Goal: Task Accomplishment & Management: Complete application form

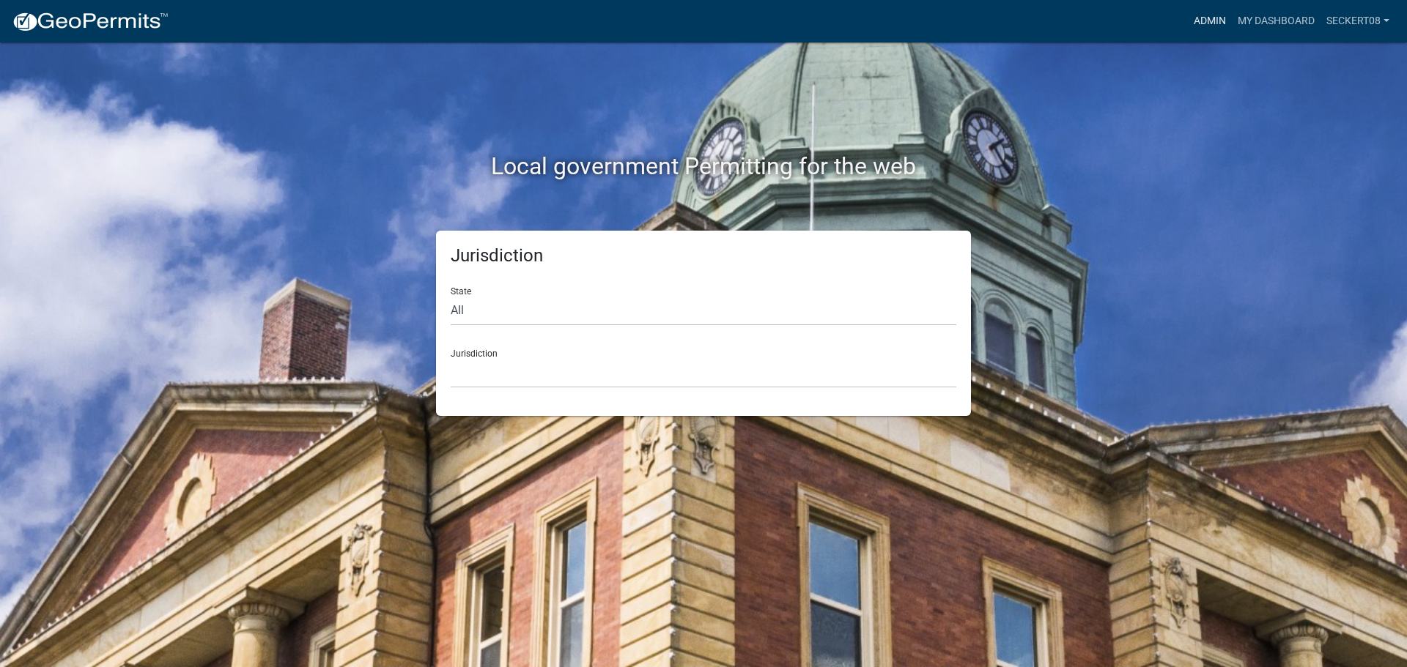
click at [1191, 27] on link "Admin" at bounding box center [1210, 21] width 44 height 28
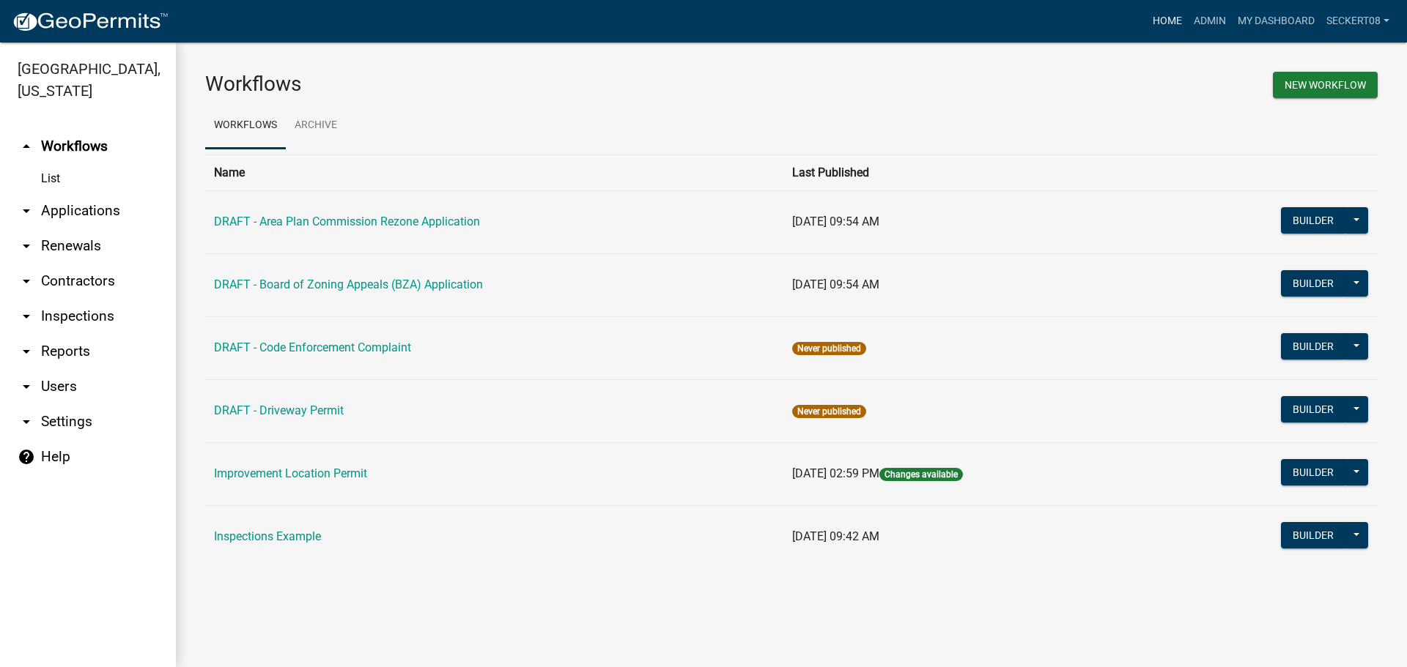
click at [1152, 19] on link "Home" at bounding box center [1167, 21] width 41 height 28
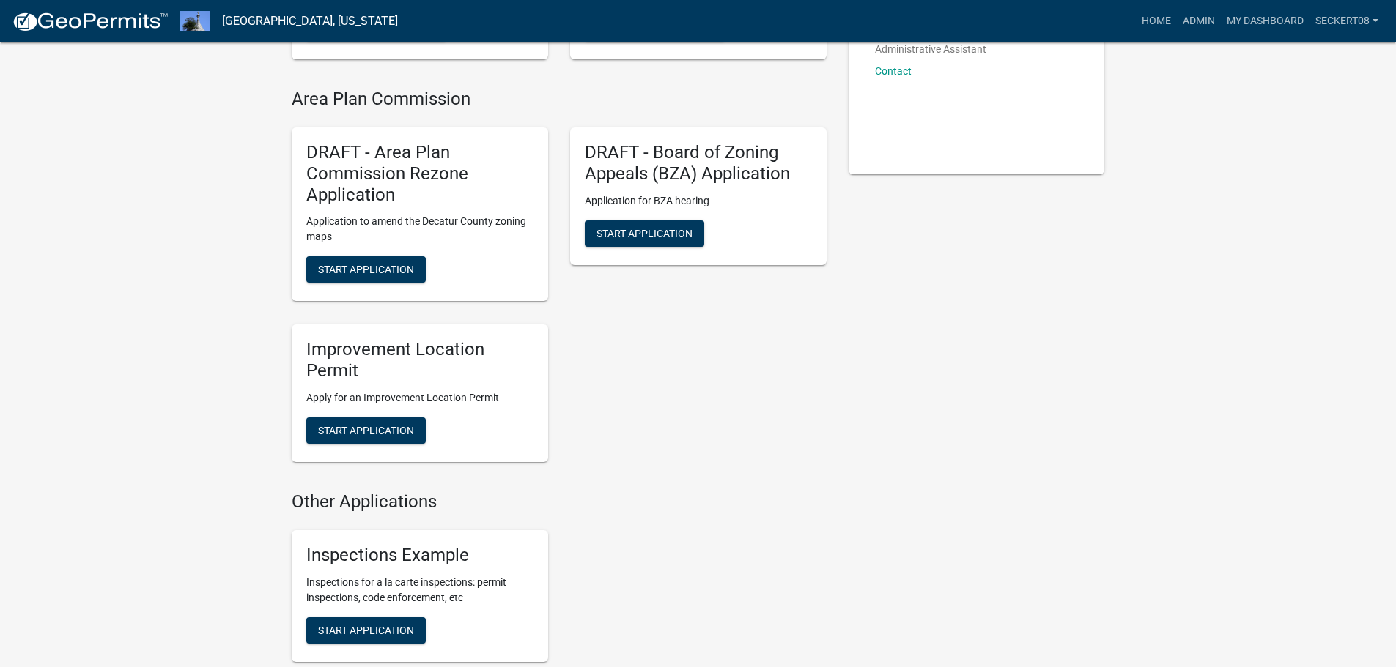
scroll to position [366, 0]
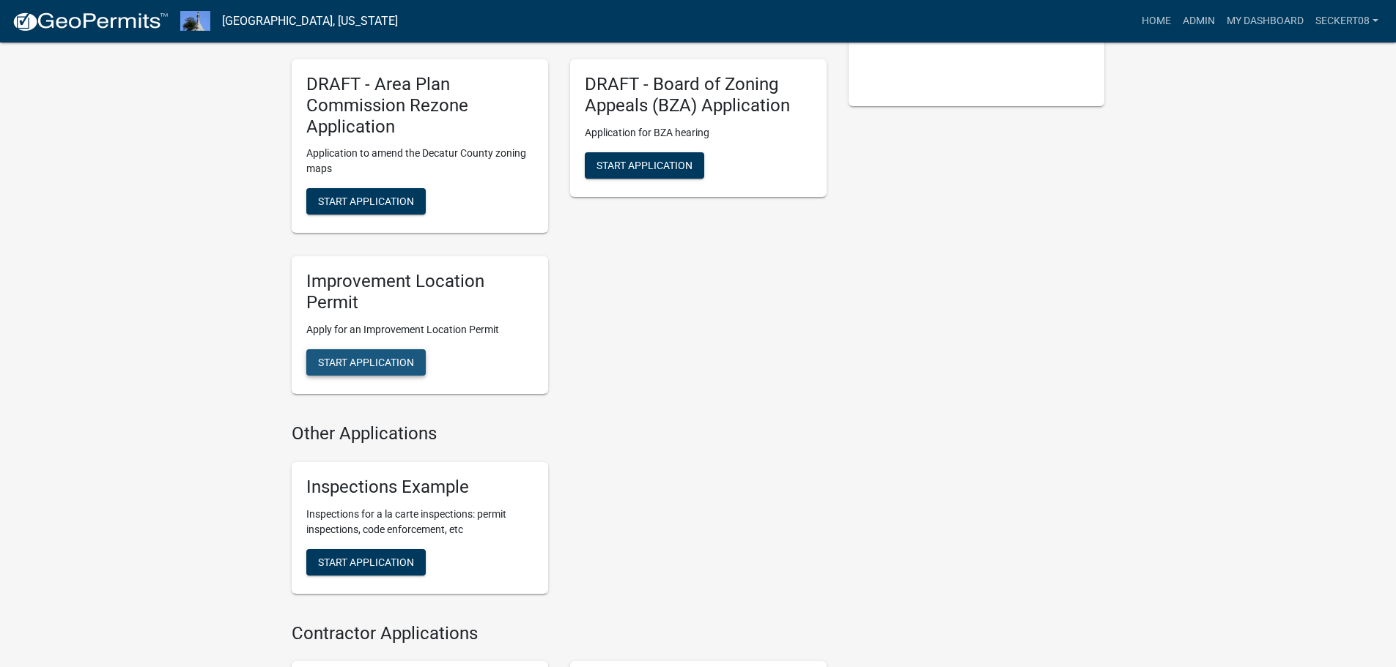
click at [358, 365] on span "Start Application" at bounding box center [366, 363] width 96 height 12
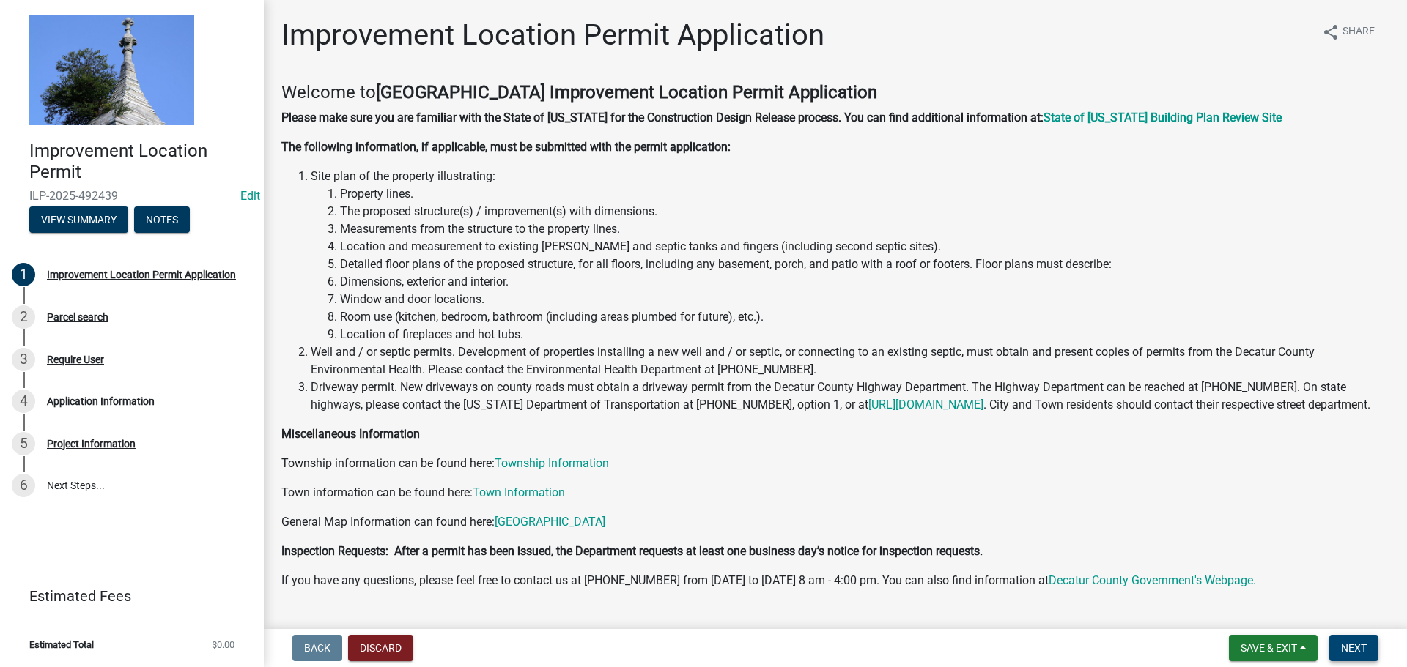
click at [1359, 648] on span "Next" at bounding box center [1354, 649] width 26 height 12
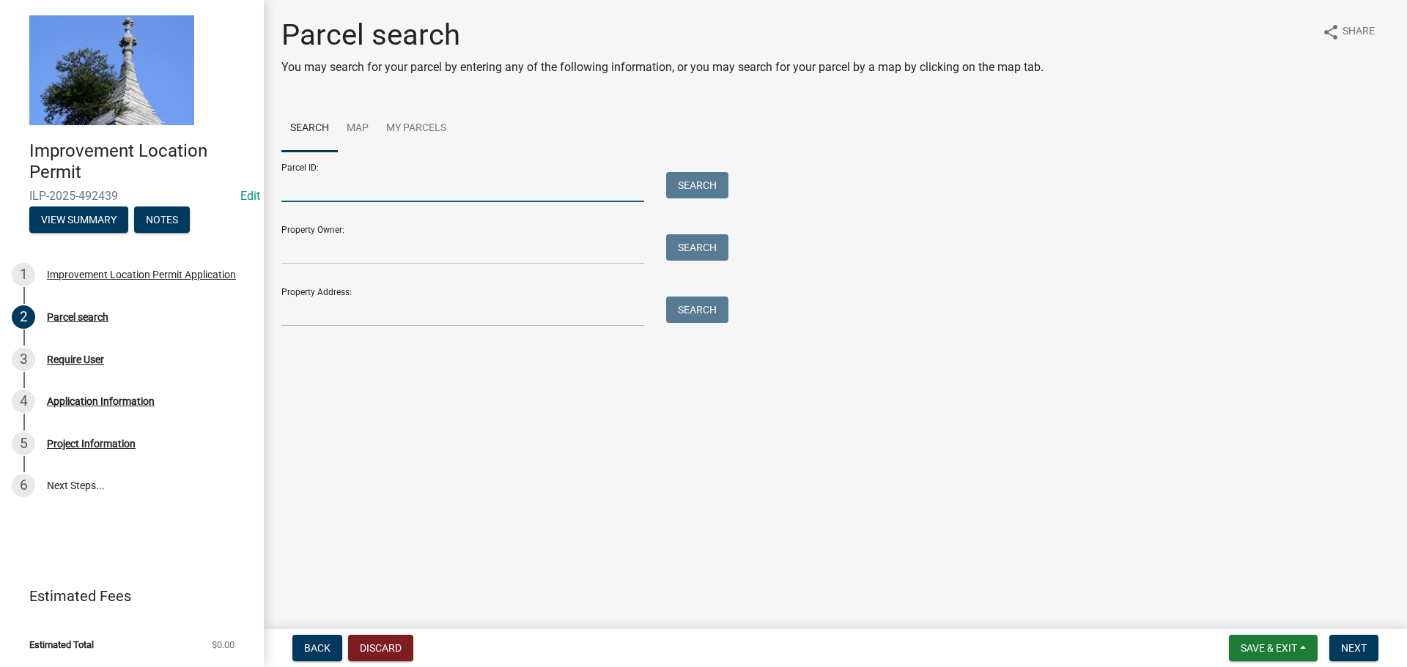
click at [319, 186] on input "Parcel ID:" at bounding box center [462, 187] width 363 height 30
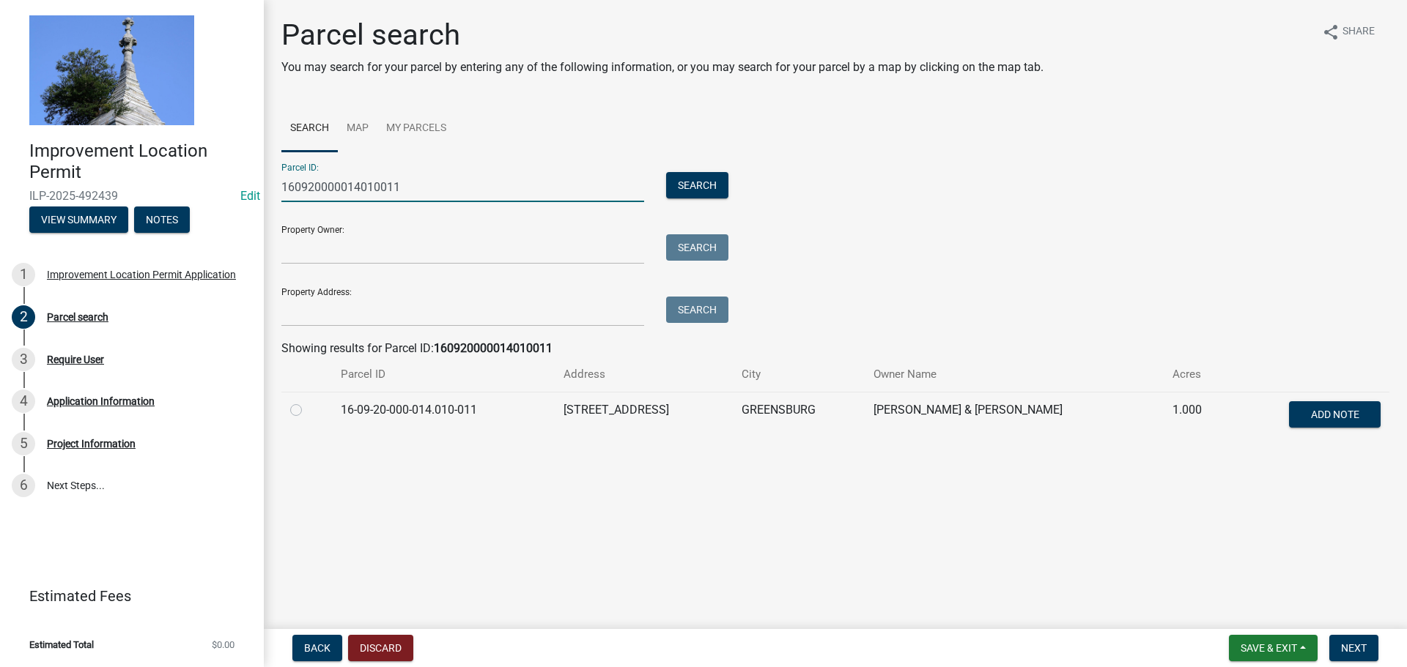
type input "160920000014010011"
click at [308, 401] on label at bounding box center [308, 401] width 0 height 0
click at [308, 410] on input "radio" at bounding box center [313, 406] width 10 height 10
radio input "true"
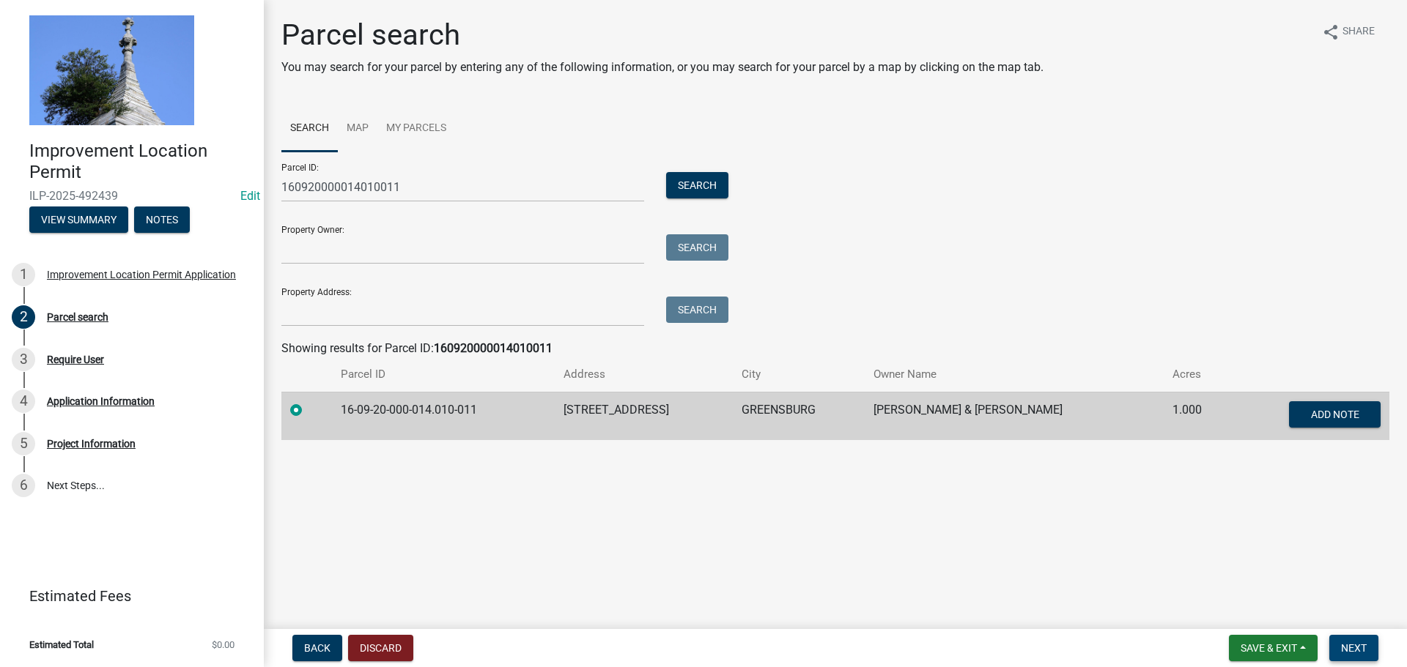
click at [1366, 651] on span "Next" at bounding box center [1354, 649] width 26 height 12
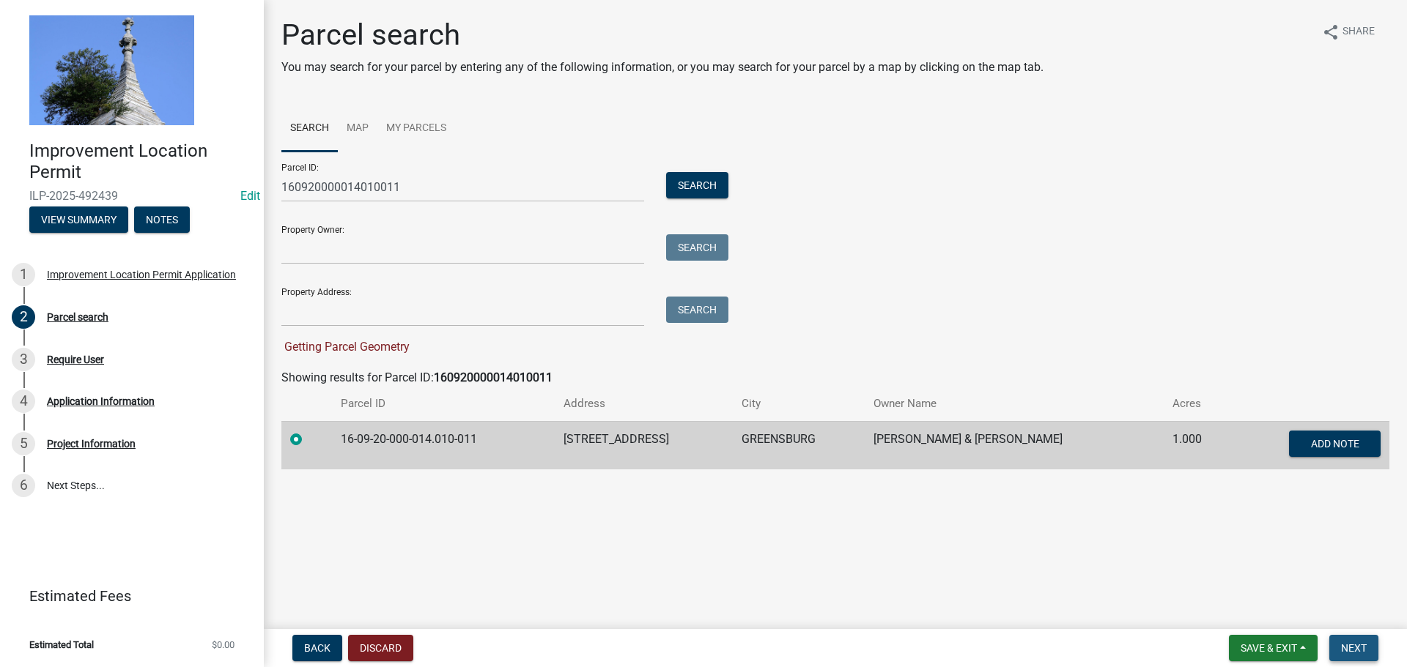
drag, startPoint x: 1357, startPoint y: 654, endPoint x: 1347, endPoint y: 653, distance: 9.6
click at [1356, 654] on span "Next" at bounding box center [1354, 649] width 26 height 12
click at [1347, 653] on span "Next" at bounding box center [1354, 649] width 26 height 12
click at [1292, 653] on span "Save & Exit" at bounding box center [1268, 649] width 56 height 12
click at [1259, 608] on button "Save & Exit" at bounding box center [1258, 610] width 117 height 35
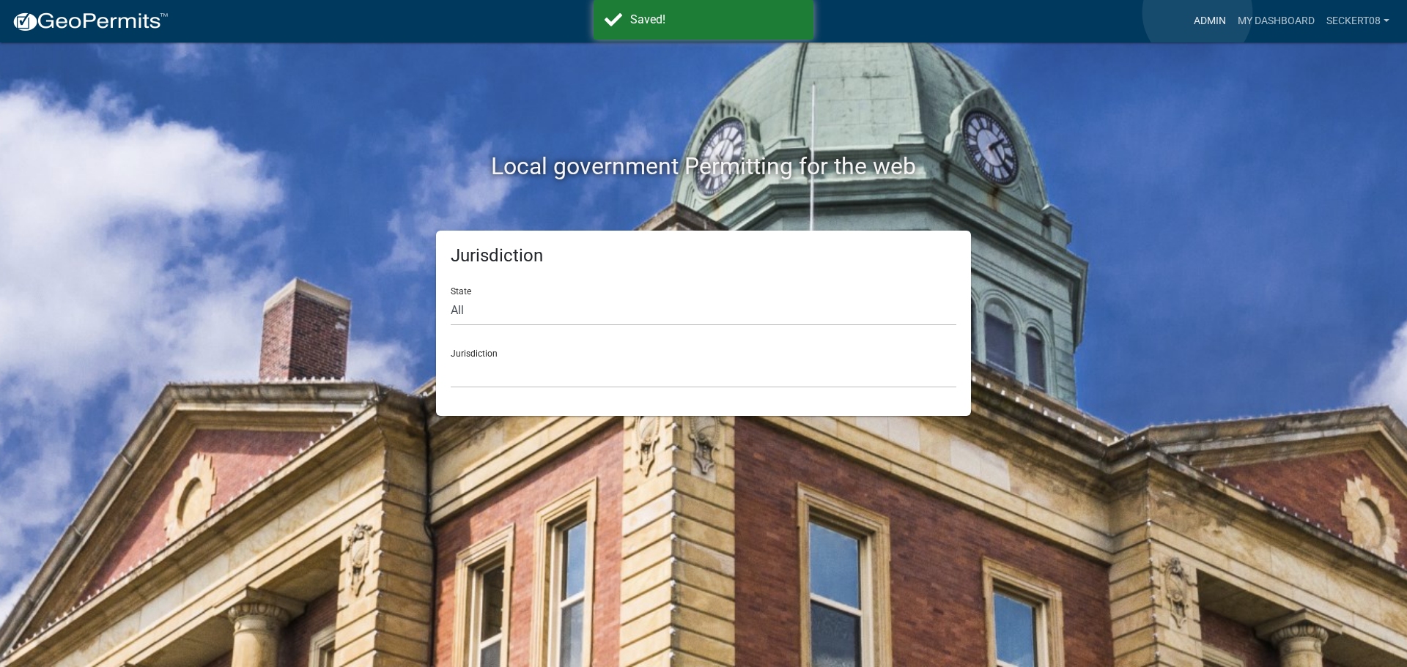
click at [1197, 12] on link "Admin" at bounding box center [1210, 21] width 44 height 28
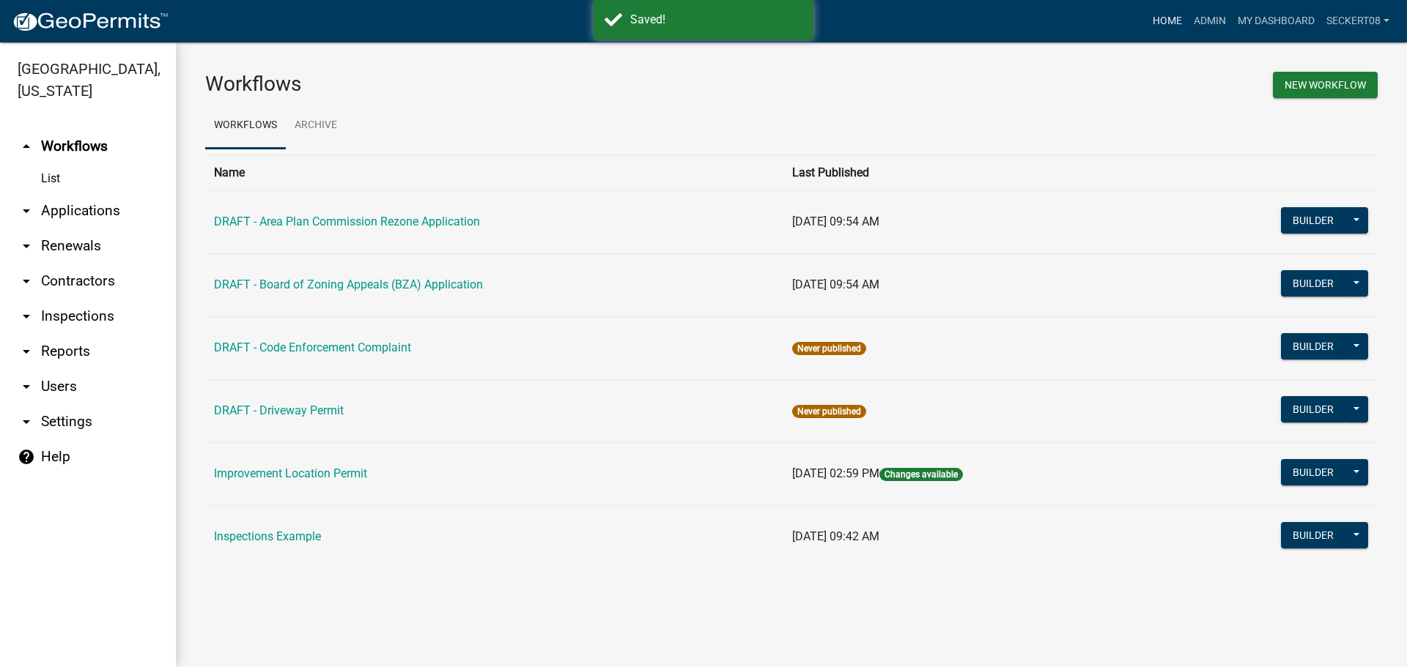
click at [1166, 17] on link "Home" at bounding box center [1167, 21] width 41 height 28
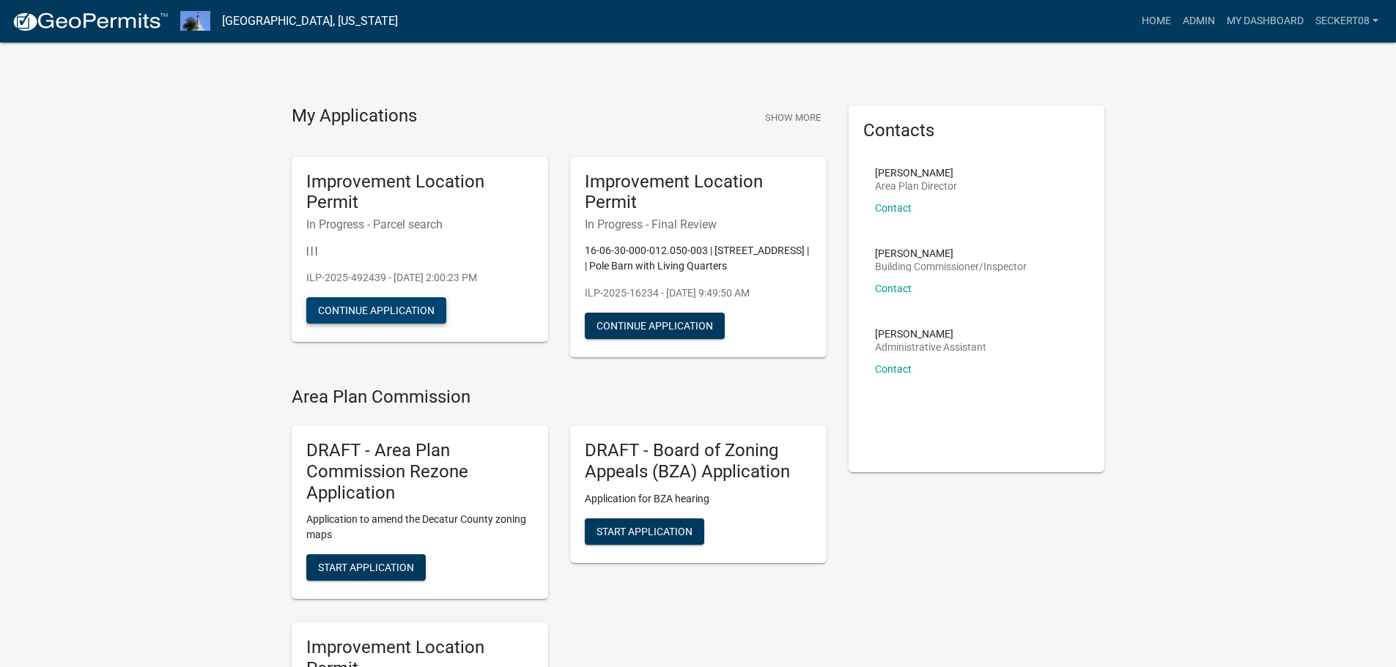
click at [411, 310] on button "Continue Application" at bounding box center [376, 310] width 140 height 26
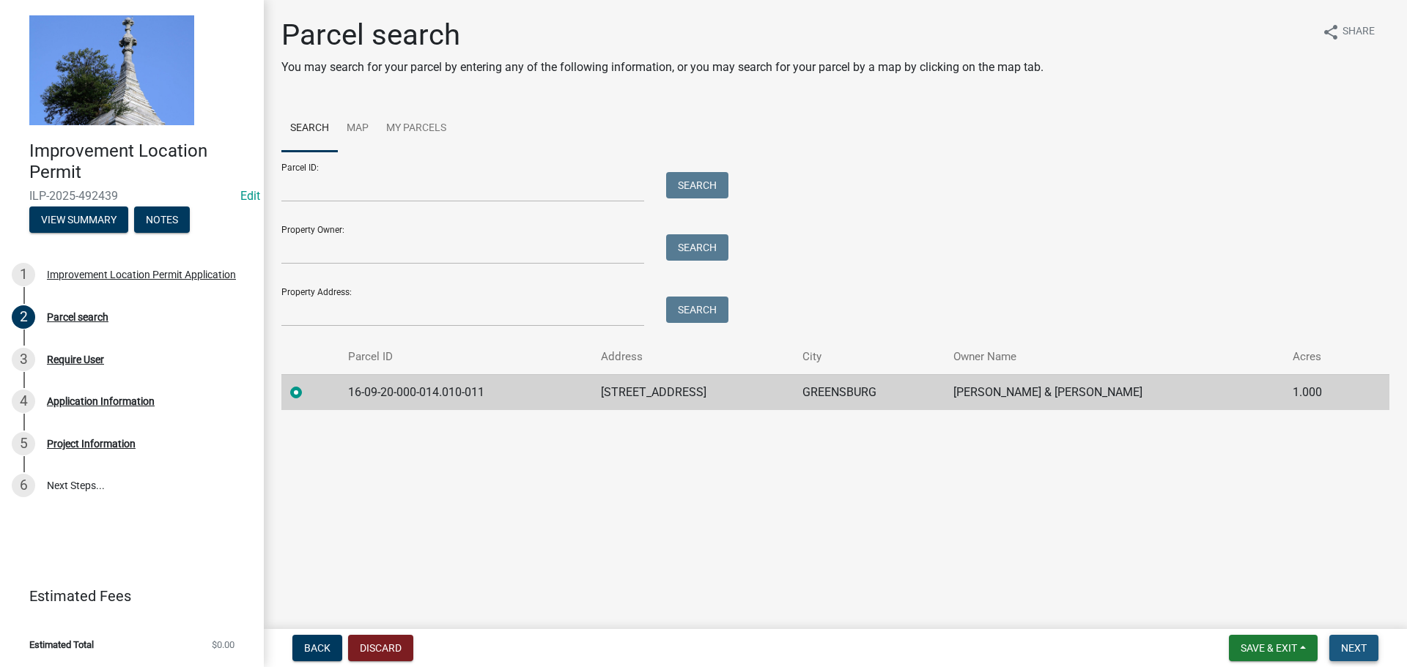
click at [1346, 654] on span "Next" at bounding box center [1354, 649] width 26 height 12
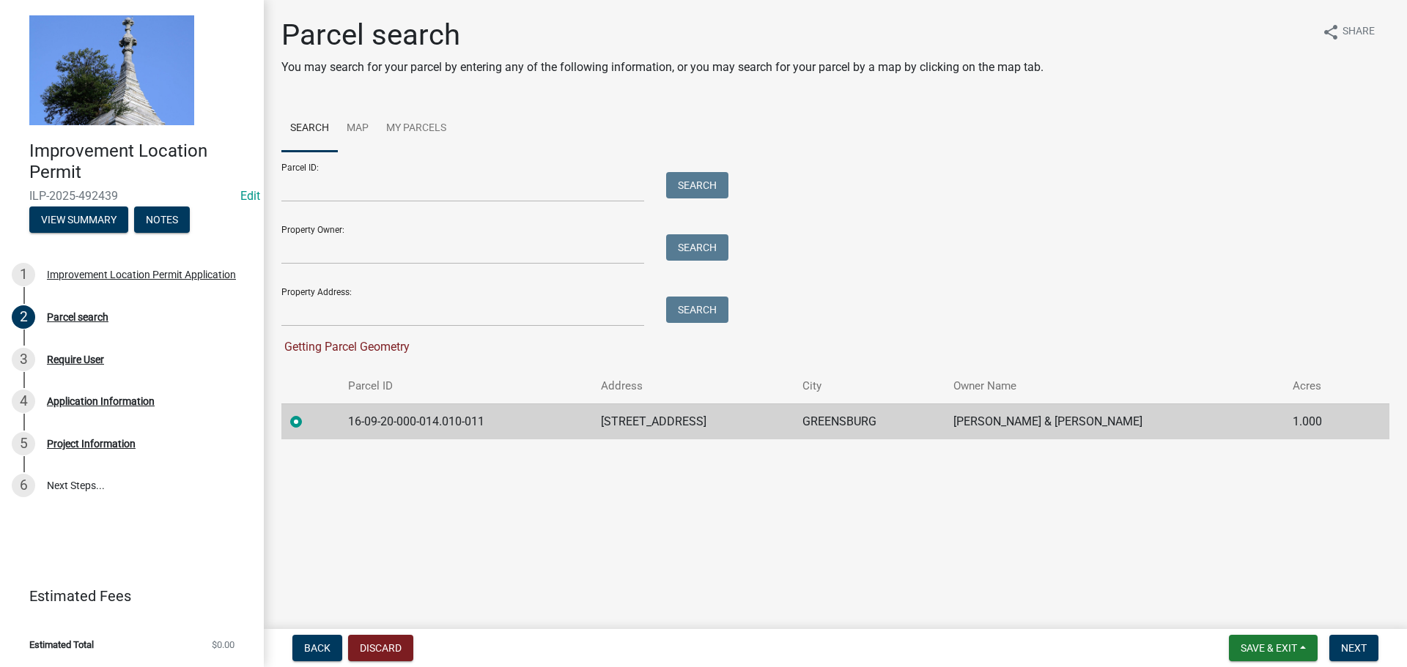
click at [308, 413] on label at bounding box center [308, 413] width 0 height 0
click at [308, 417] on input "radio" at bounding box center [313, 418] width 10 height 10
drag, startPoint x: 1046, startPoint y: 612, endPoint x: 1161, endPoint y: 617, distance: 114.4
click at [1142, 615] on main "Parcel search You may search for your parcel by entering any of the following i…" at bounding box center [835, 311] width 1143 height 623
click at [1370, 652] on button "Next" at bounding box center [1353, 648] width 49 height 26
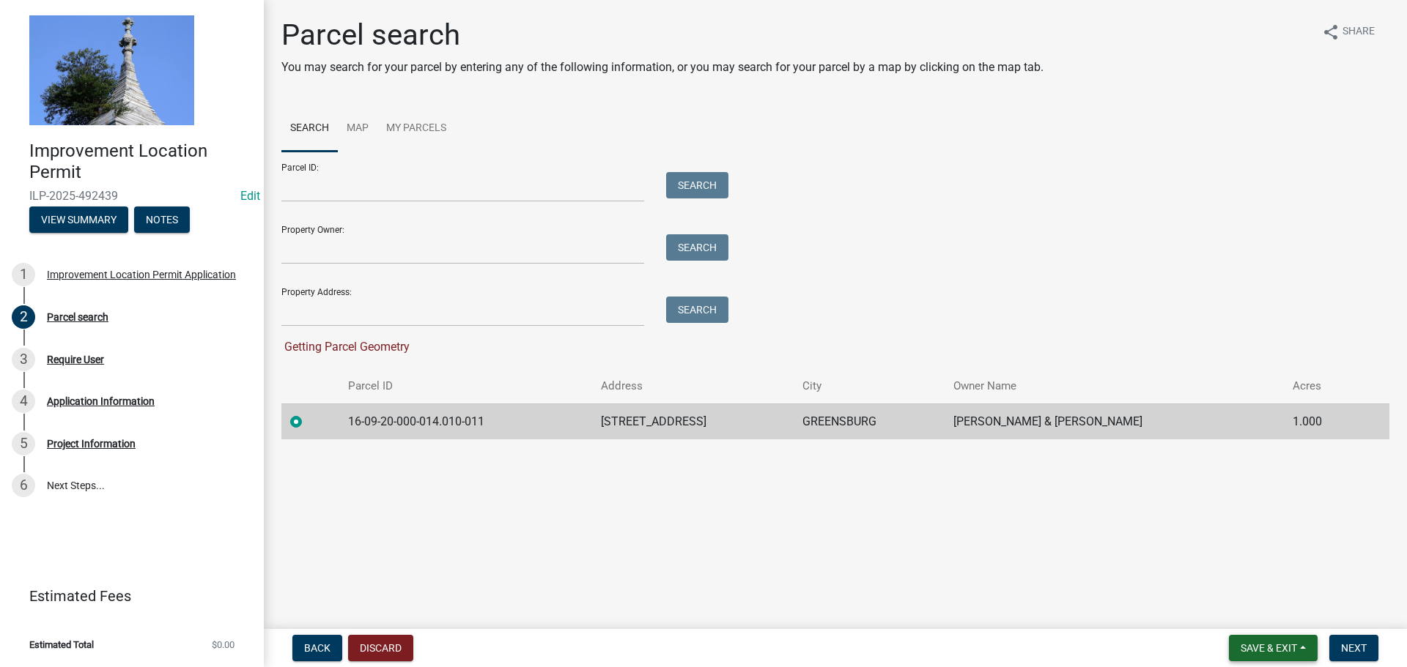
click at [1285, 650] on span "Save & Exit" at bounding box center [1268, 649] width 56 height 12
click at [1257, 611] on button "Save & Exit" at bounding box center [1258, 610] width 117 height 35
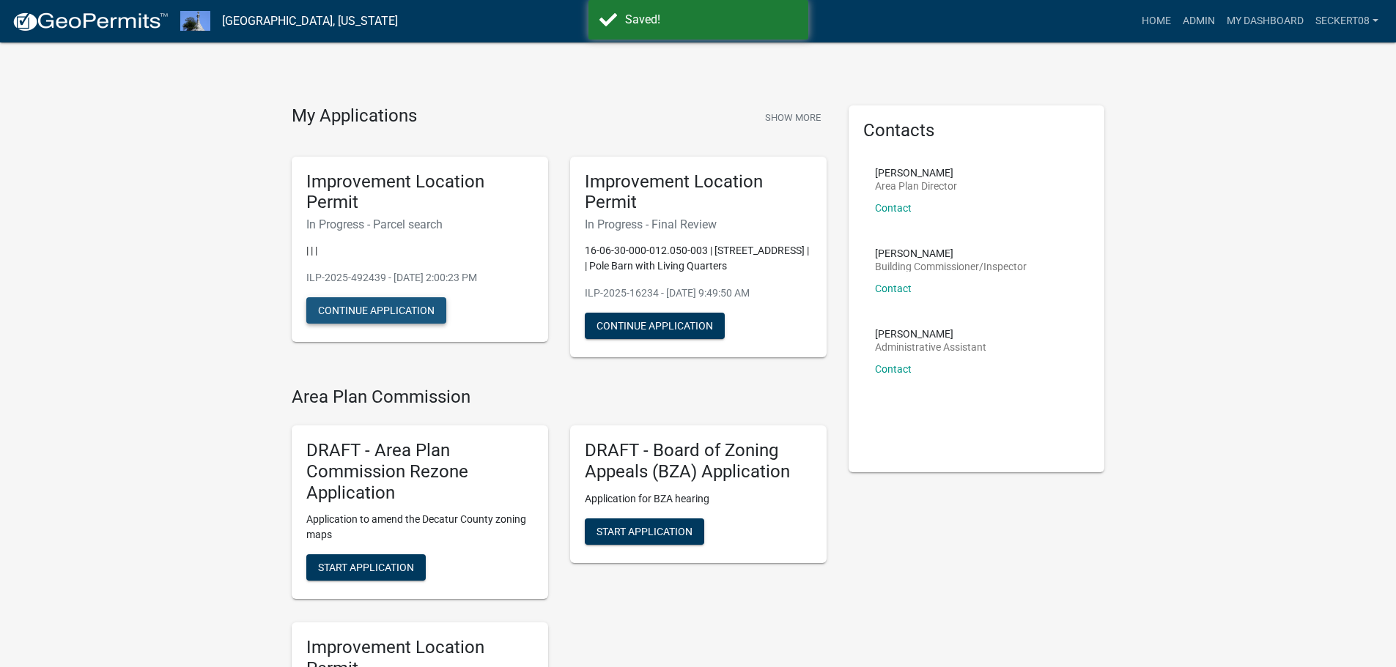
click at [410, 300] on button "Continue Application" at bounding box center [376, 310] width 140 height 26
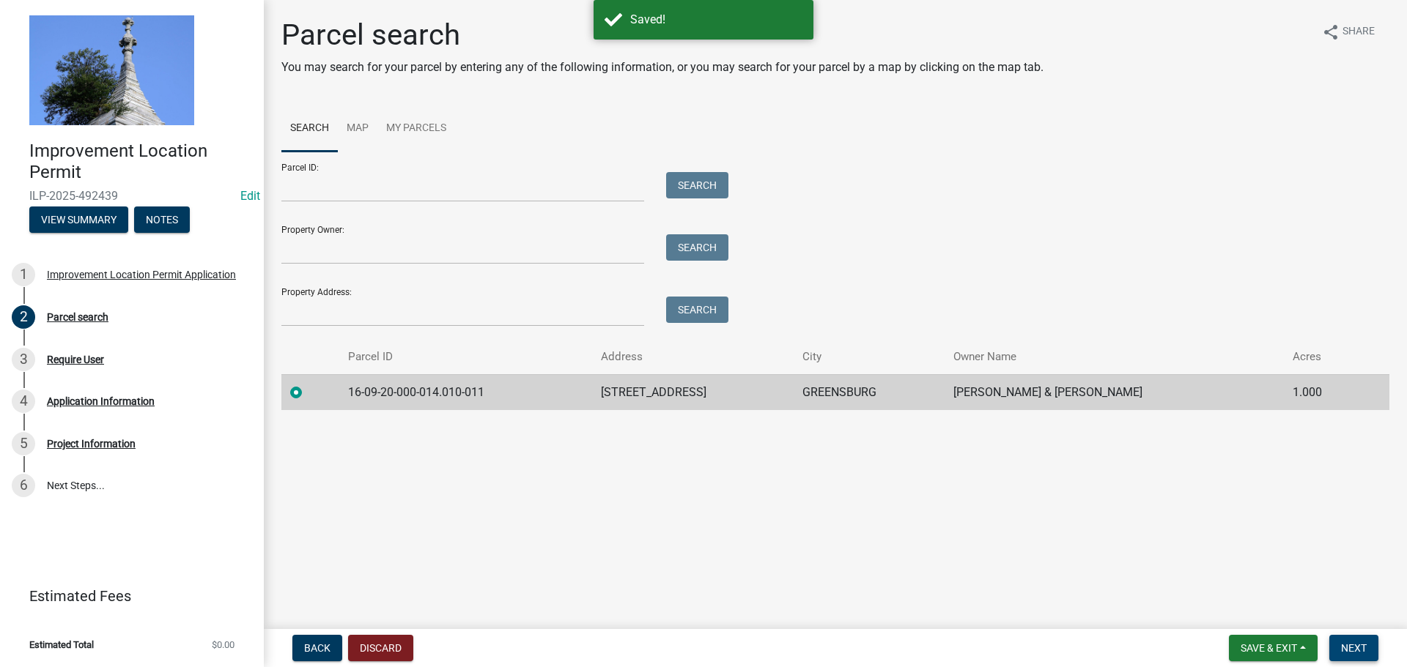
click at [1343, 650] on span "Next" at bounding box center [1354, 649] width 26 height 12
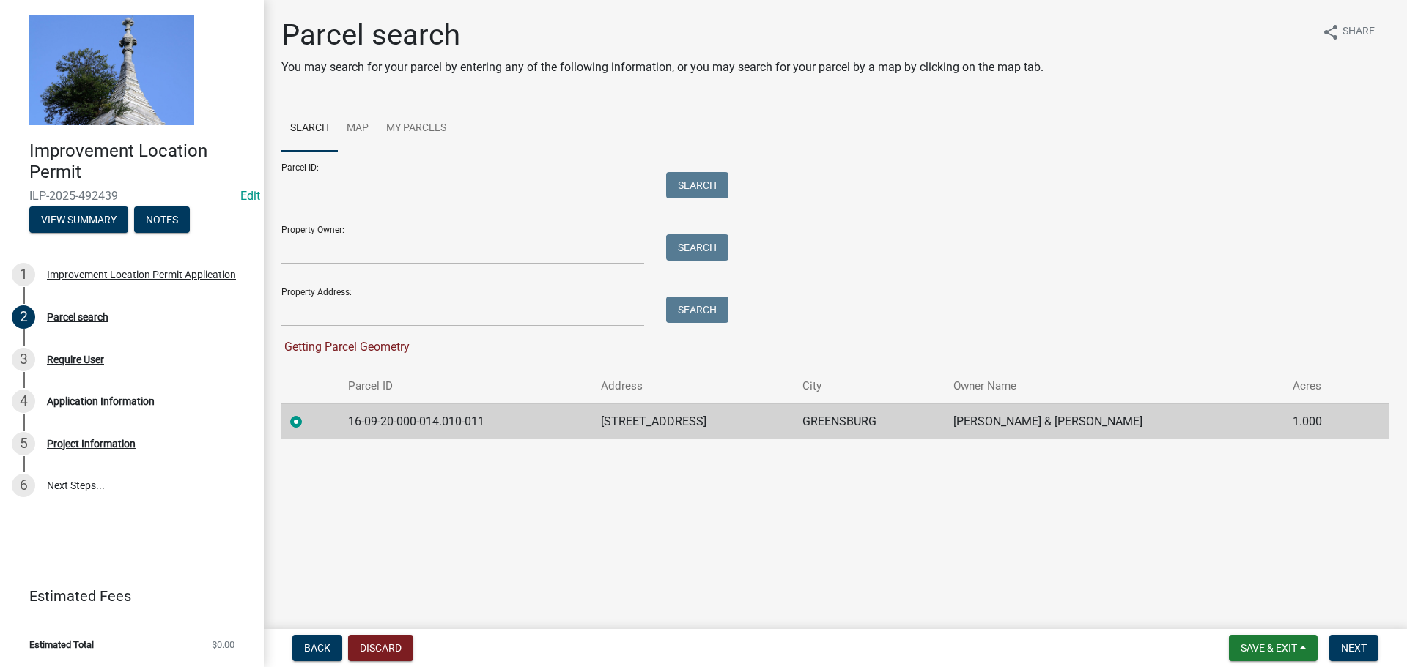
click at [1062, 421] on td "[PERSON_NAME] & [PERSON_NAME]" at bounding box center [1113, 422] width 339 height 36
click at [1355, 648] on span "Next" at bounding box center [1354, 649] width 26 height 12
click at [1320, 587] on main "Parcel search You may search for your parcel by entering any of the following i…" at bounding box center [835, 311] width 1143 height 623
click at [1007, 429] on td "[PERSON_NAME] & [PERSON_NAME]" at bounding box center [1113, 422] width 339 height 36
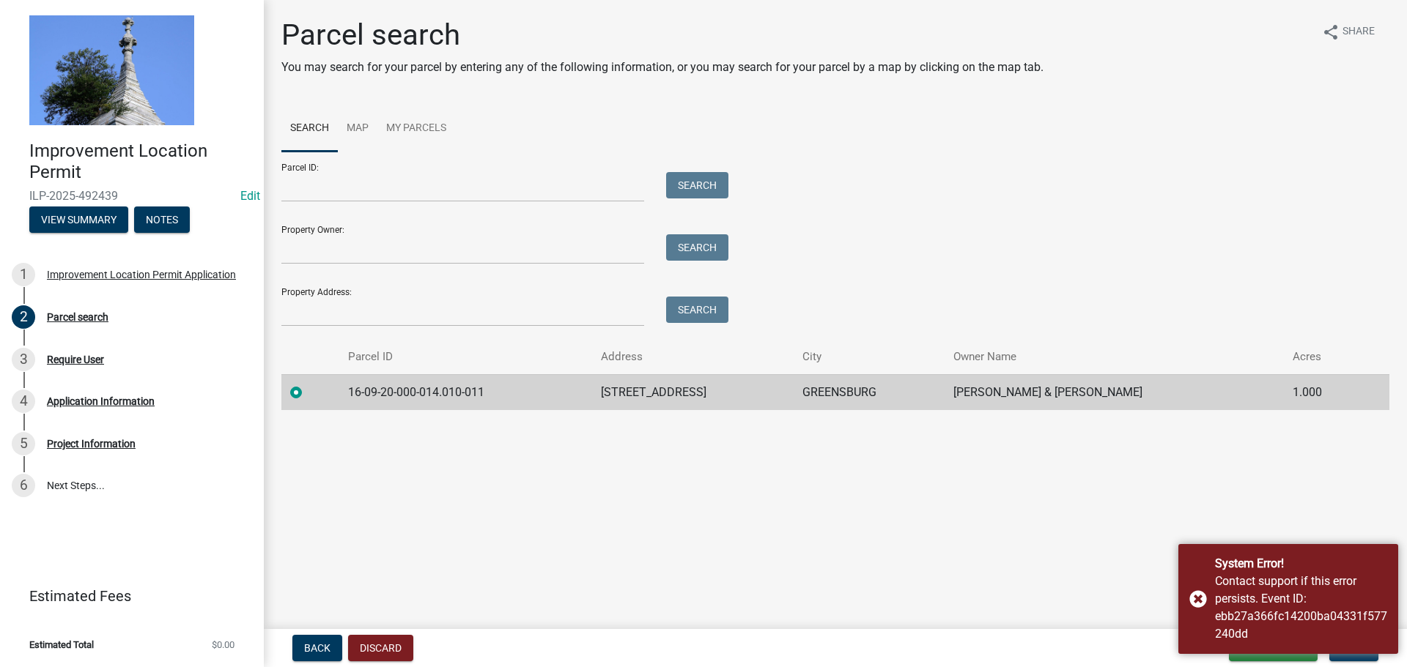
click at [1157, 568] on main "Parcel search You may search for your parcel by entering any of the following i…" at bounding box center [835, 311] width 1143 height 623
click at [1202, 596] on div "System Error! Contact support if this error persists. Event ID: ebb27a366fc1420…" at bounding box center [1288, 599] width 220 height 110
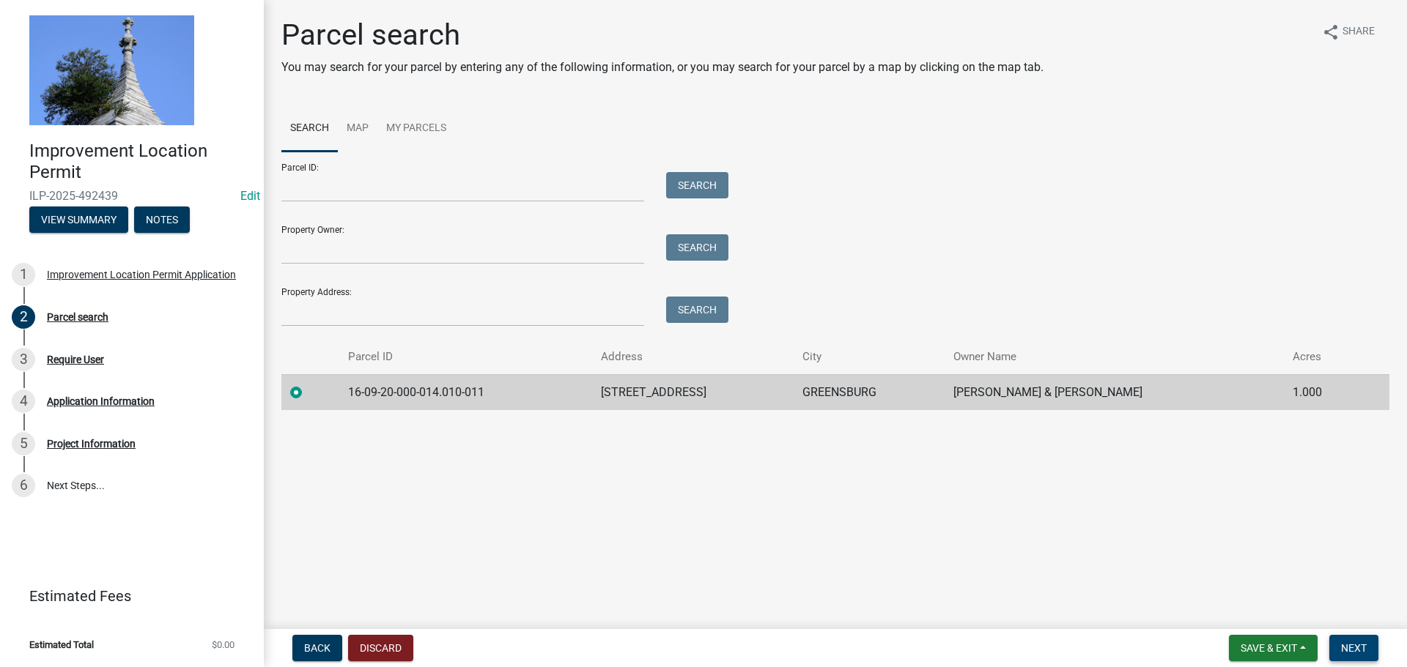
click at [1346, 650] on span "Next" at bounding box center [1354, 649] width 26 height 12
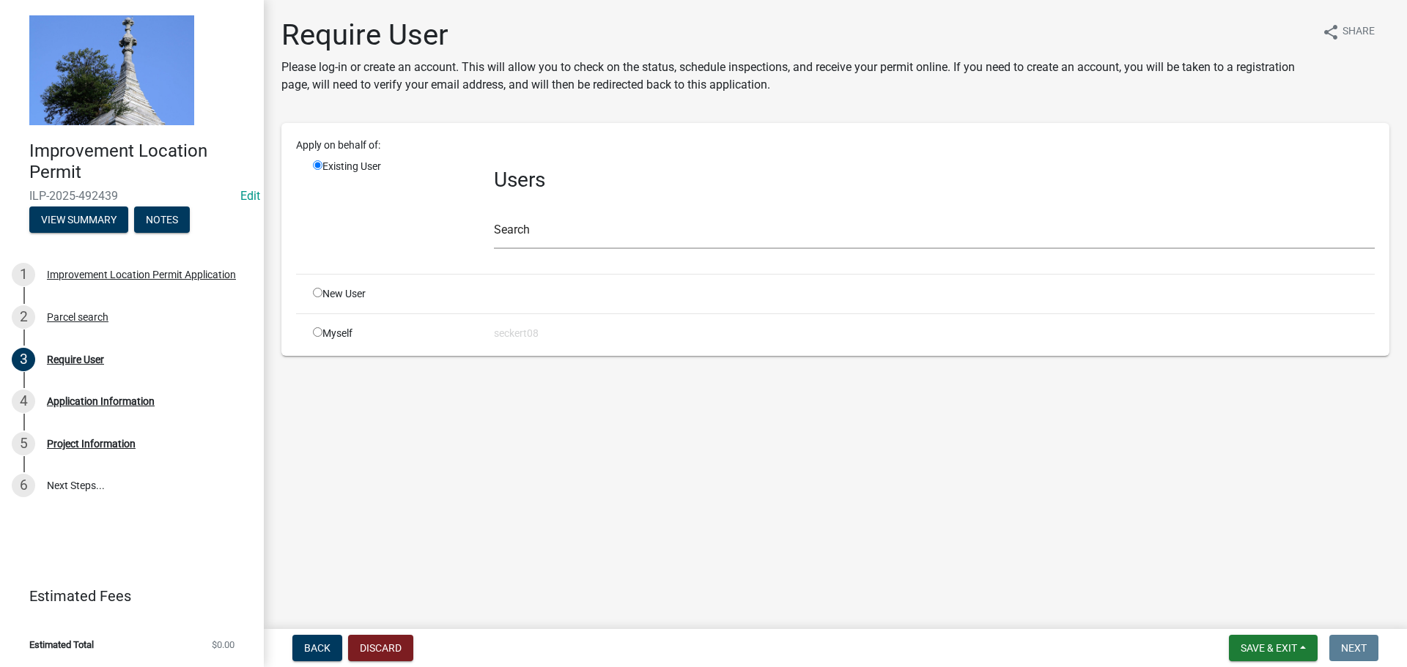
drag, startPoint x: 319, startPoint y: 333, endPoint x: 432, endPoint y: 385, distance: 124.6
click at [319, 332] on input "radio" at bounding box center [318, 332] width 10 height 10
radio input "true"
radio input "false"
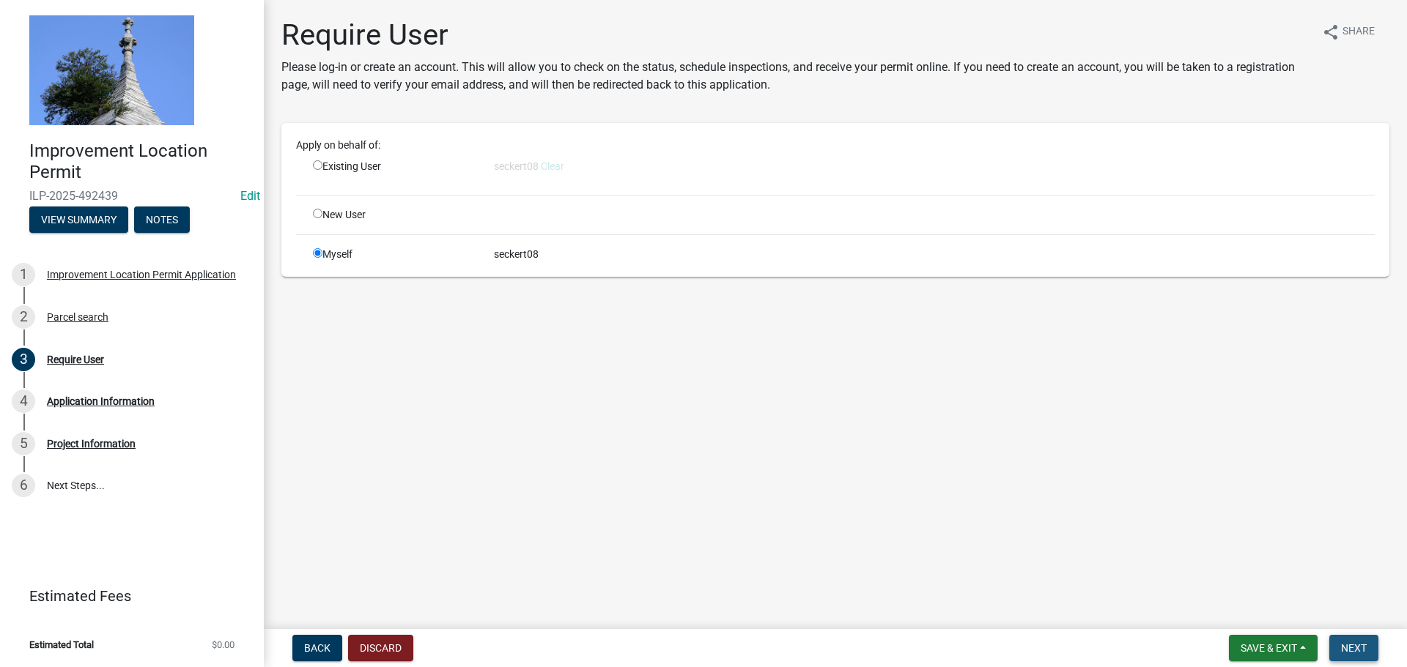
click at [1348, 644] on span "Next" at bounding box center [1354, 649] width 26 height 12
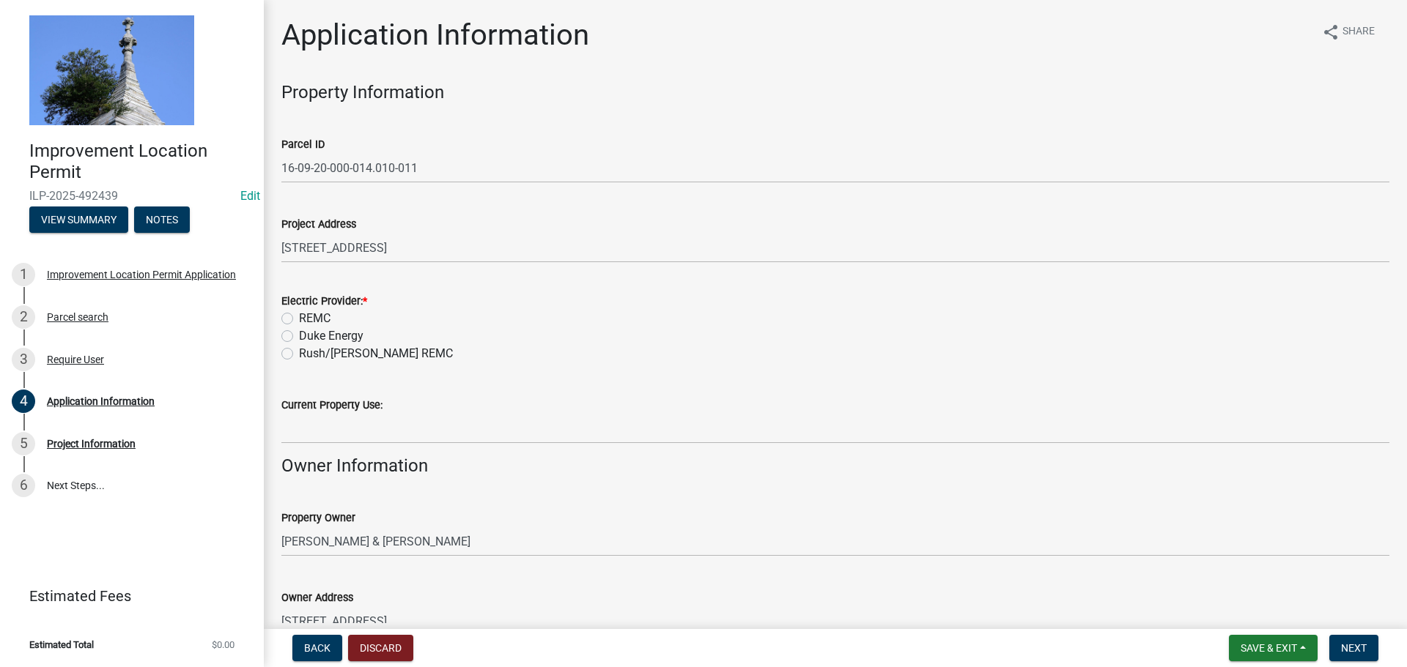
click at [299, 317] on label "REMC" at bounding box center [315, 319] width 32 height 18
click at [299, 317] on input "REMC" at bounding box center [304, 315] width 10 height 10
radio input "true"
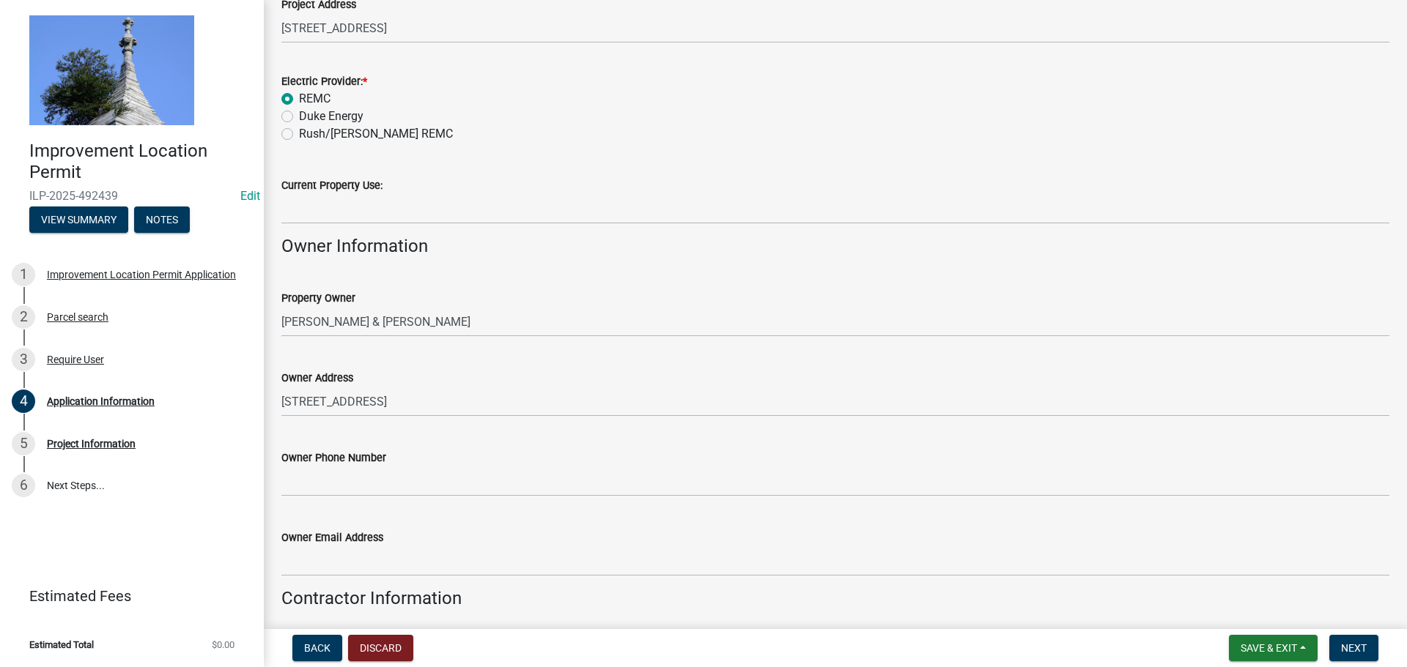
scroll to position [293, 0]
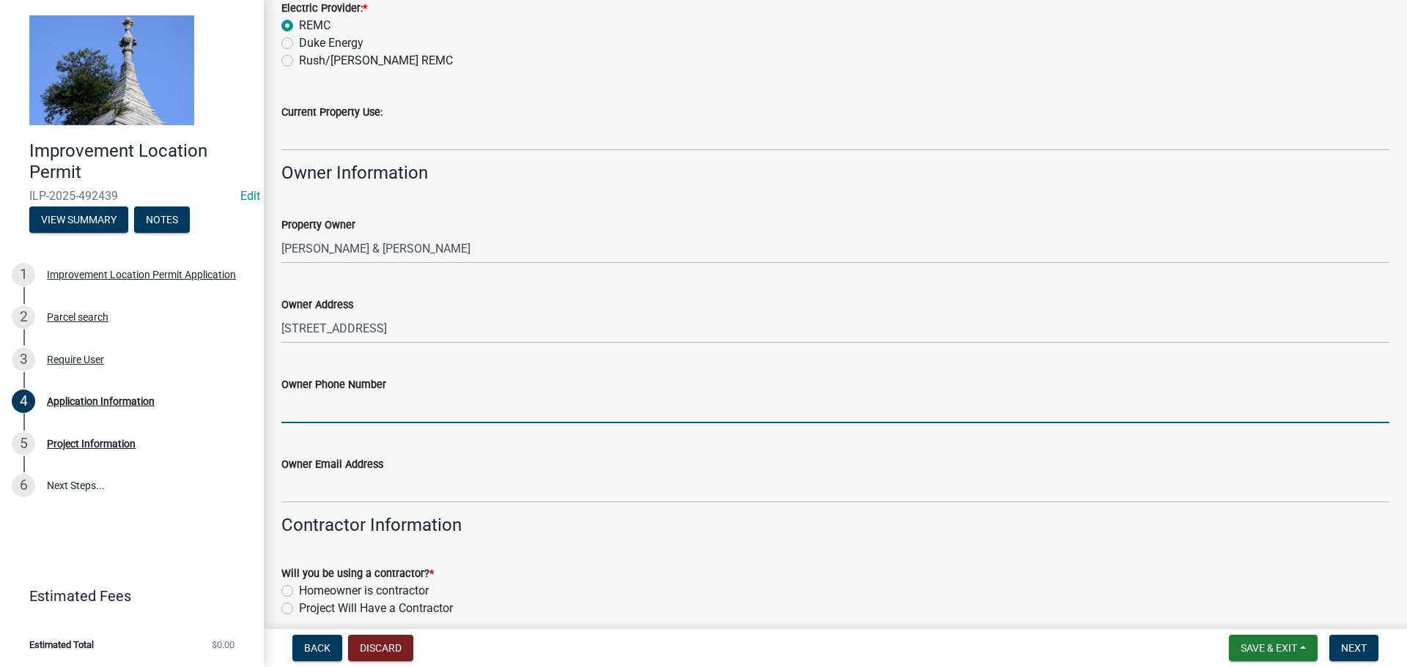
click at [359, 403] on input "Owner Phone Number" at bounding box center [835, 408] width 1108 height 30
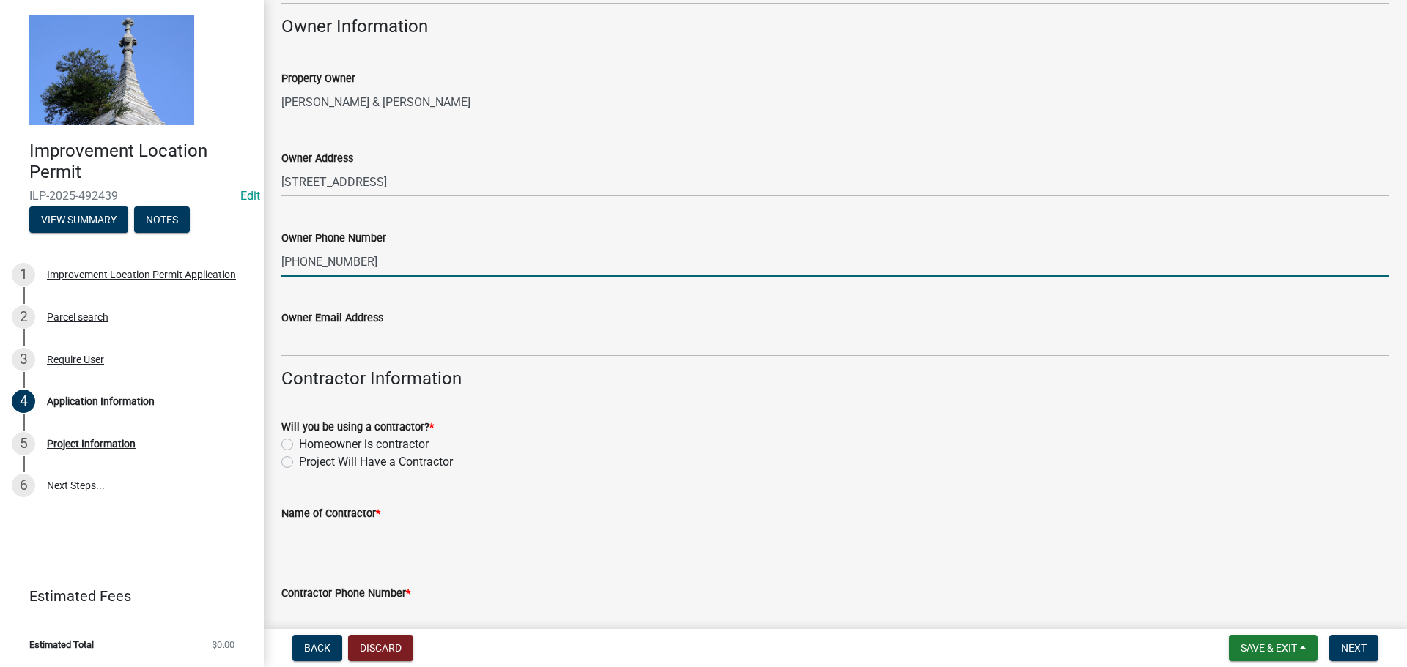
scroll to position [513, 0]
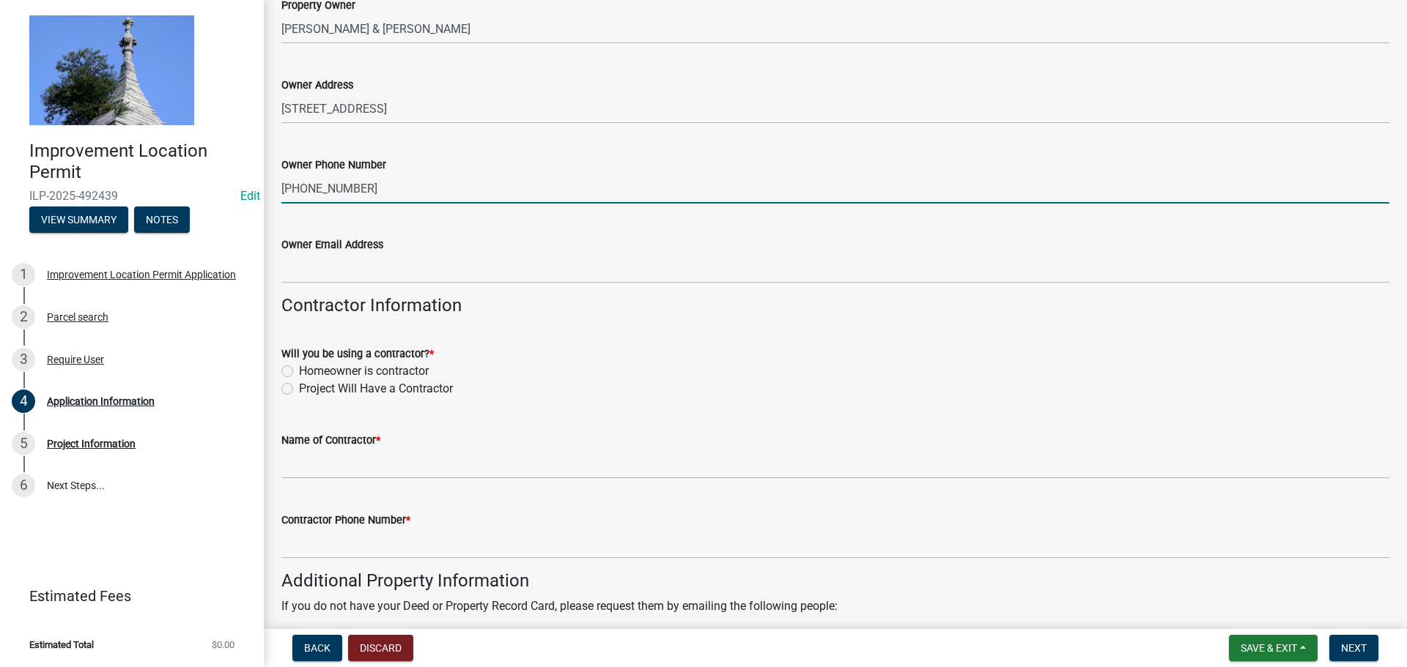
type input "[PHONE_NUMBER]"
click at [299, 369] on label "Homeowner is contractor" at bounding box center [364, 372] width 130 height 18
click at [299, 369] on input "Homeowner is contractor" at bounding box center [304, 368] width 10 height 10
radio input "true"
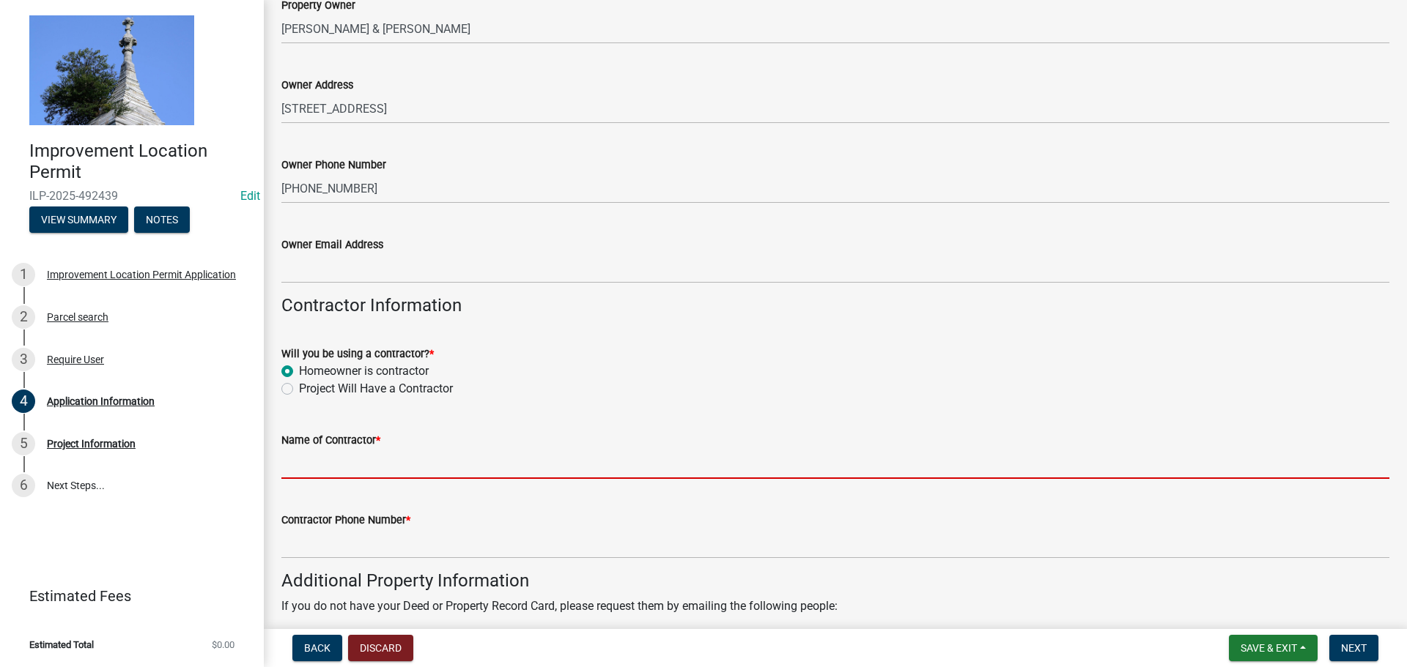
click at [344, 461] on input "Name of Contractor *" at bounding box center [835, 464] width 1108 height 30
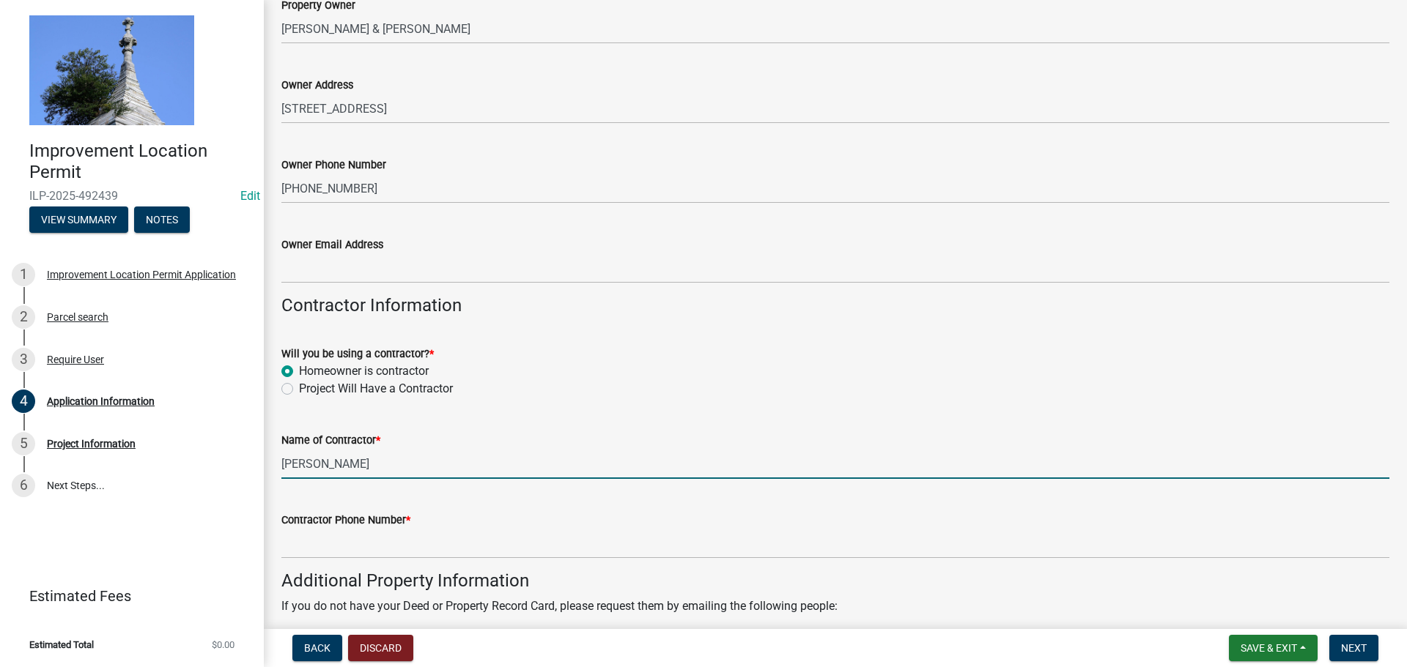
type input "[PERSON_NAME]"
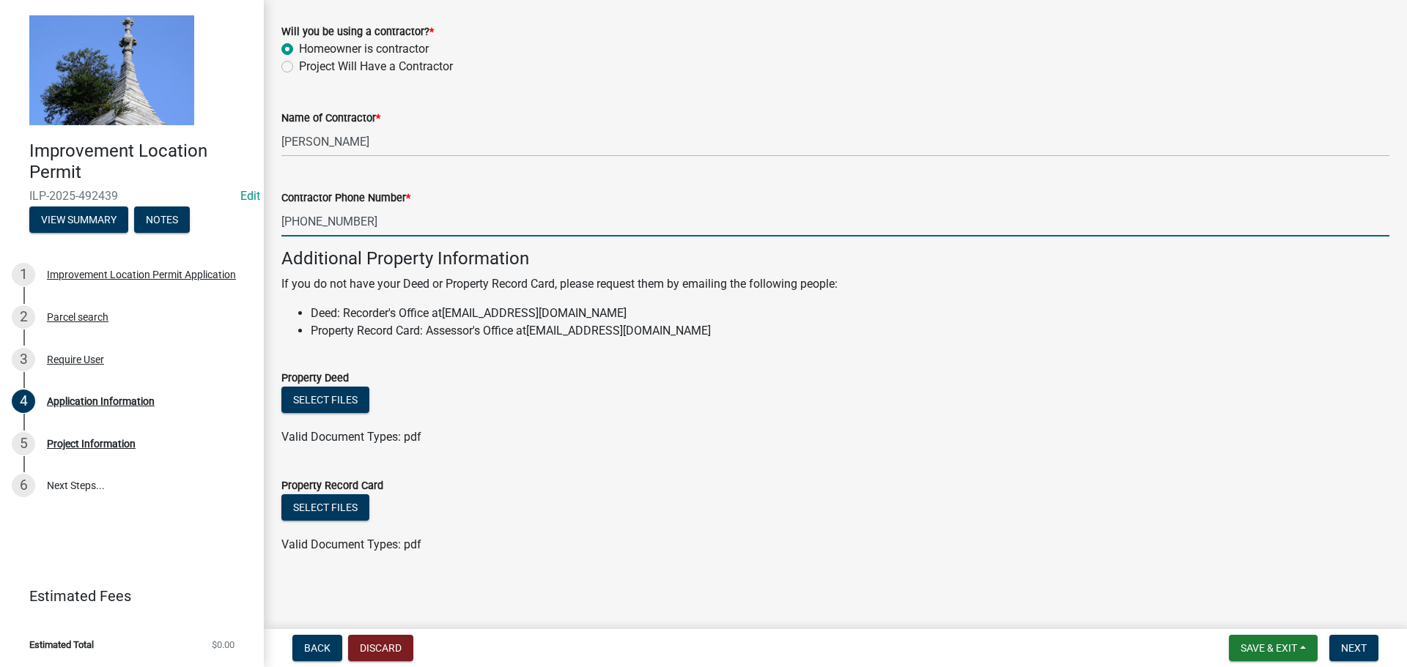
scroll to position [836, 0]
type input "[PHONE_NUMBER]"
click at [1364, 641] on button "Next" at bounding box center [1353, 648] width 49 height 26
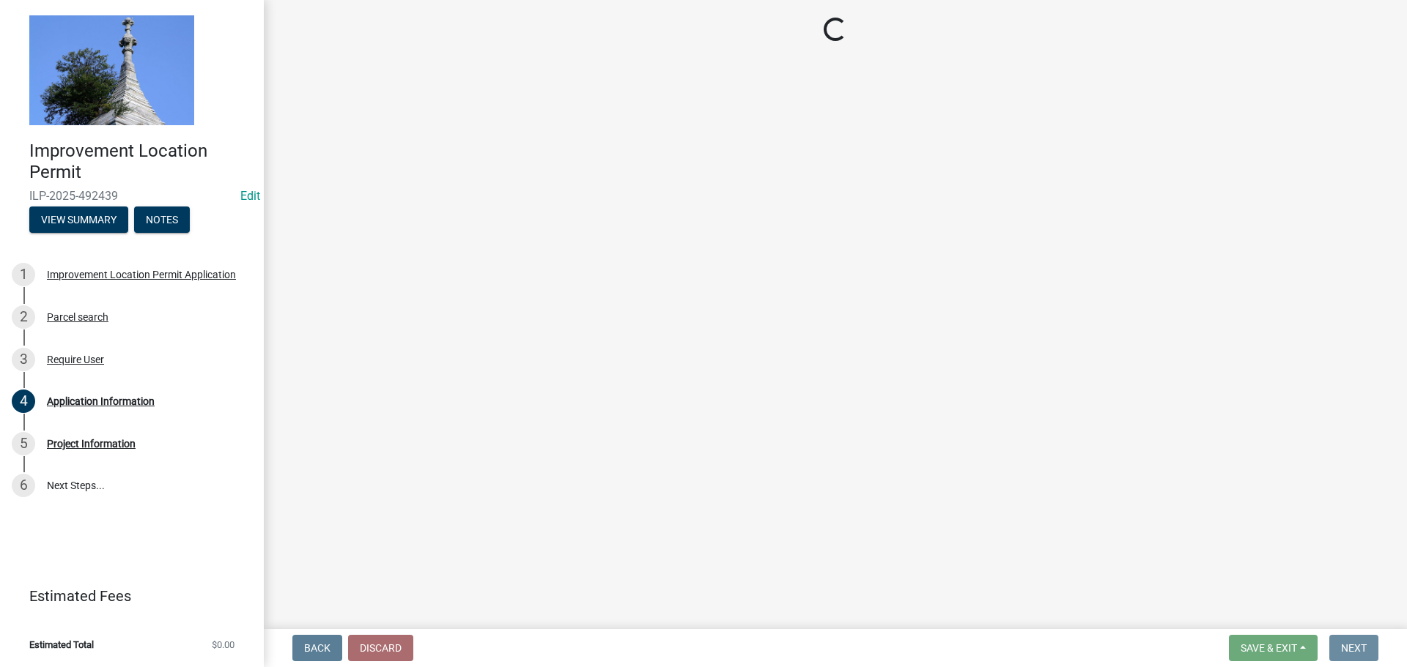
scroll to position [0, 0]
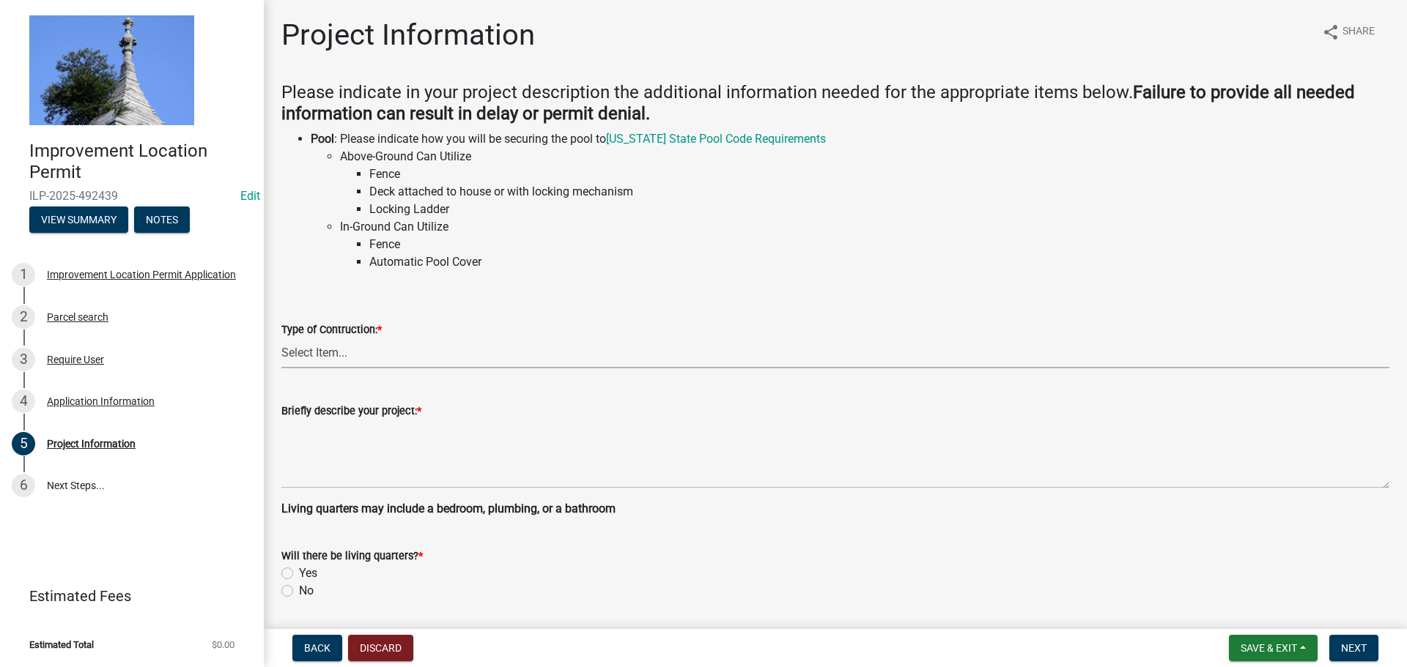
click at [323, 351] on select "Select Item... Addition Attached Garage Boat Dock Cell Tower/Co-Locate Commerci…" at bounding box center [835, 353] width 1108 height 30
click at [281, 338] on select "Select Item... Addition Attached Garage Boat Dock Cell Tower/Co-Locate Commerci…" at bounding box center [835, 353] width 1108 height 30
select select "dd9adb89-9a3c-4bc9-90d3-fd9cd60e52ec"
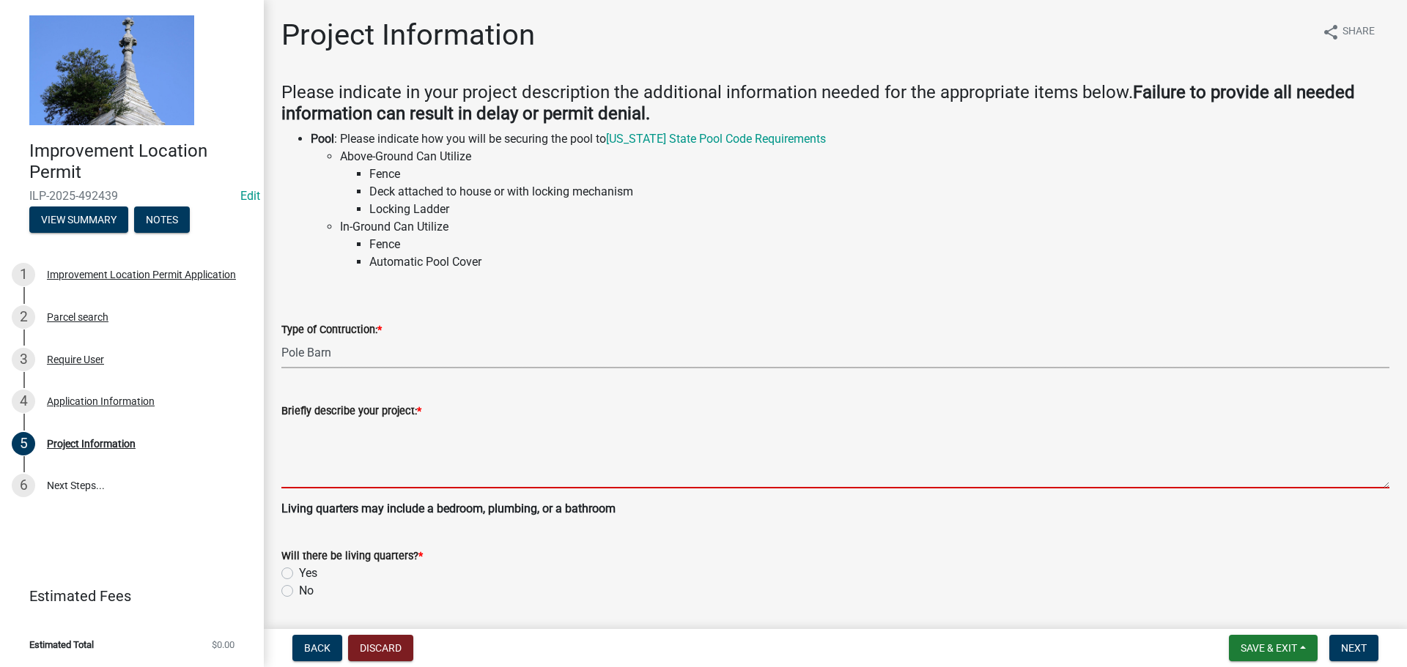
click at [312, 454] on textarea "Briefly describe your project: *" at bounding box center [835, 454] width 1108 height 69
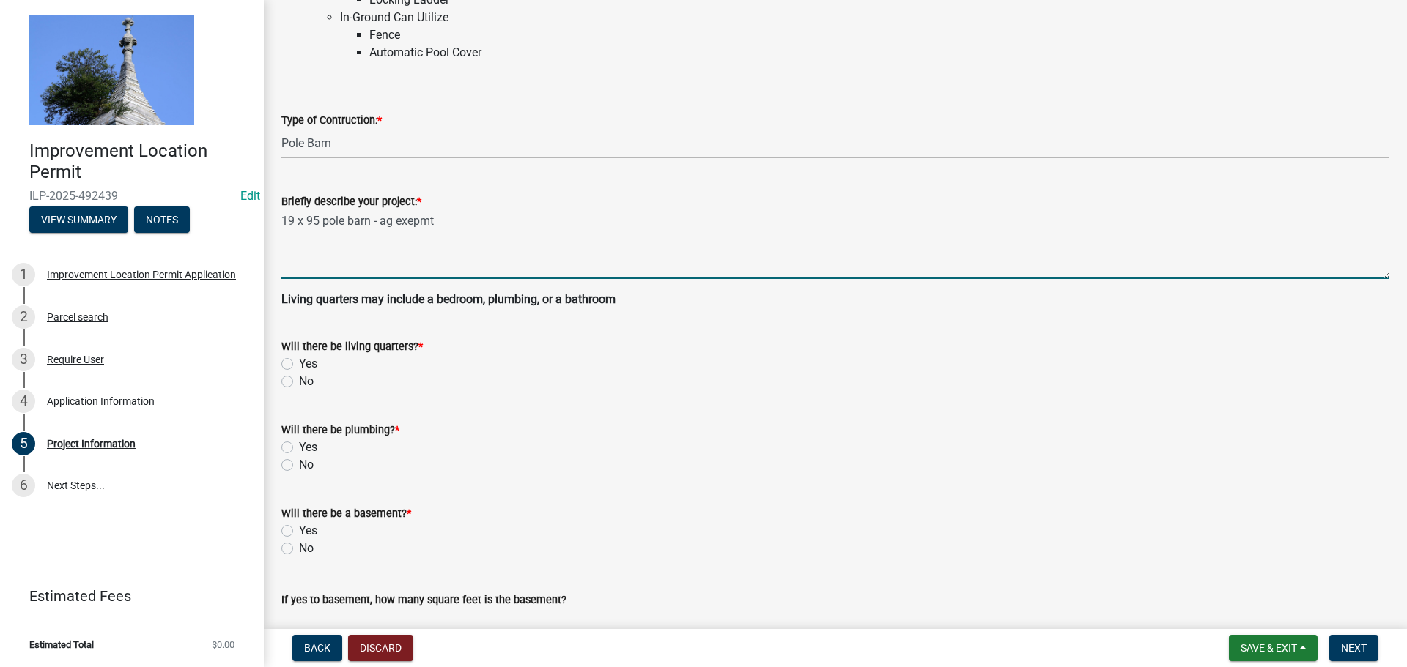
scroll to position [220, 0]
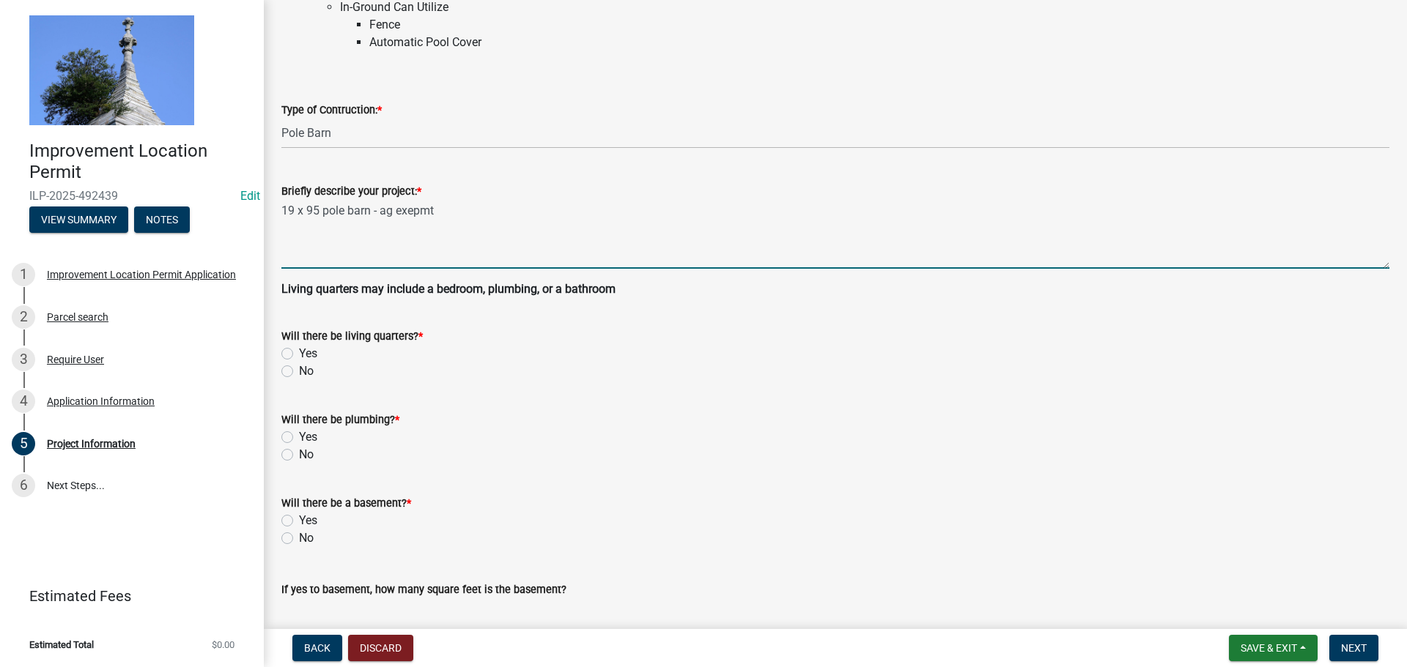
click at [454, 206] on textarea "19 x 95 pole barn - ag exepmt" at bounding box center [835, 234] width 1108 height 69
type textarea "19 x 95 pole barn - ag exempt"
click at [299, 371] on label "No" at bounding box center [306, 372] width 15 height 18
click at [299, 371] on input "No" at bounding box center [304, 368] width 10 height 10
radio input "true"
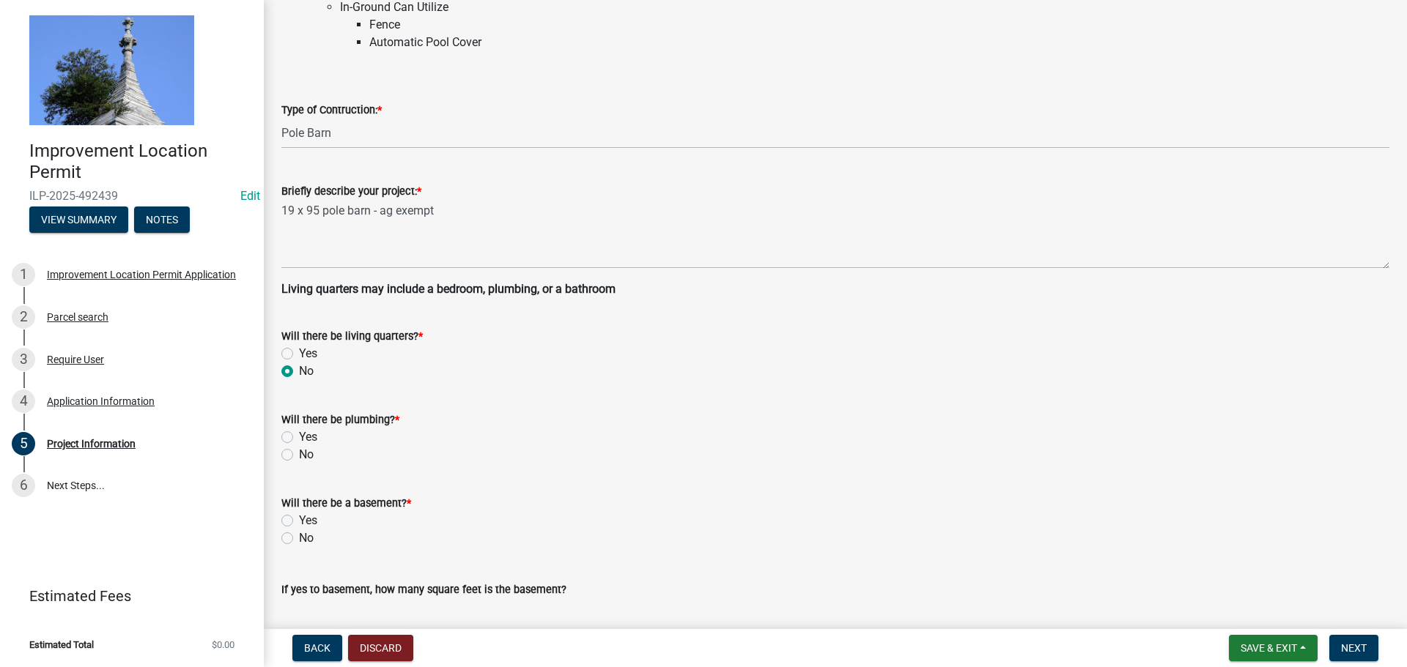
click at [299, 459] on label "No" at bounding box center [306, 455] width 15 height 18
click at [299, 456] on input "No" at bounding box center [304, 451] width 10 height 10
radio input "true"
click at [286, 544] on div "No" at bounding box center [835, 539] width 1108 height 18
click at [299, 537] on label "No" at bounding box center [306, 539] width 15 height 18
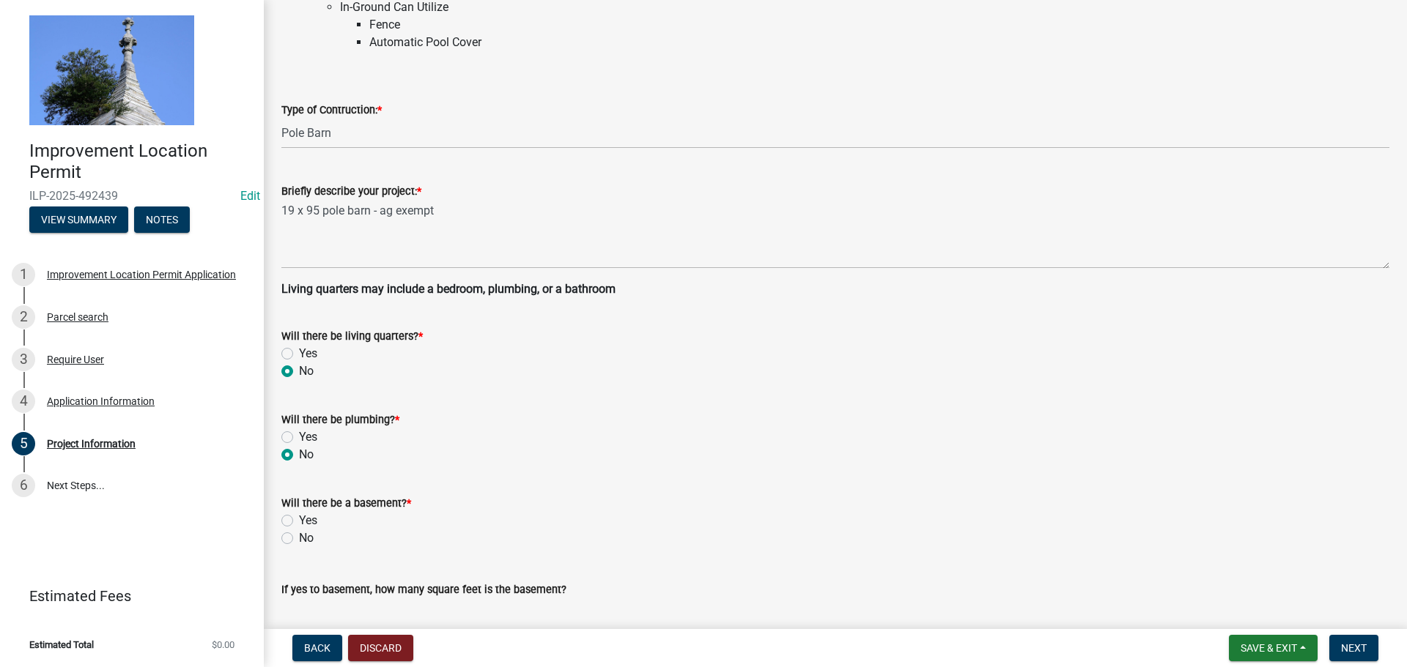
click at [299, 537] on input "No" at bounding box center [304, 535] width 10 height 10
radio input "true"
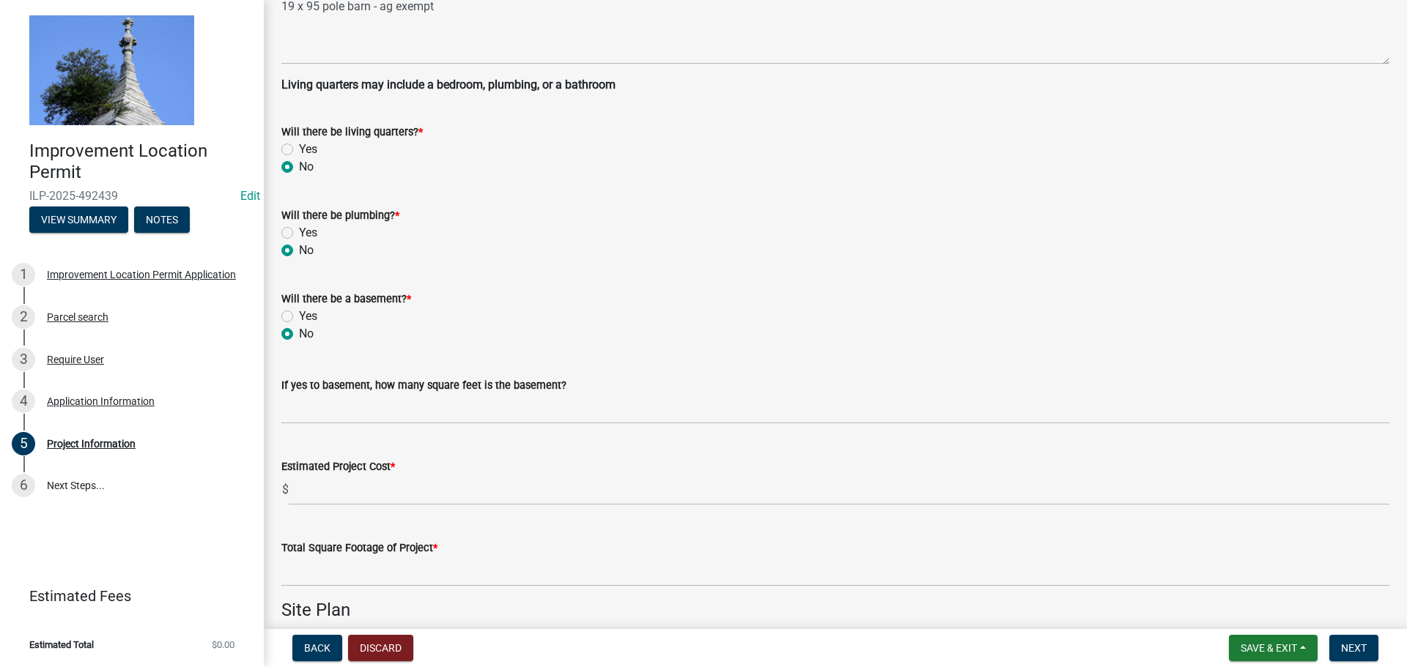
scroll to position [440, 0]
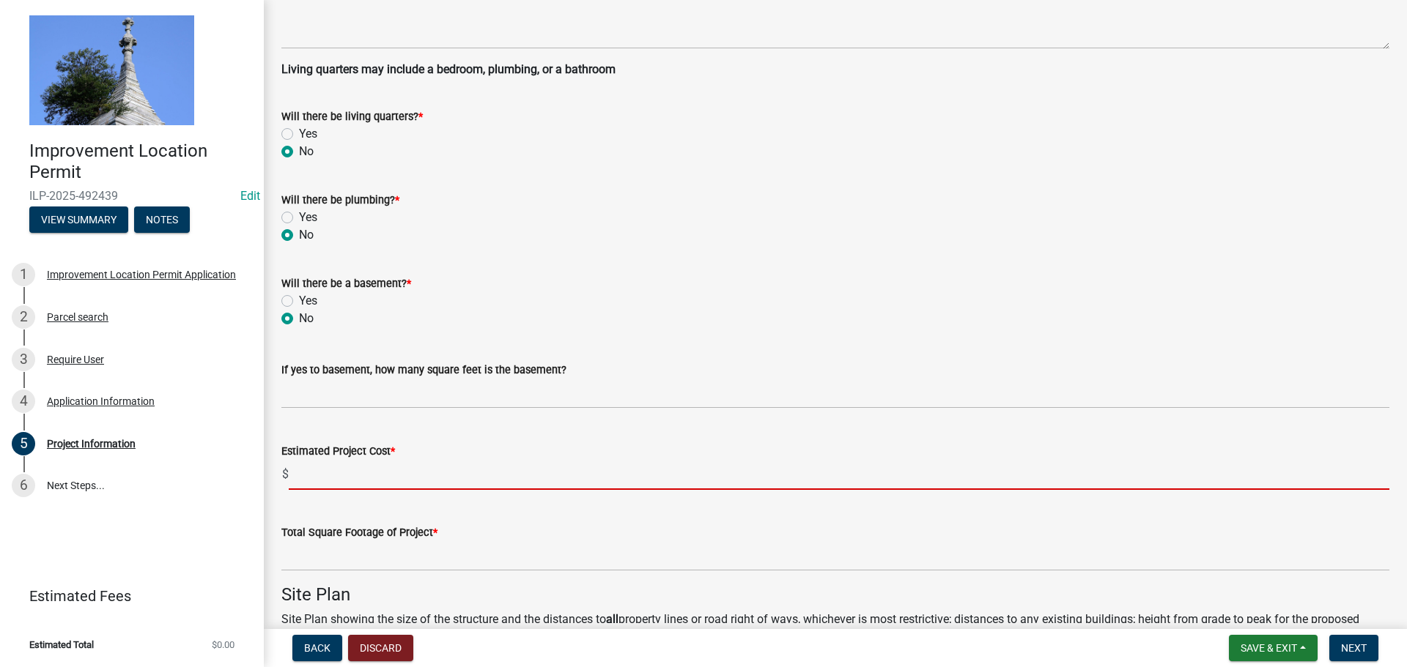
click at [351, 470] on input "text" at bounding box center [839, 475] width 1100 height 30
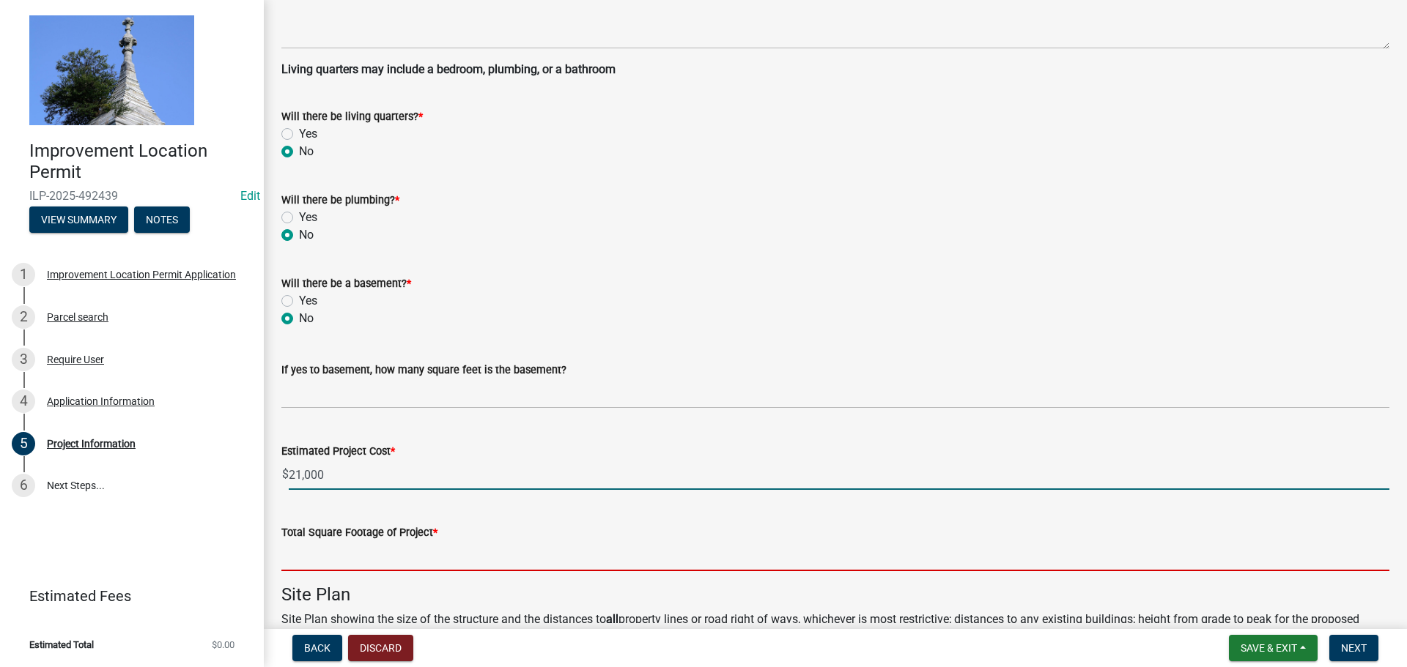
type input "21000"
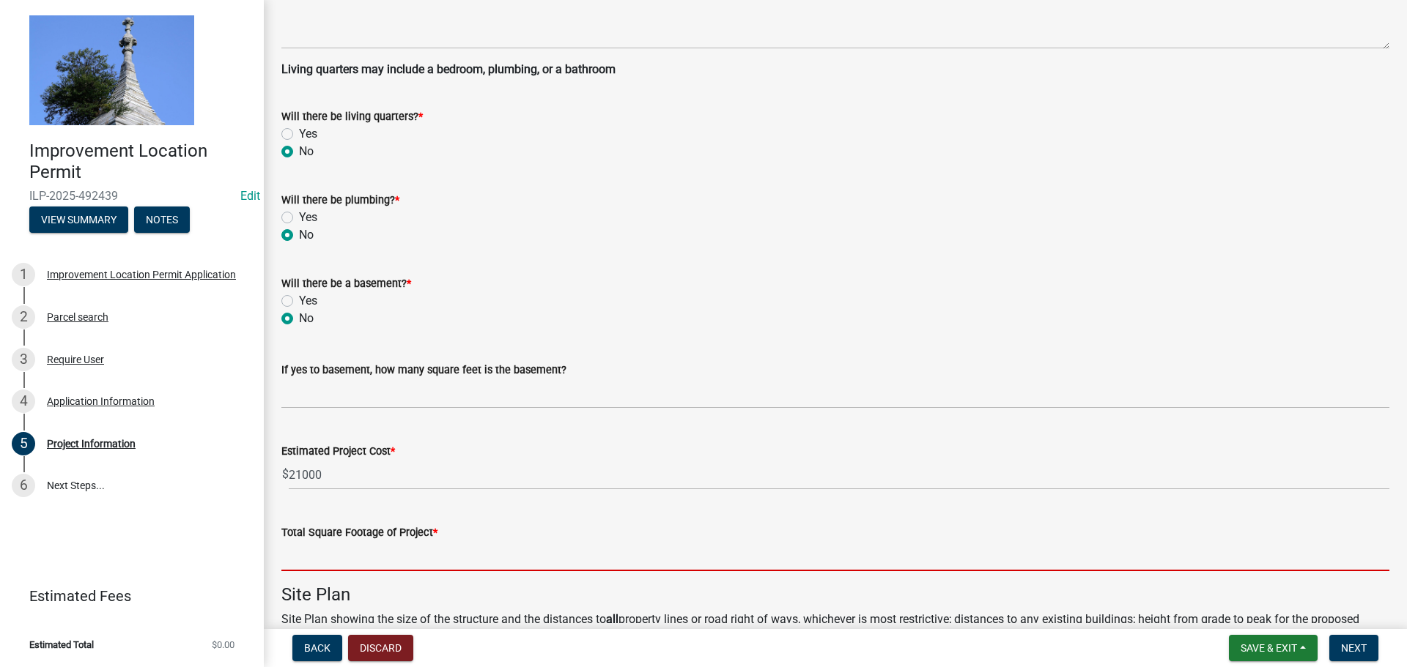
click at [351, 550] on input "text" at bounding box center [835, 556] width 1108 height 30
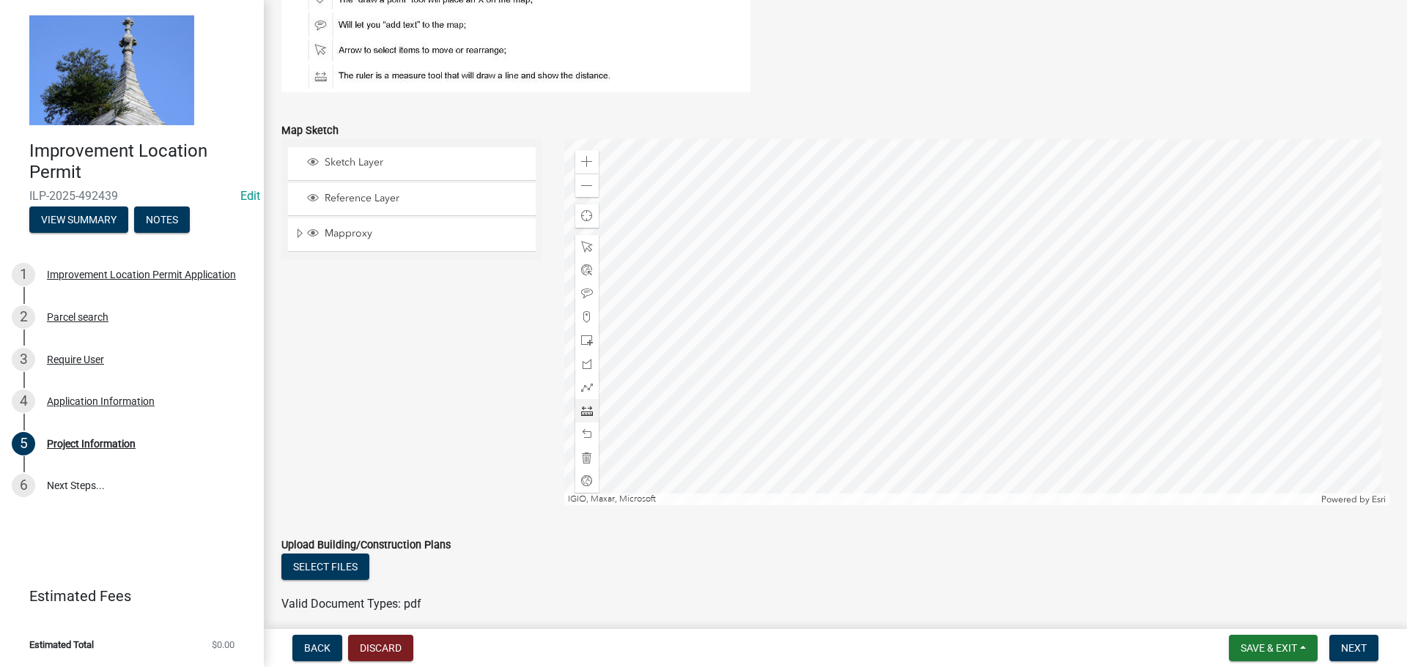
scroll to position [1251, 0]
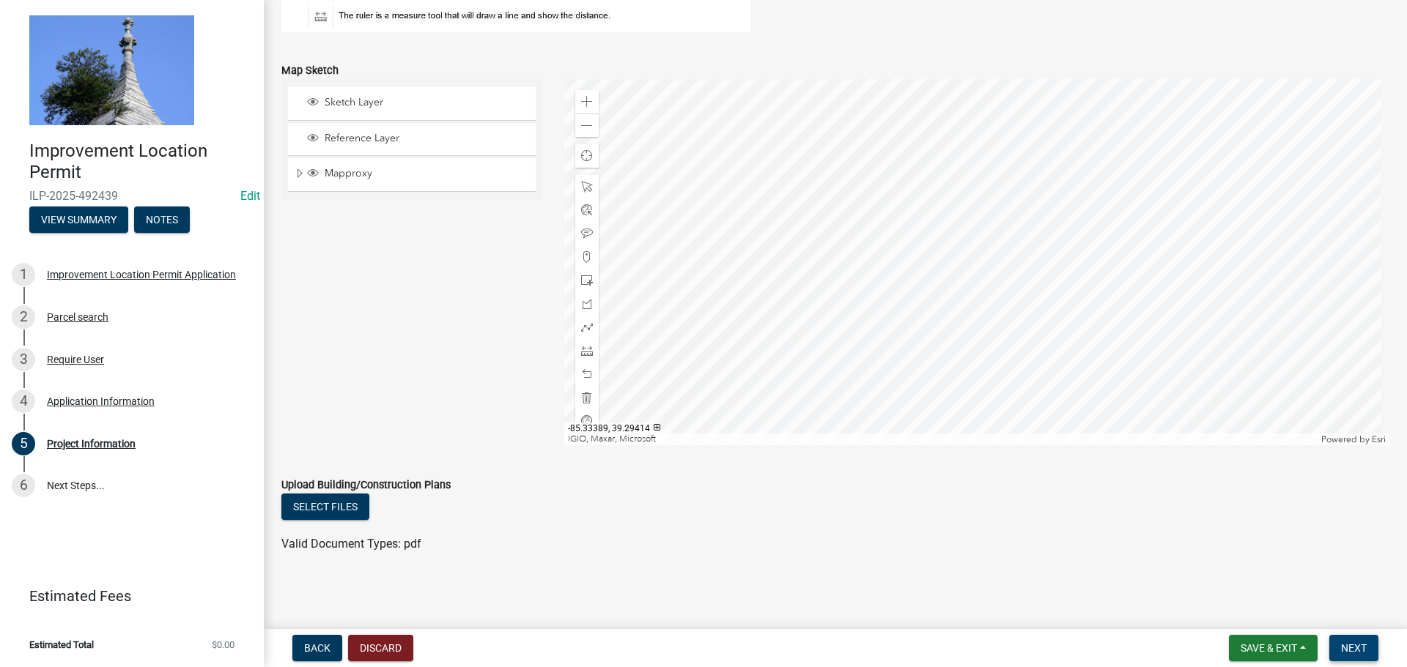
type input "1805"
click at [1366, 653] on span "Next" at bounding box center [1354, 649] width 26 height 12
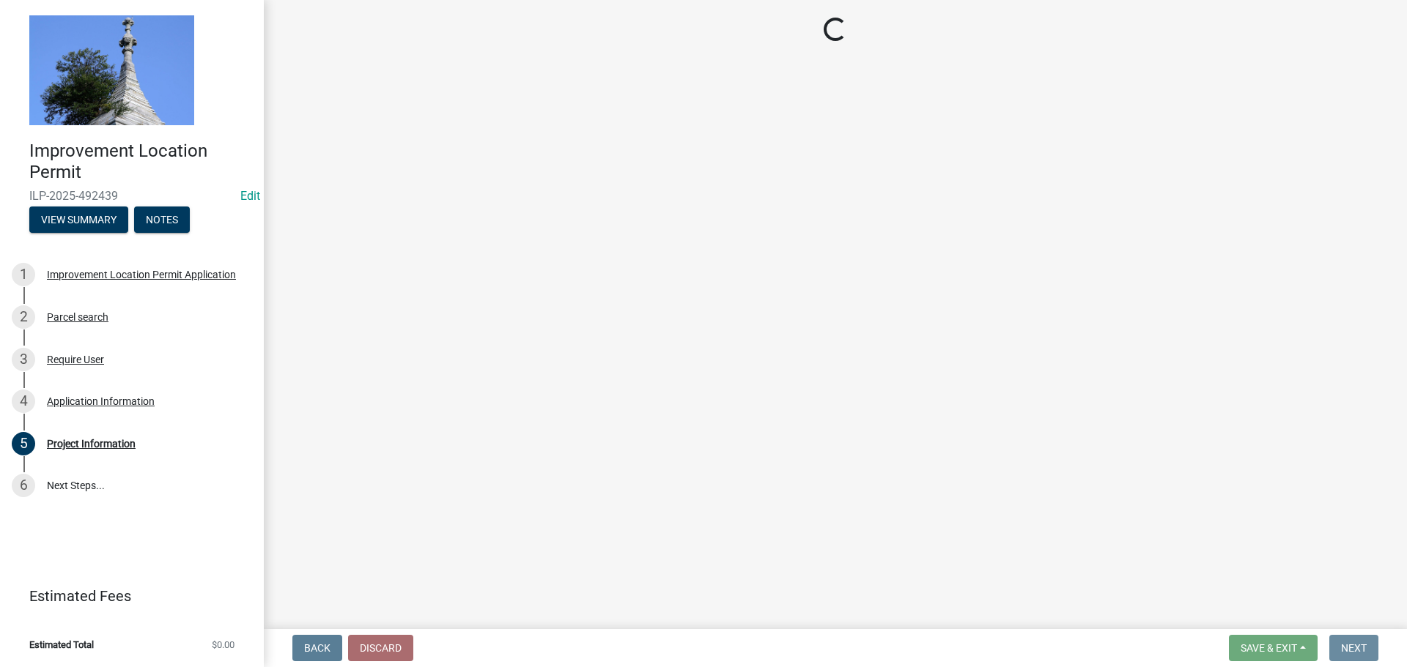
scroll to position [0, 0]
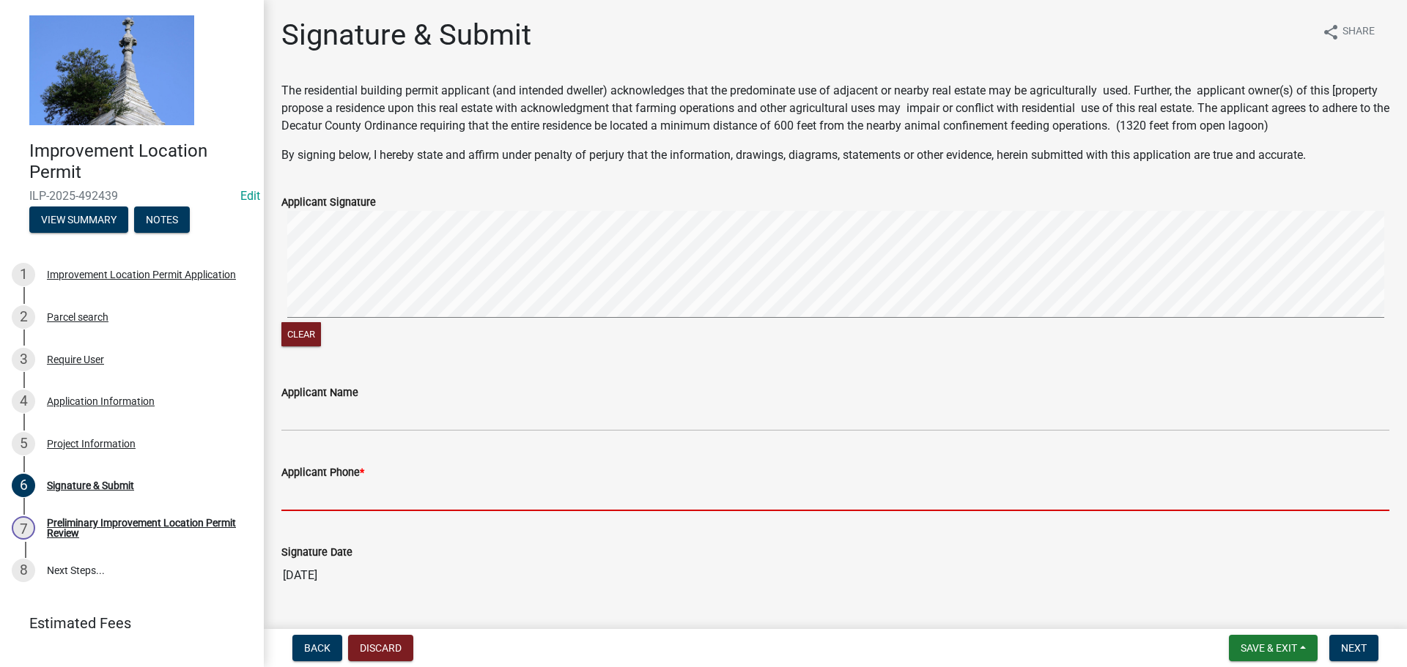
click at [313, 491] on input "Applicant Phone *" at bounding box center [835, 496] width 1108 height 30
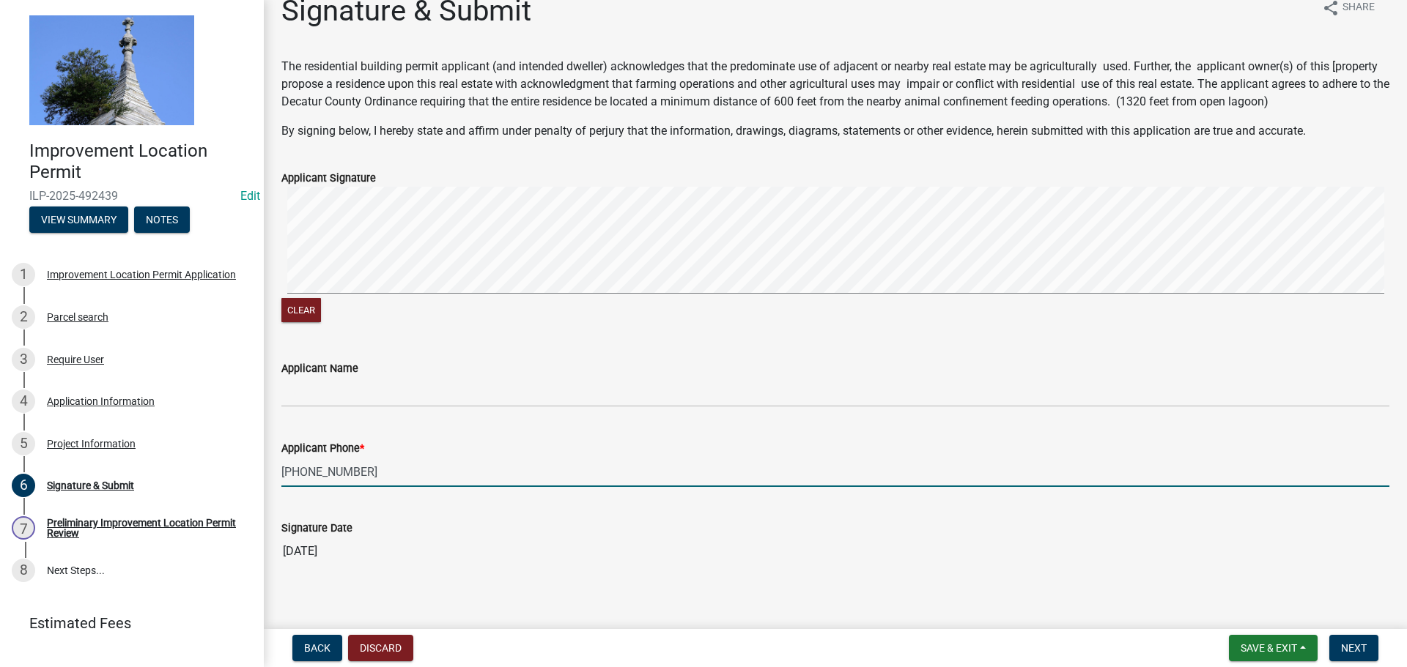
scroll to position [36, 0]
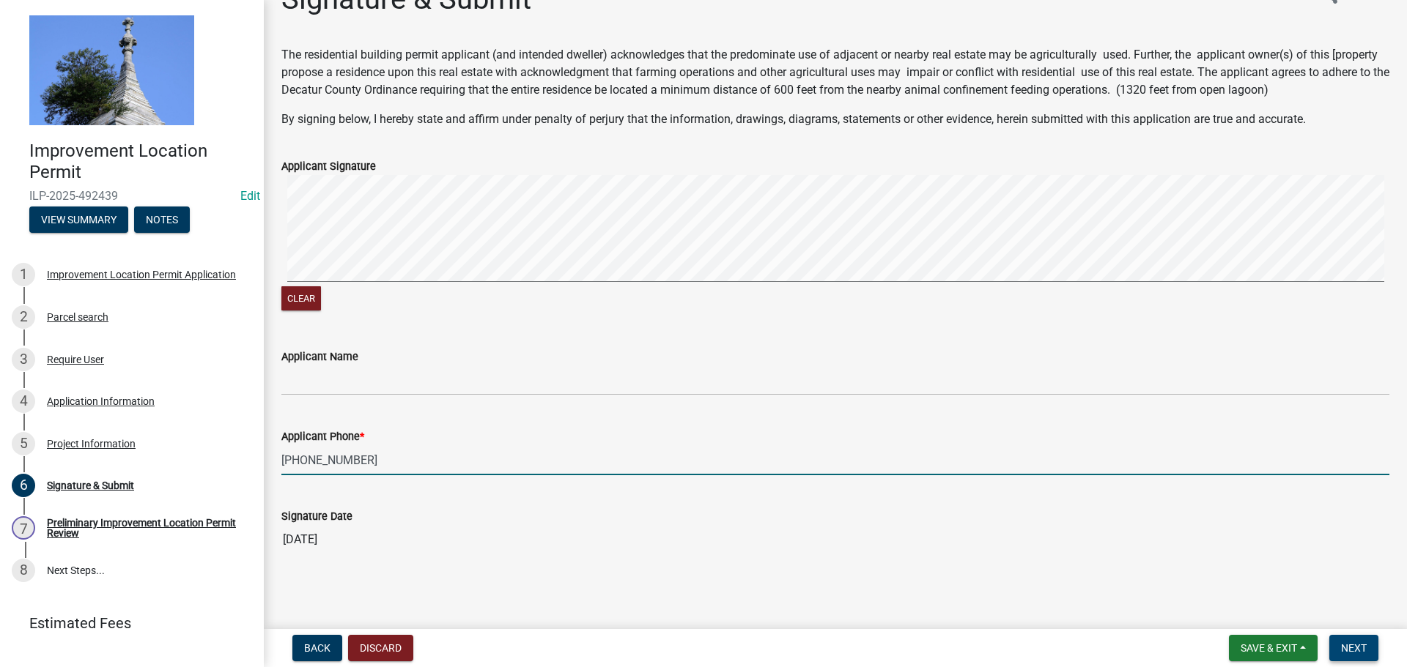
type input "[PHONE_NUMBER]"
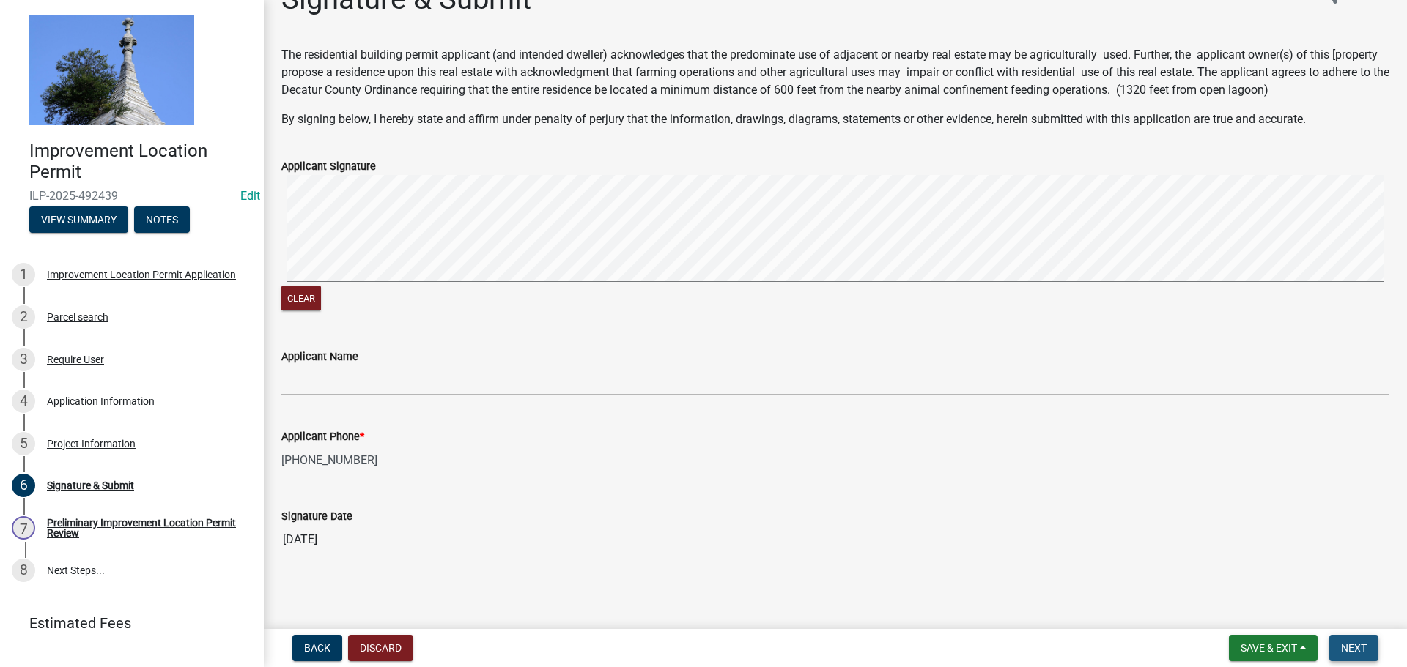
click at [1369, 646] on button "Next" at bounding box center [1353, 648] width 49 height 26
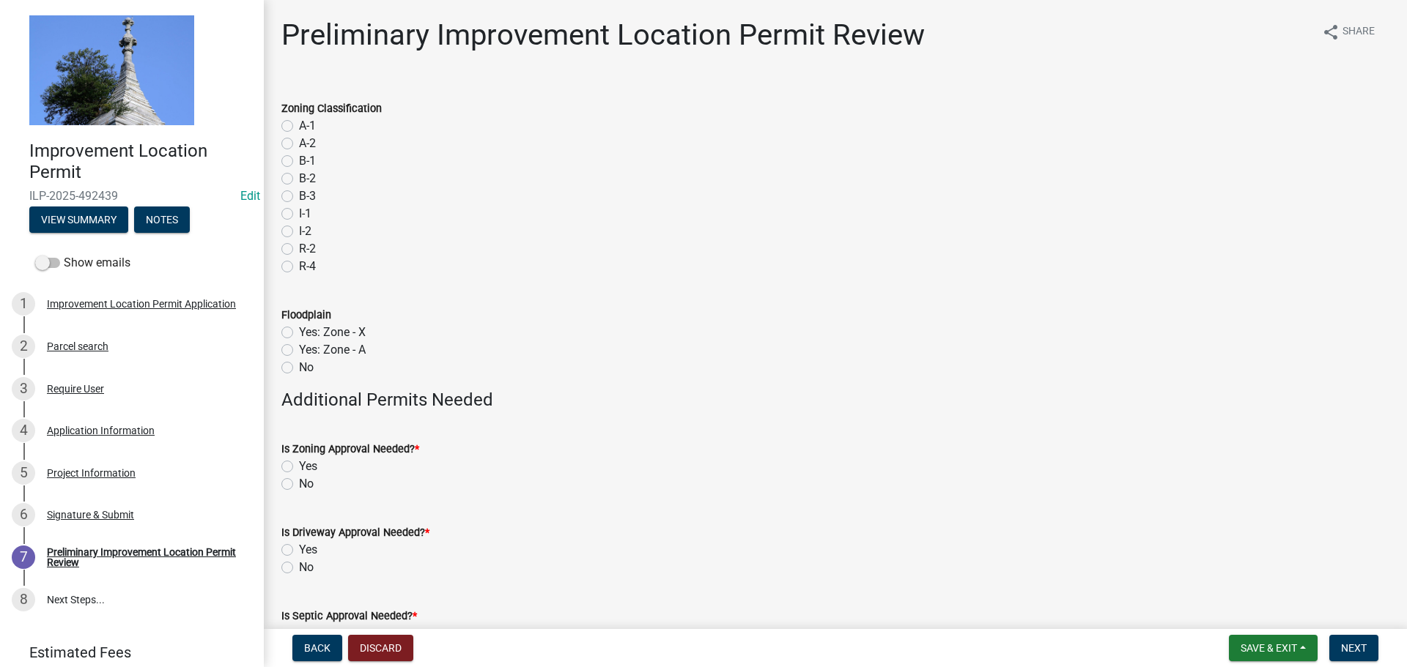
click at [299, 126] on label "A-1" at bounding box center [307, 126] width 17 height 18
click at [299, 126] on input "A-1" at bounding box center [304, 122] width 10 height 10
radio input "true"
click at [299, 370] on label "No" at bounding box center [306, 368] width 15 height 18
click at [299, 369] on input "No" at bounding box center [304, 364] width 10 height 10
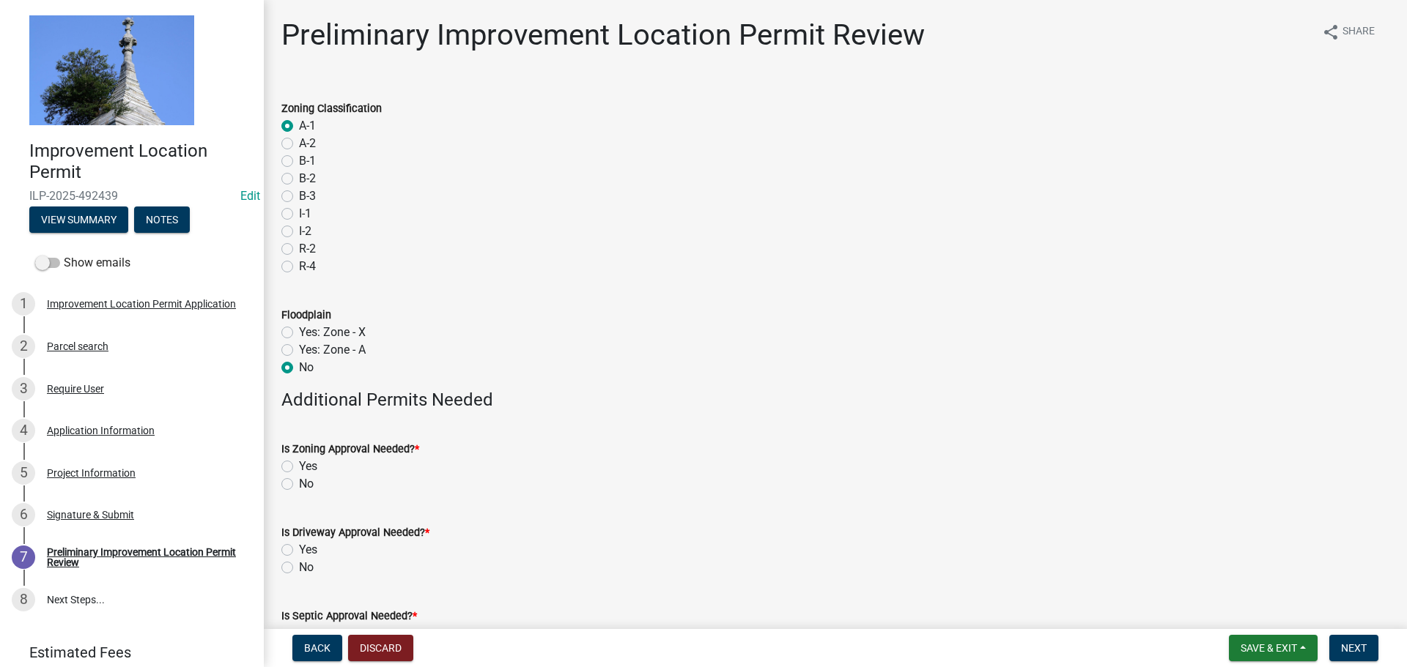
radio input "true"
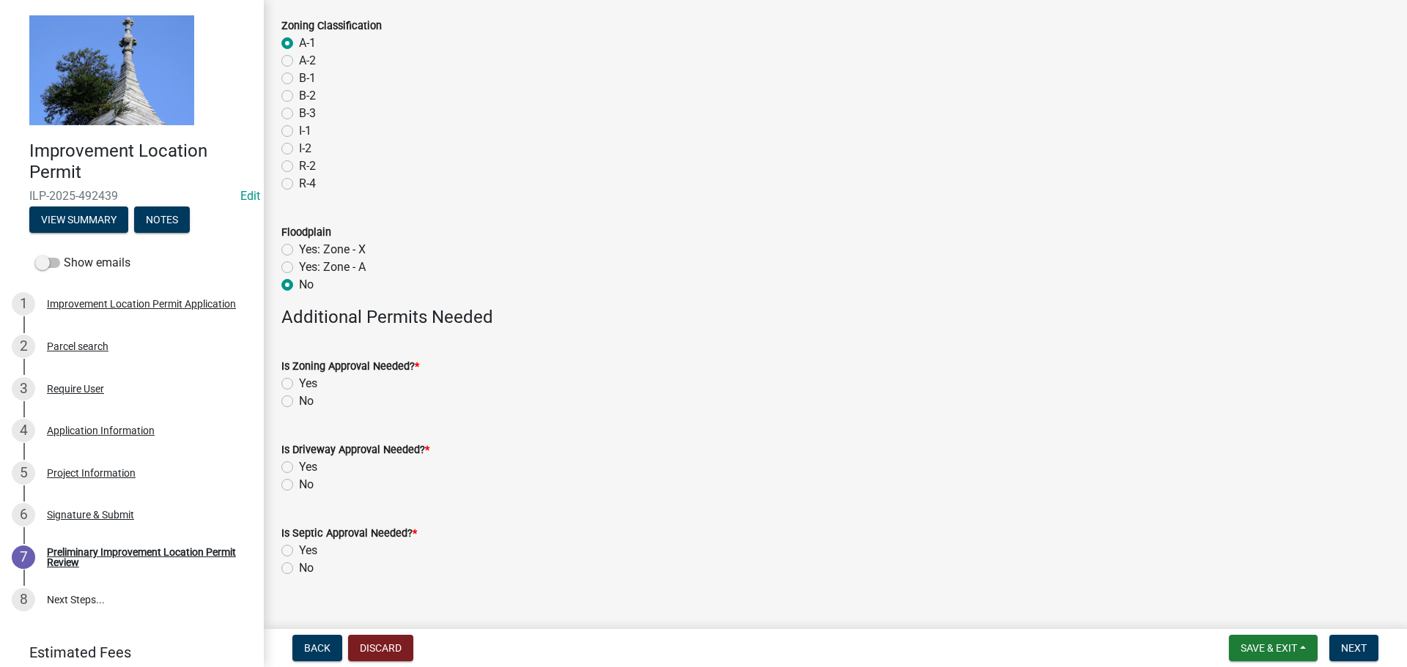
scroll to position [107, 0]
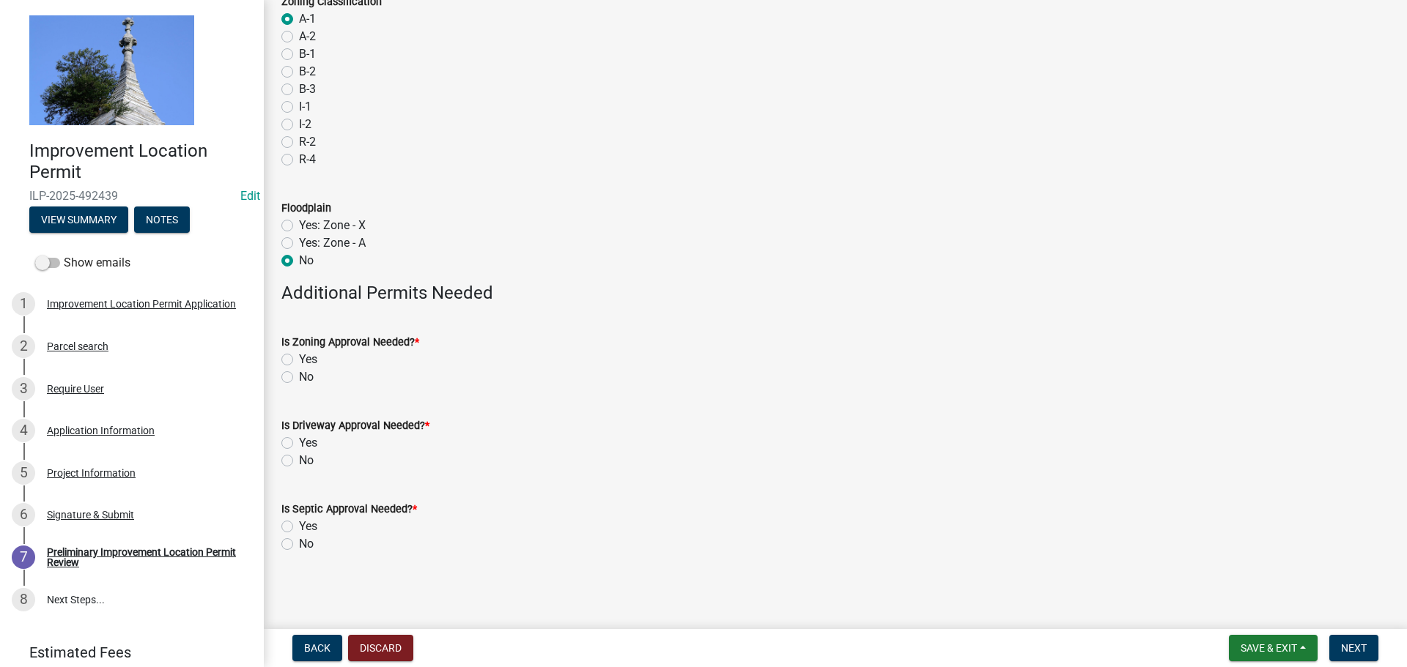
click at [299, 378] on label "No" at bounding box center [306, 378] width 15 height 18
click at [299, 378] on input "No" at bounding box center [304, 374] width 10 height 10
radio input "true"
click at [299, 465] on label "No" at bounding box center [306, 461] width 15 height 18
click at [299, 462] on input "No" at bounding box center [304, 457] width 10 height 10
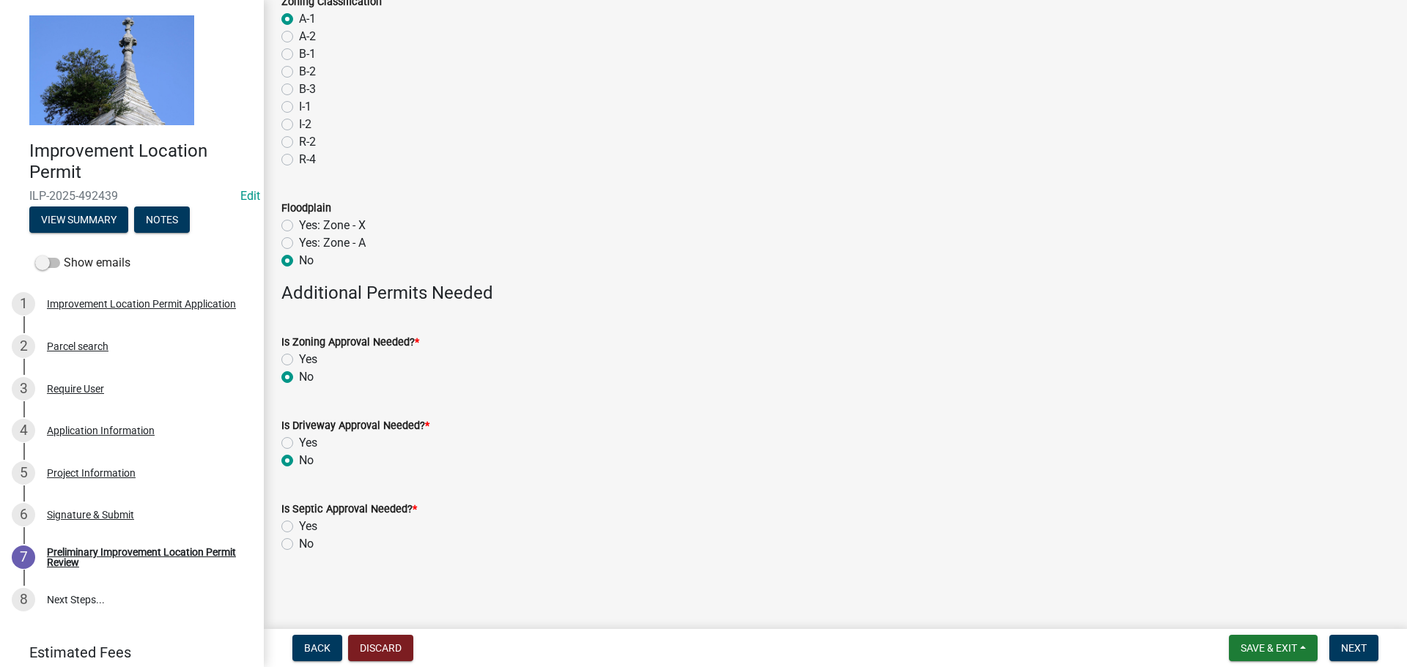
radio input "true"
click at [299, 543] on label "No" at bounding box center [306, 545] width 15 height 18
click at [299, 543] on input "No" at bounding box center [304, 541] width 10 height 10
radio input "true"
click at [1350, 651] on span "Next" at bounding box center [1354, 649] width 26 height 12
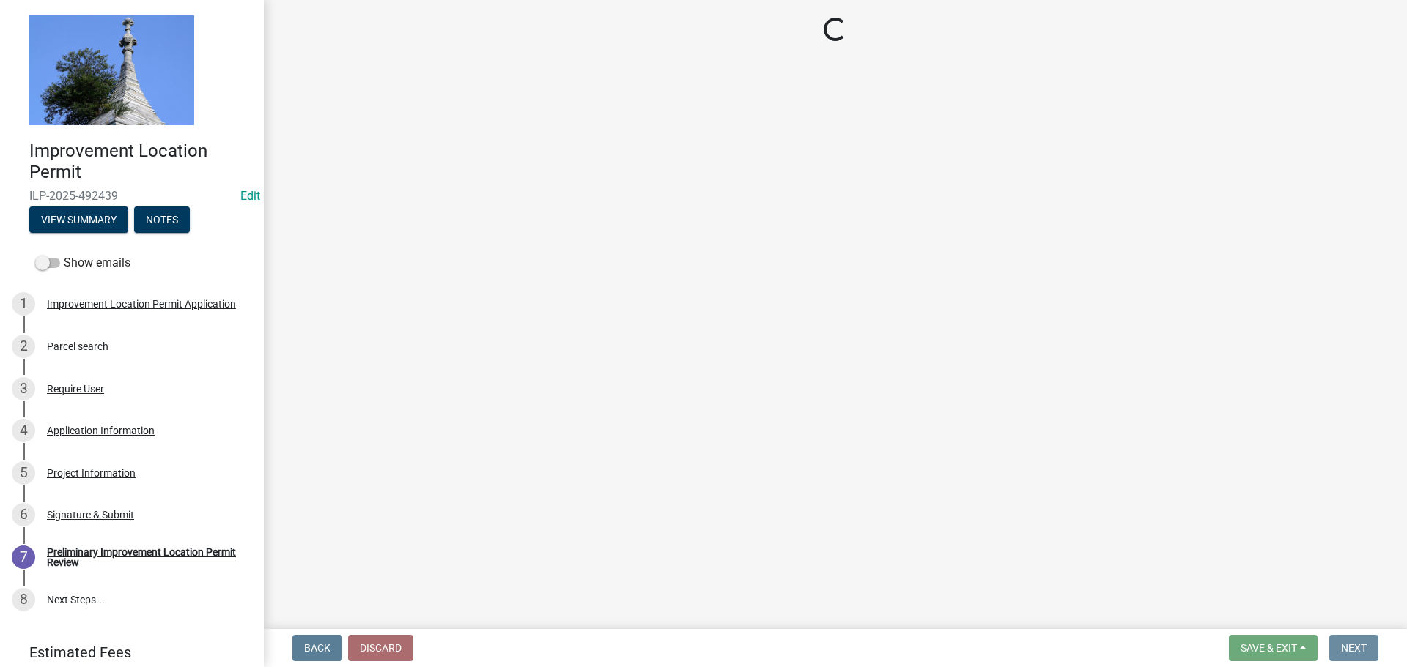
scroll to position [0, 0]
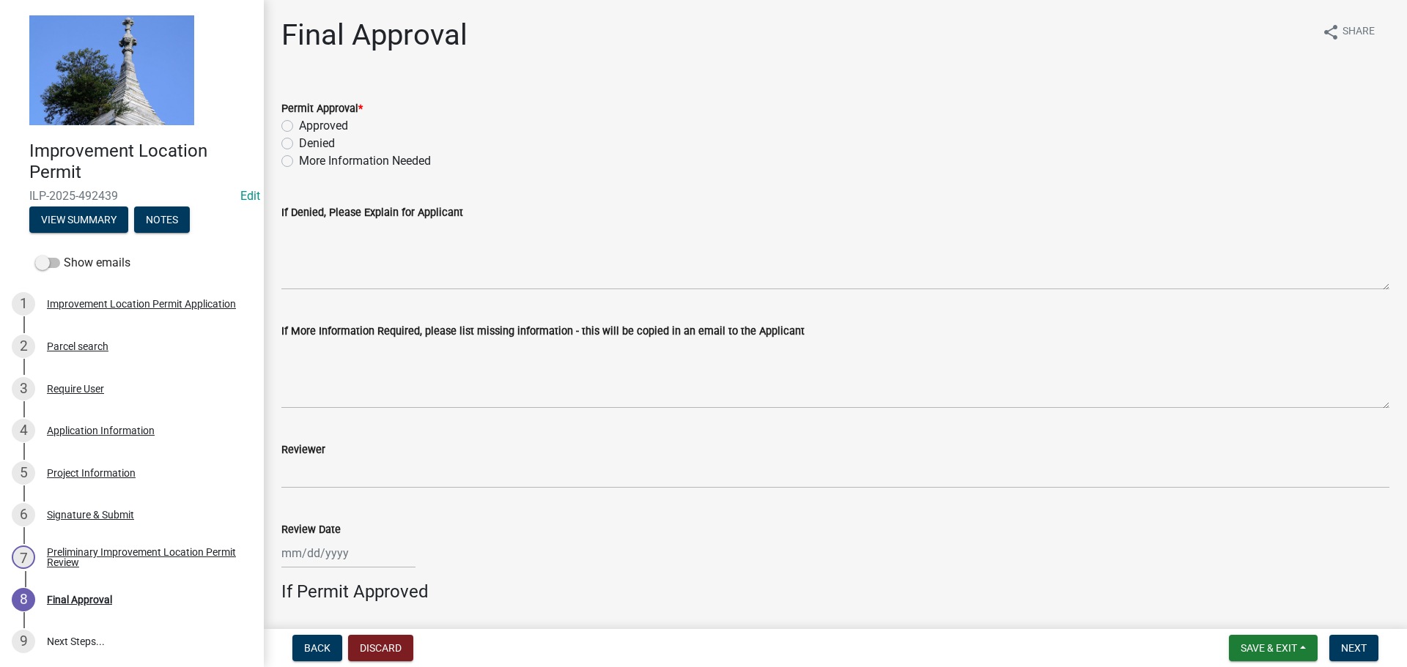
click at [299, 126] on label "Approved" at bounding box center [323, 126] width 49 height 18
click at [299, 126] on input "Approved" at bounding box center [304, 122] width 10 height 10
radio input "true"
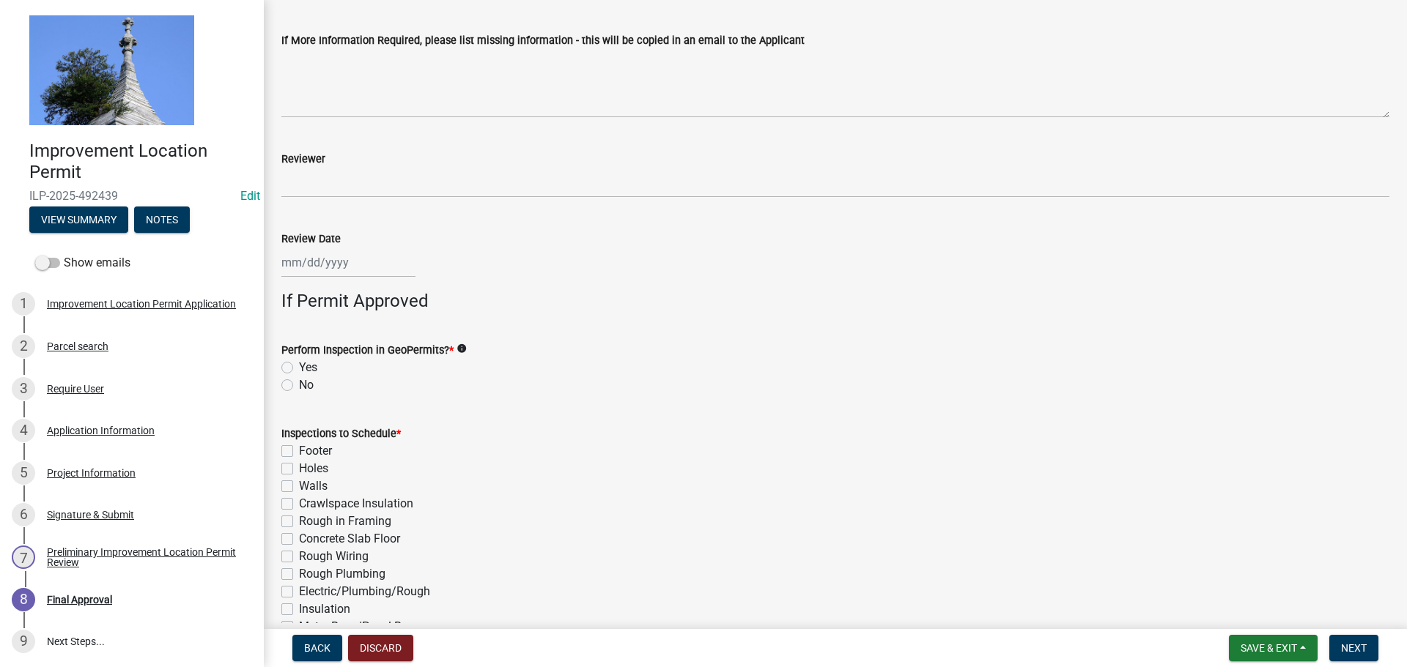
scroll to position [293, 0]
click at [299, 384] on label "No" at bounding box center [306, 383] width 15 height 18
click at [299, 384] on input "No" at bounding box center [304, 379] width 10 height 10
radio input "true"
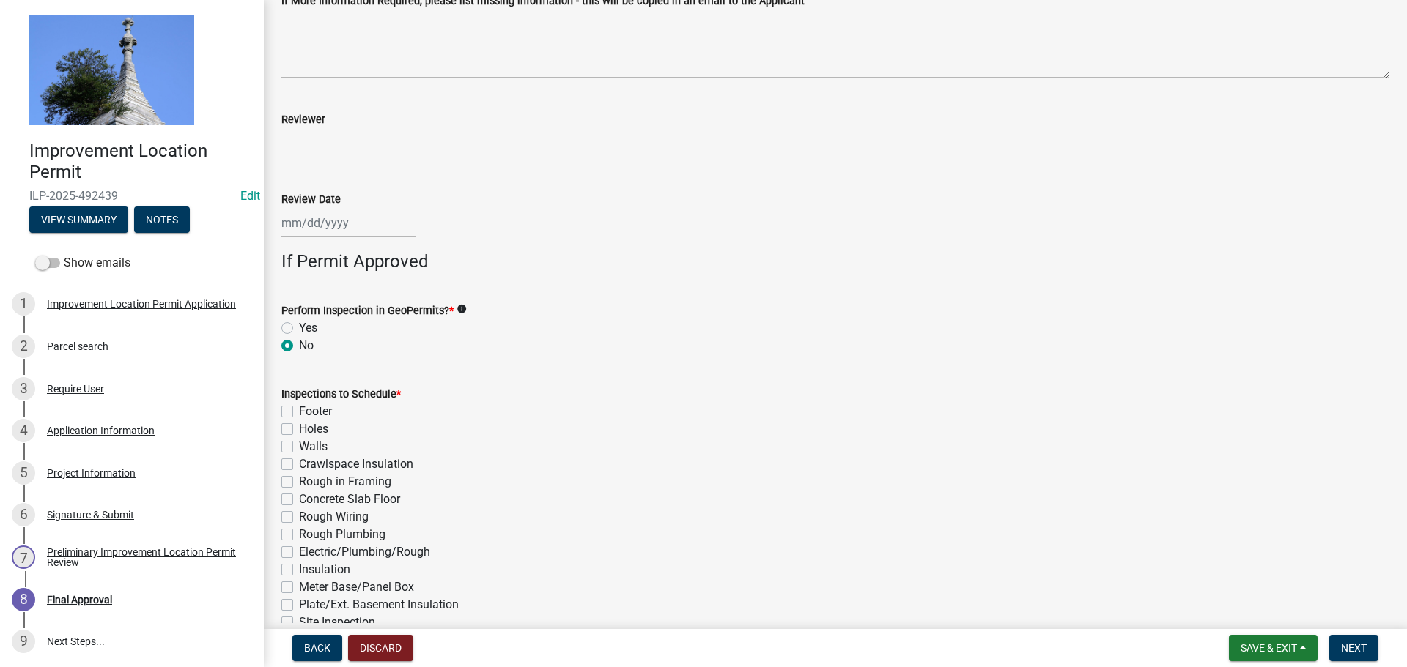
scroll to position [440, 0]
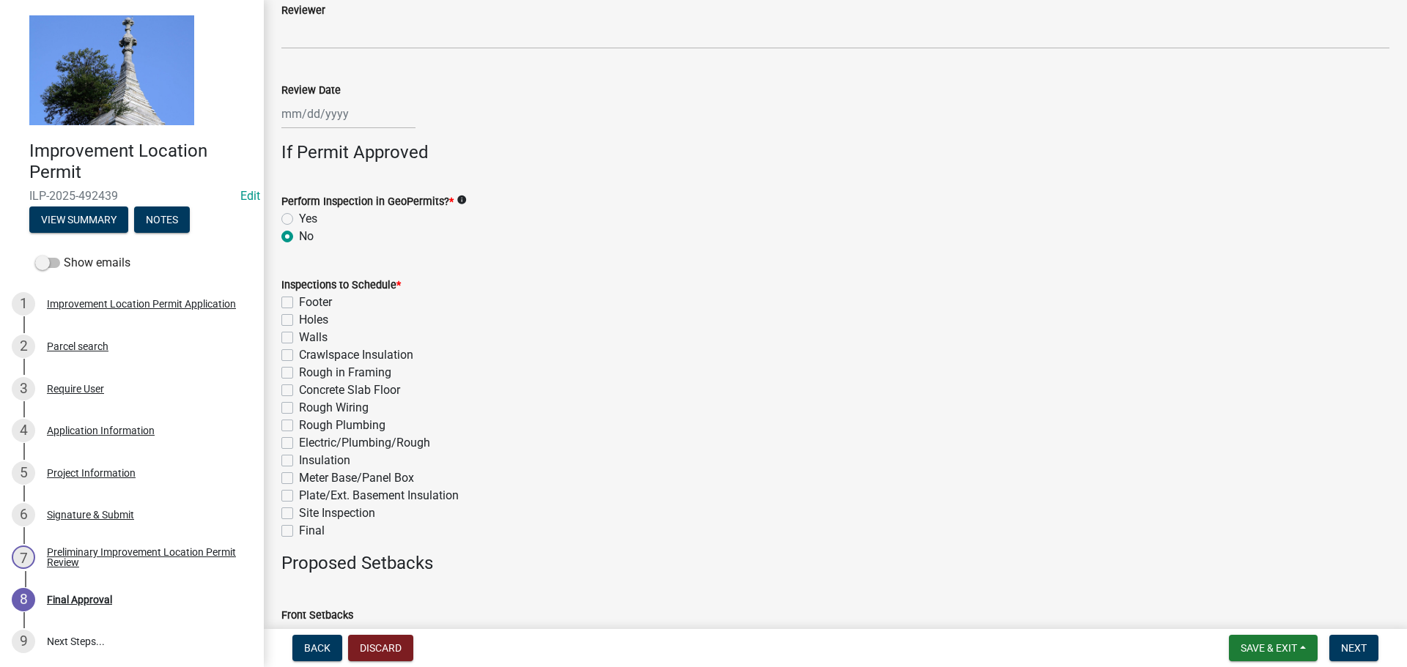
click at [299, 529] on label "Final" at bounding box center [312, 531] width 26 height 18
click at [299, 529] on input "Final" at bounding box center [304, 527] width 10 height 10
checkbox input "true"
checkbox input "false"
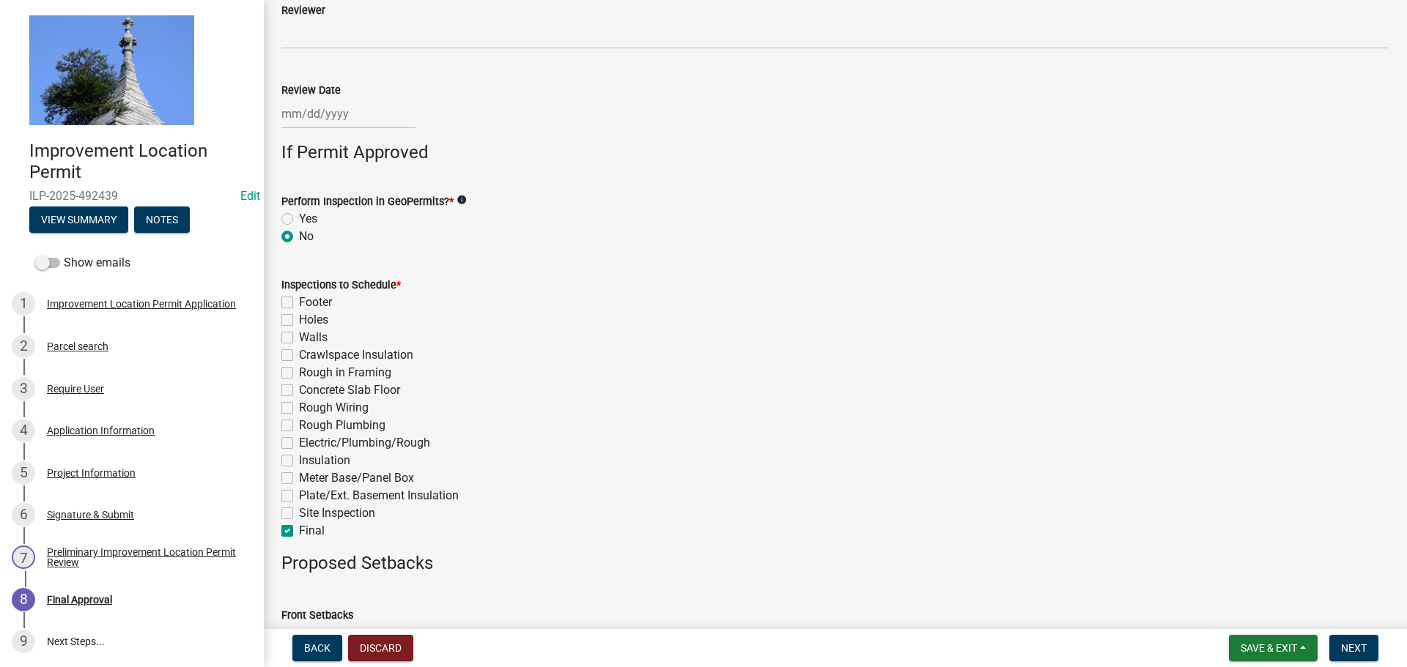
checkbox input "false"
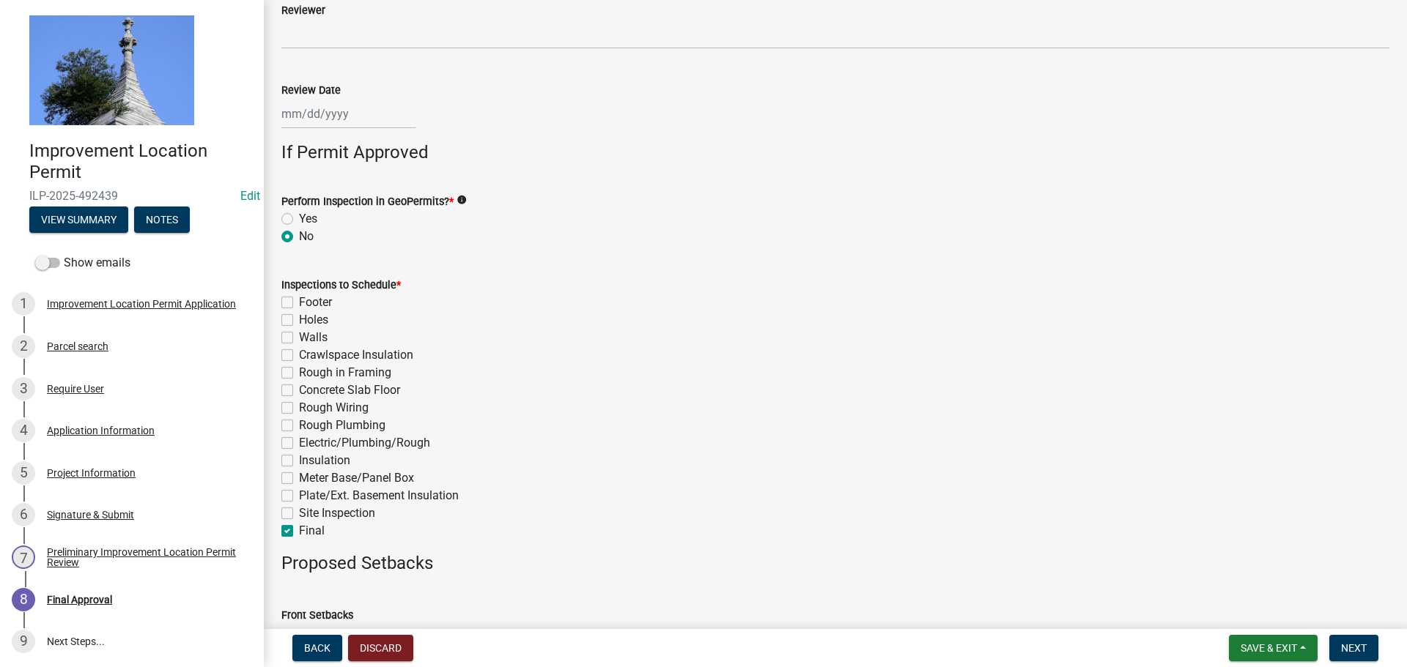
checkbox input "false"
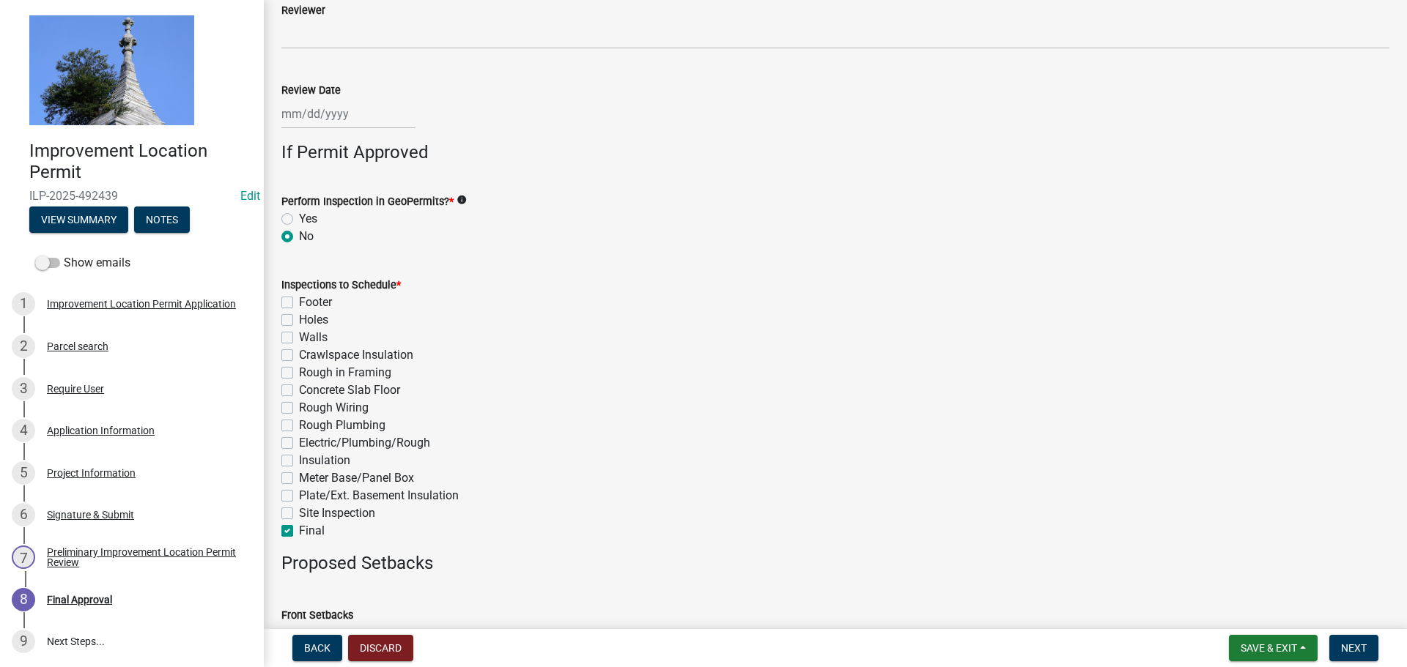
checkbox input "false"
checkbox input "true"
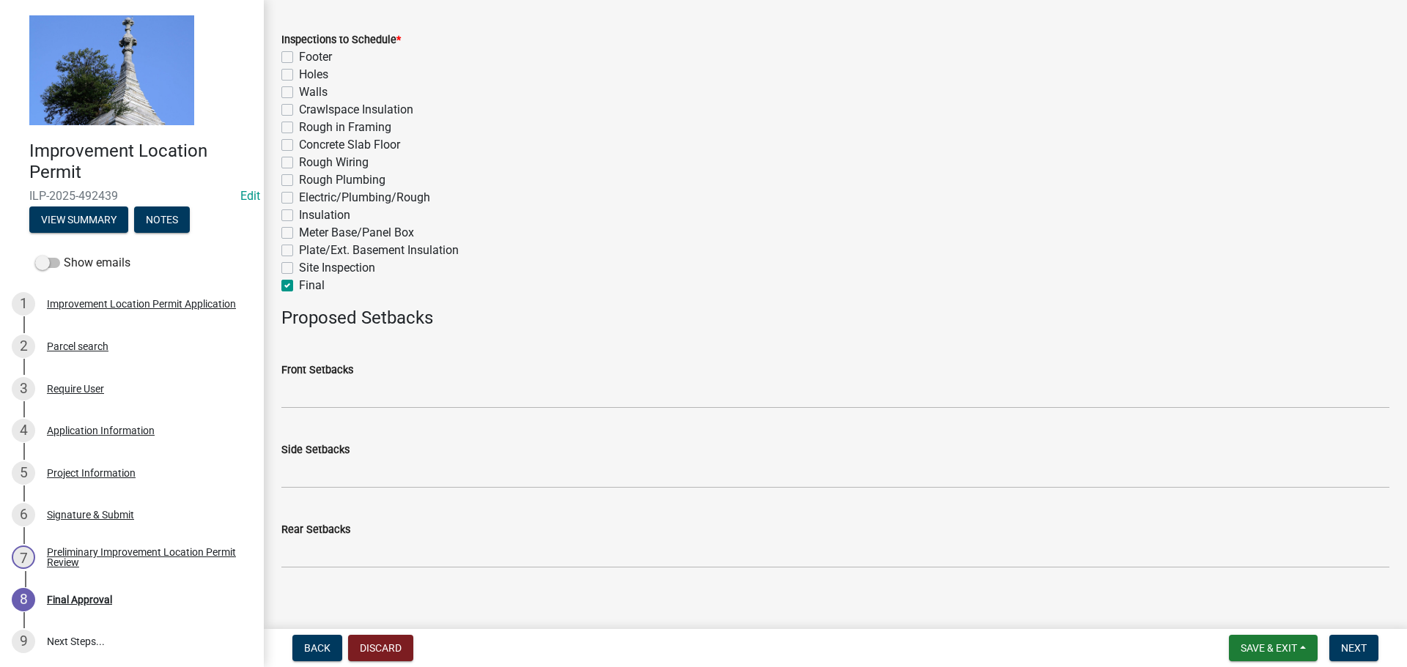
scroll to position [699, 0]
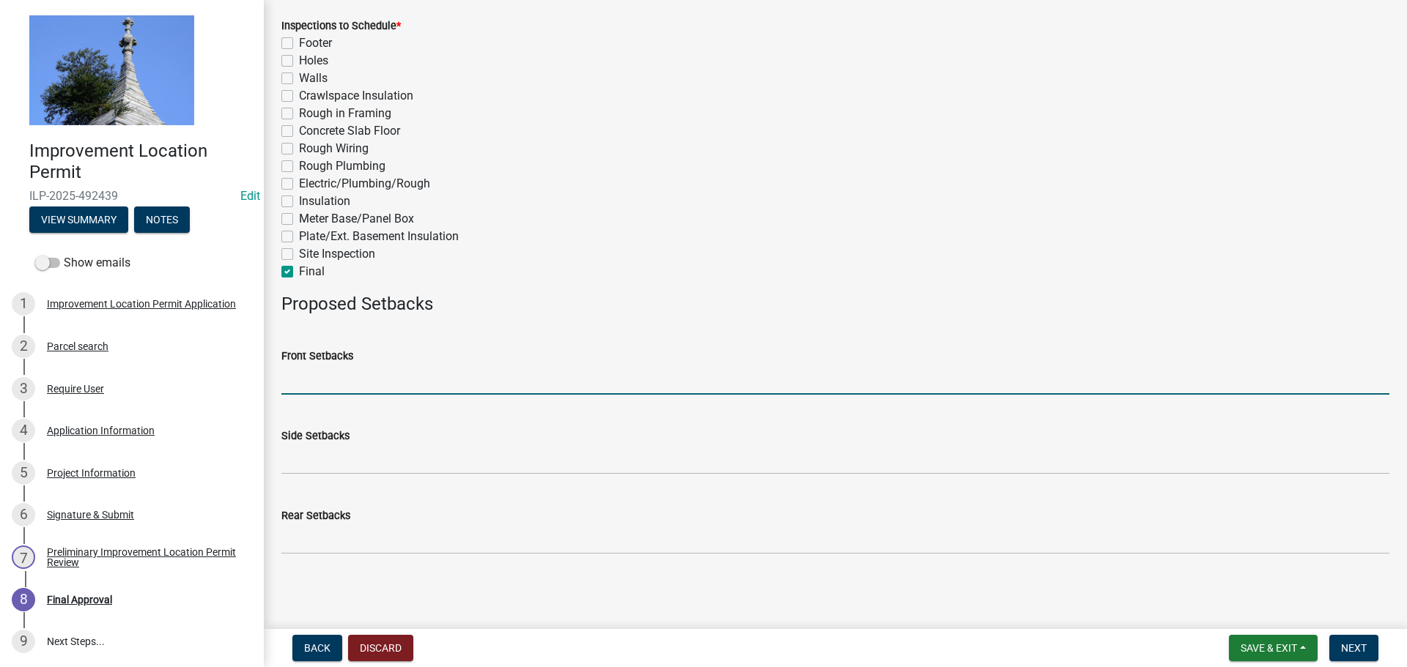
click at [415, 373] on input "Front Setbacks" at bounding box center [835, 380] width 1108 height 30
type input "70"
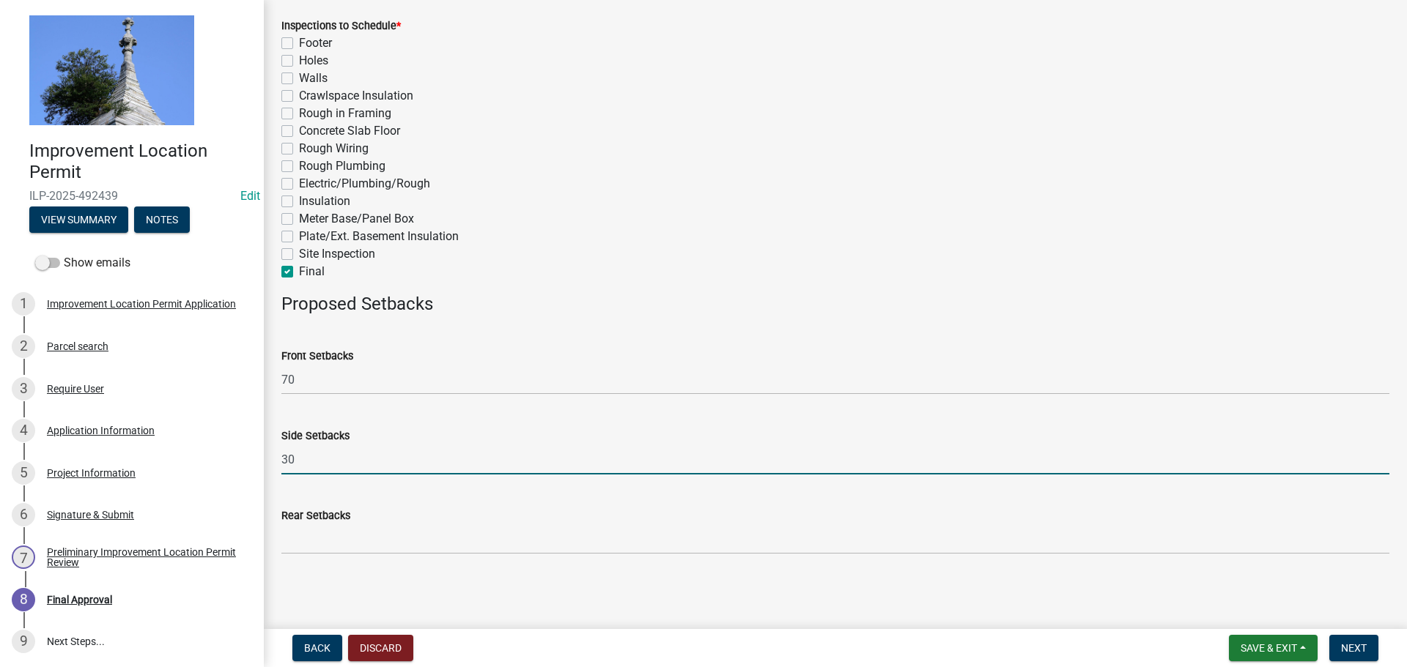
type input "30"
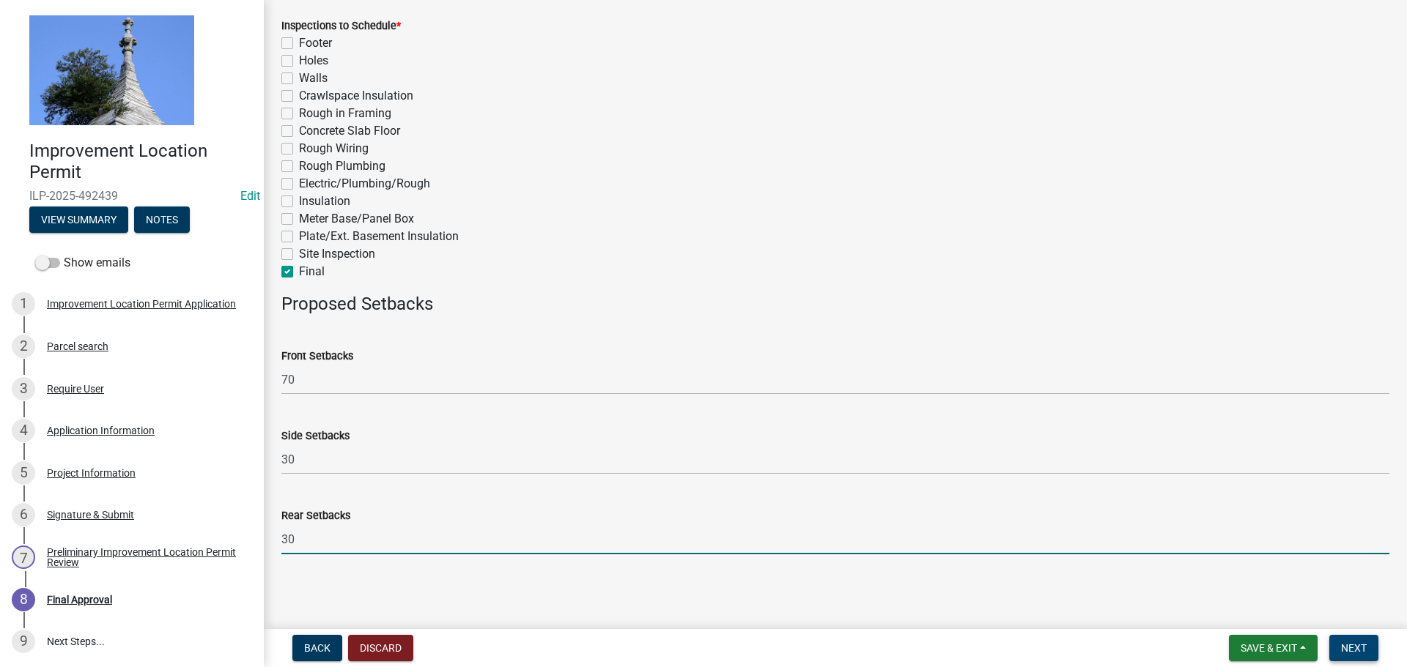
type input "30"
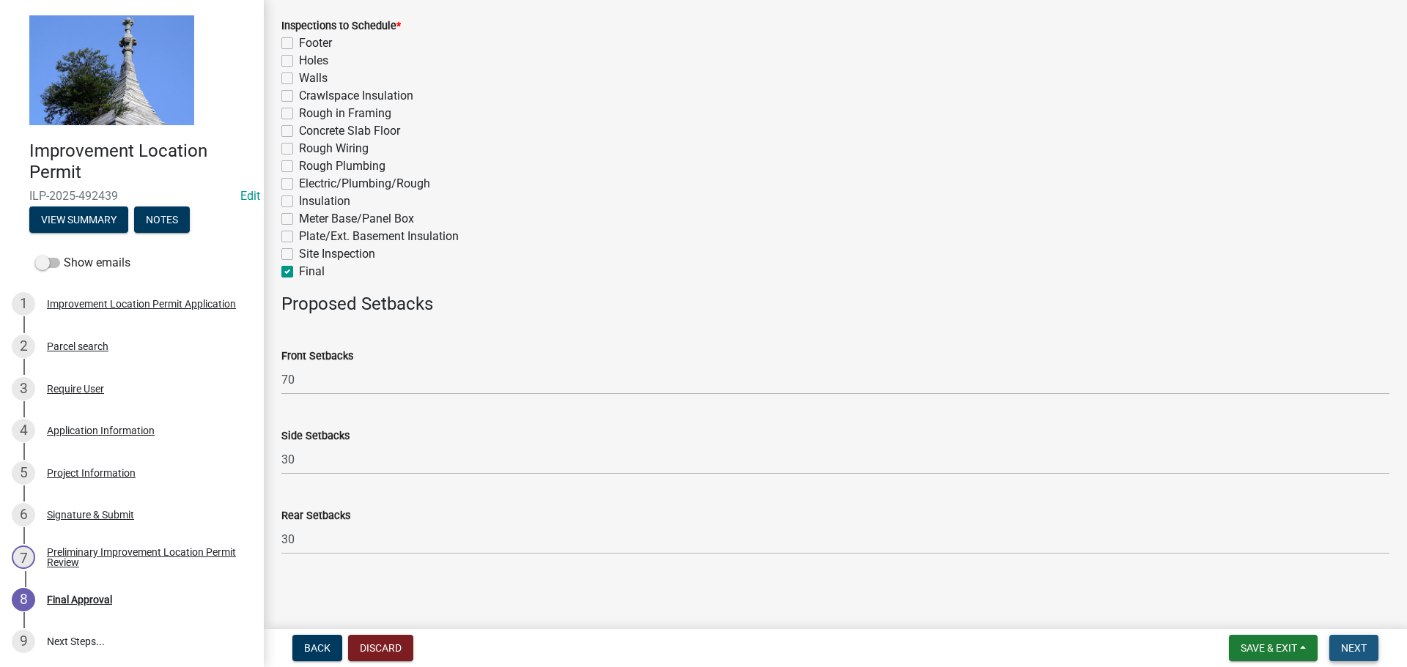
click at [1345, 654] on span "Next" at bounding box center [1354, 649] width 26 height 12
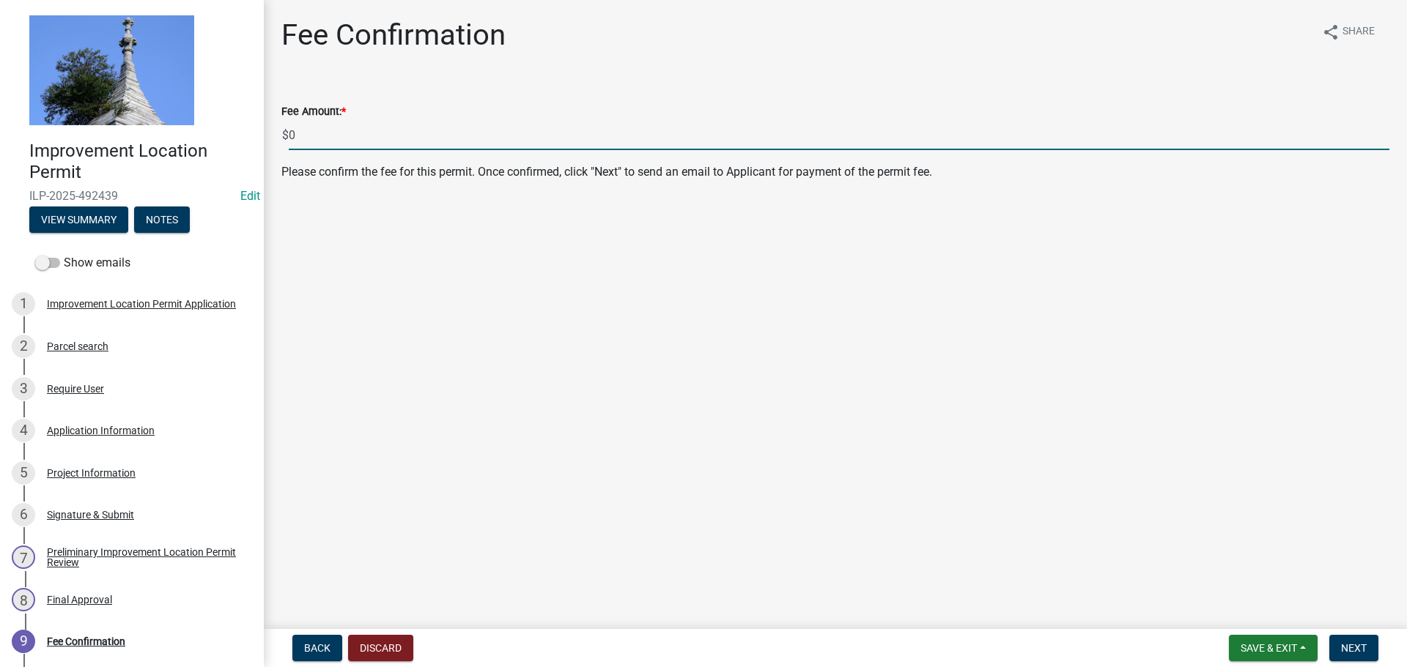
drag, startPoint x: 311, startPoint y: 130, endPoint x: 288, endPoint y: 133, distance: 22.9
click at [288, 133] on div "$ 0" at bounding box center [835, 135] width 1108 height 30
type input "345.00"
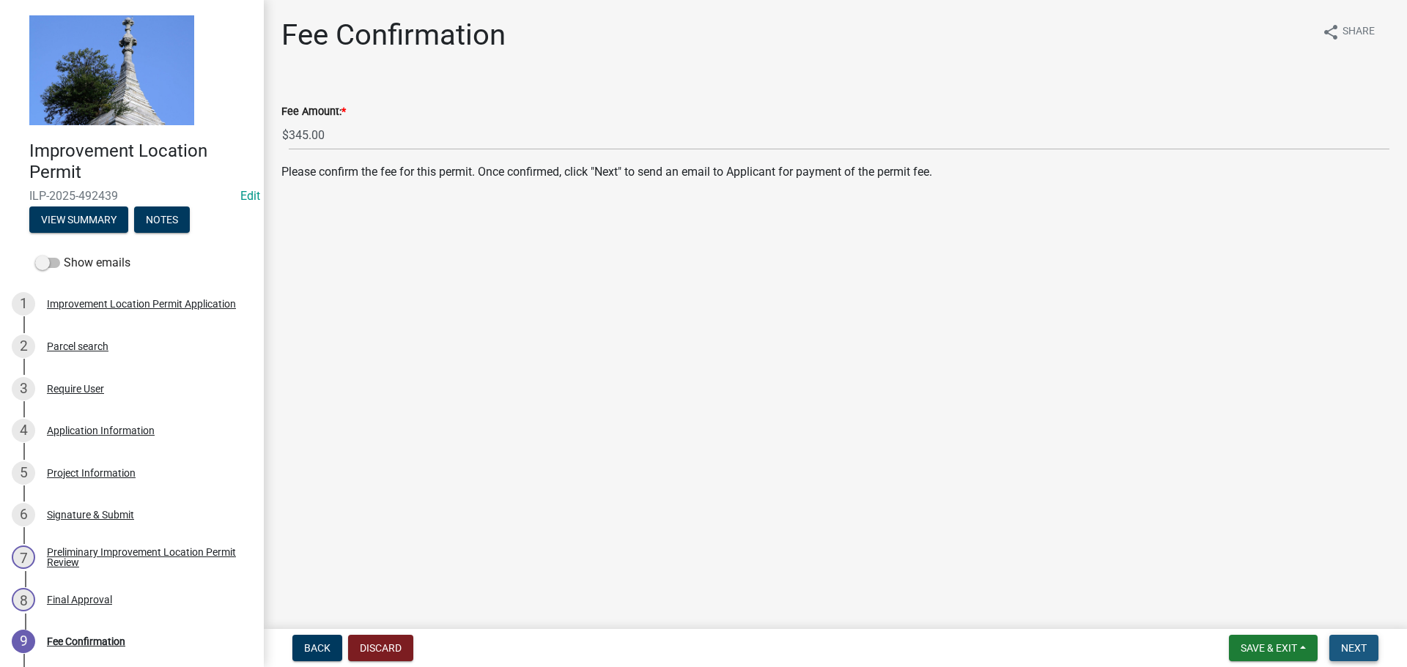
click at [1349, 643] on span "Next" at bounding box center [1354, 649] width 26 height 12
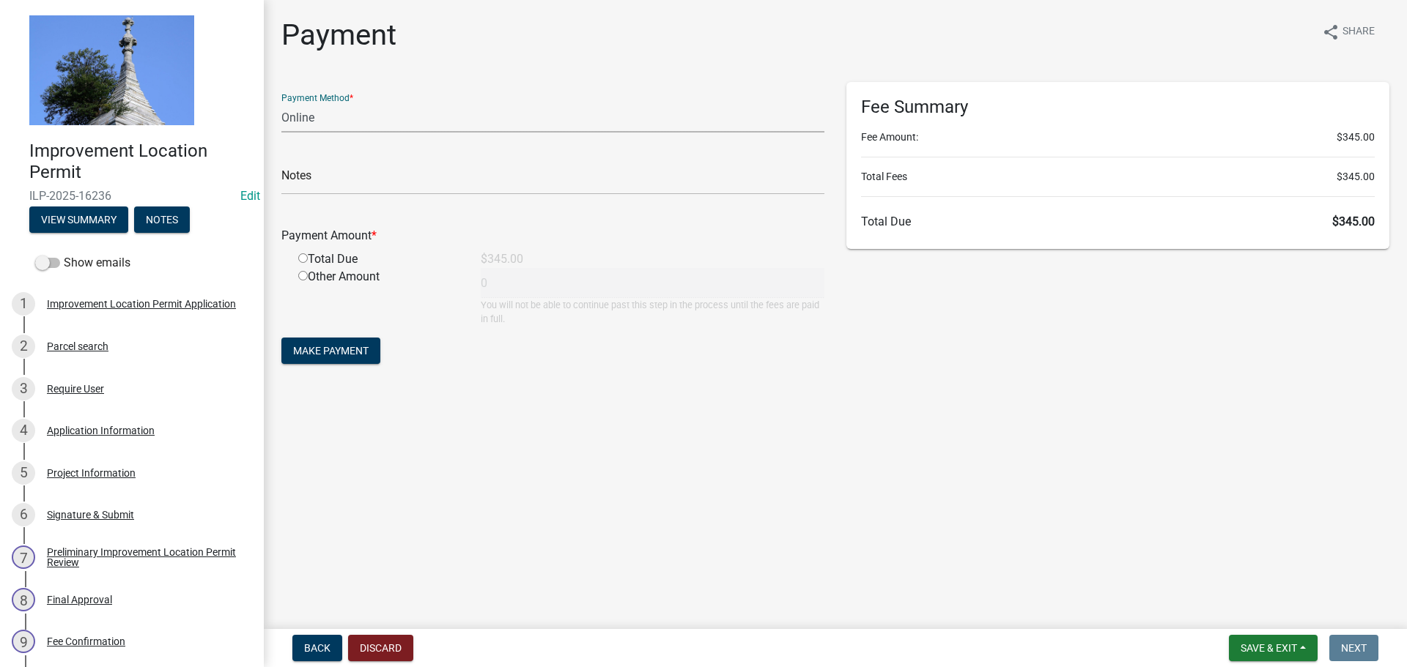
click at [319, 119] on select "Credit Card POS Check Cash Online" at bounding box center [552, 118] width 543 height 30
select select "2: 1"
click at [281, 103] on select "Credit Card POS Check Cash Online" at bounding box center [552, 118] width 543 height 30
click at [300, 258] on input "radio" at bounding box center [303, 258] width 10 height 10
radio input "true"
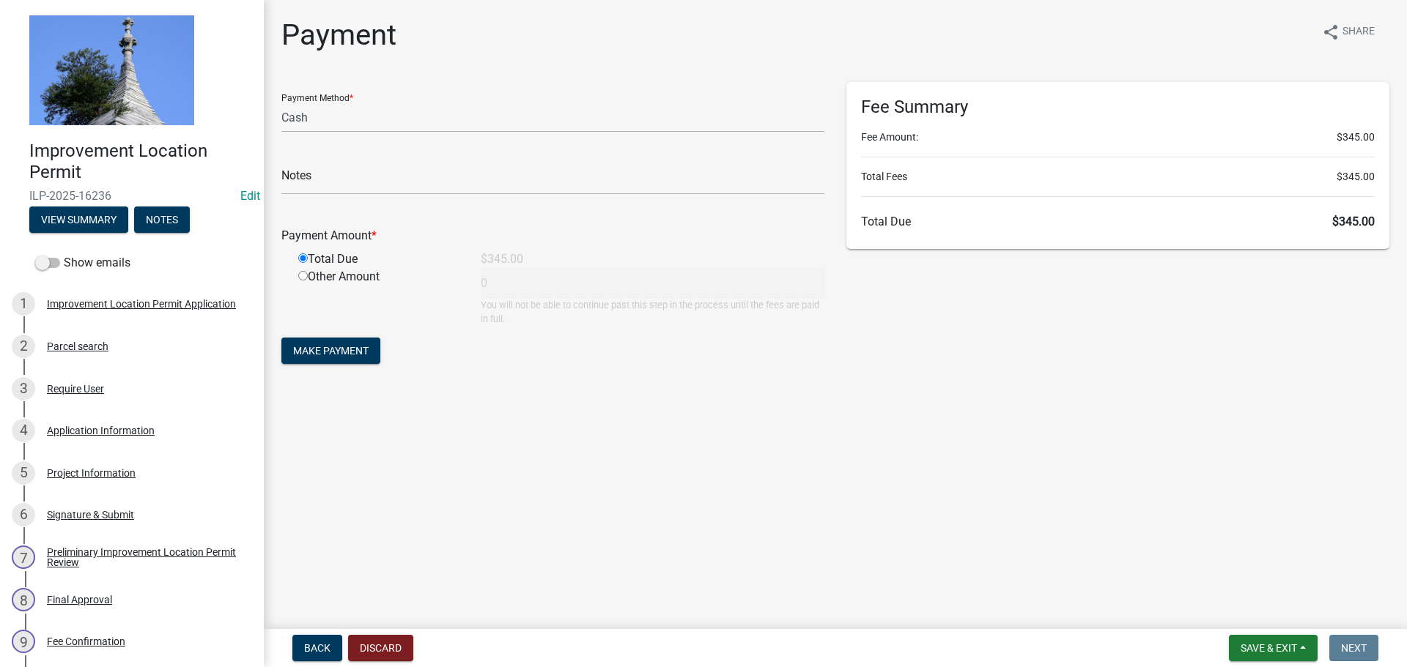
type input "345"
click at [319, 350] on span "Make Payment" at bounding box center [330, 351] width 75 height 12
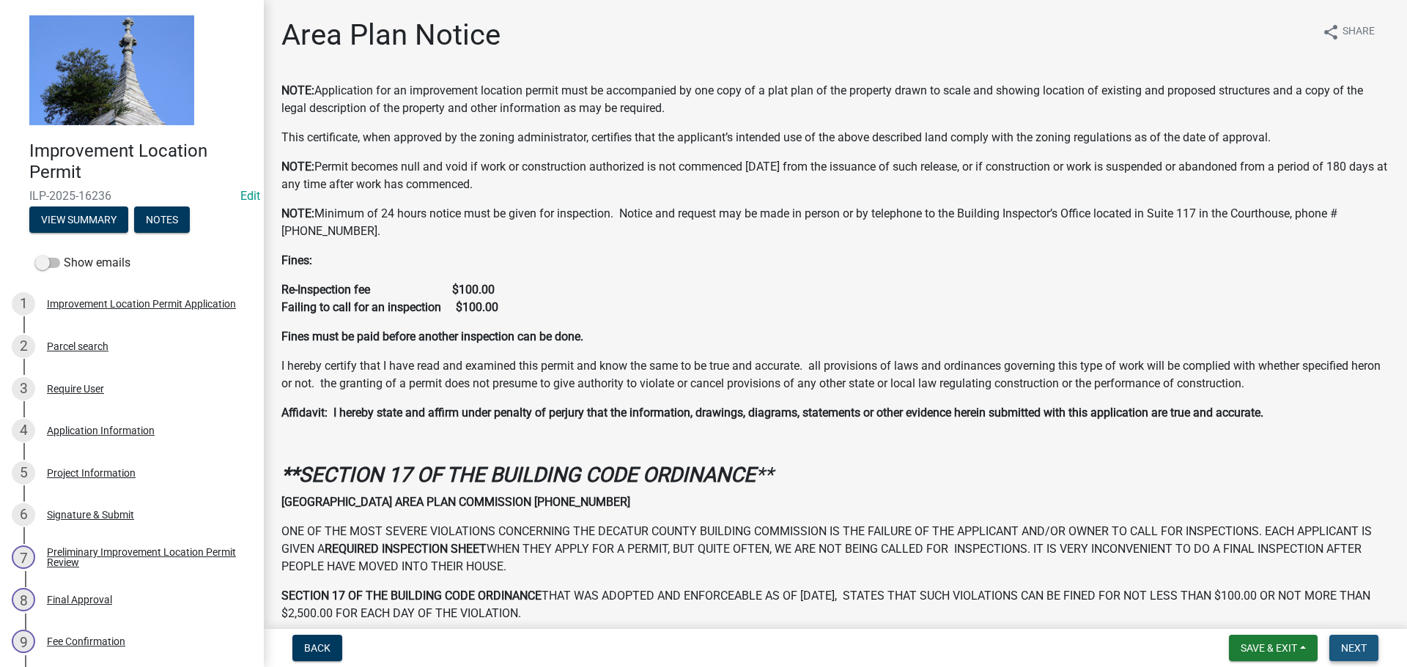
click at [1341, 644] on span "Next" at bounding box center [1354, 649] width 26 height 12
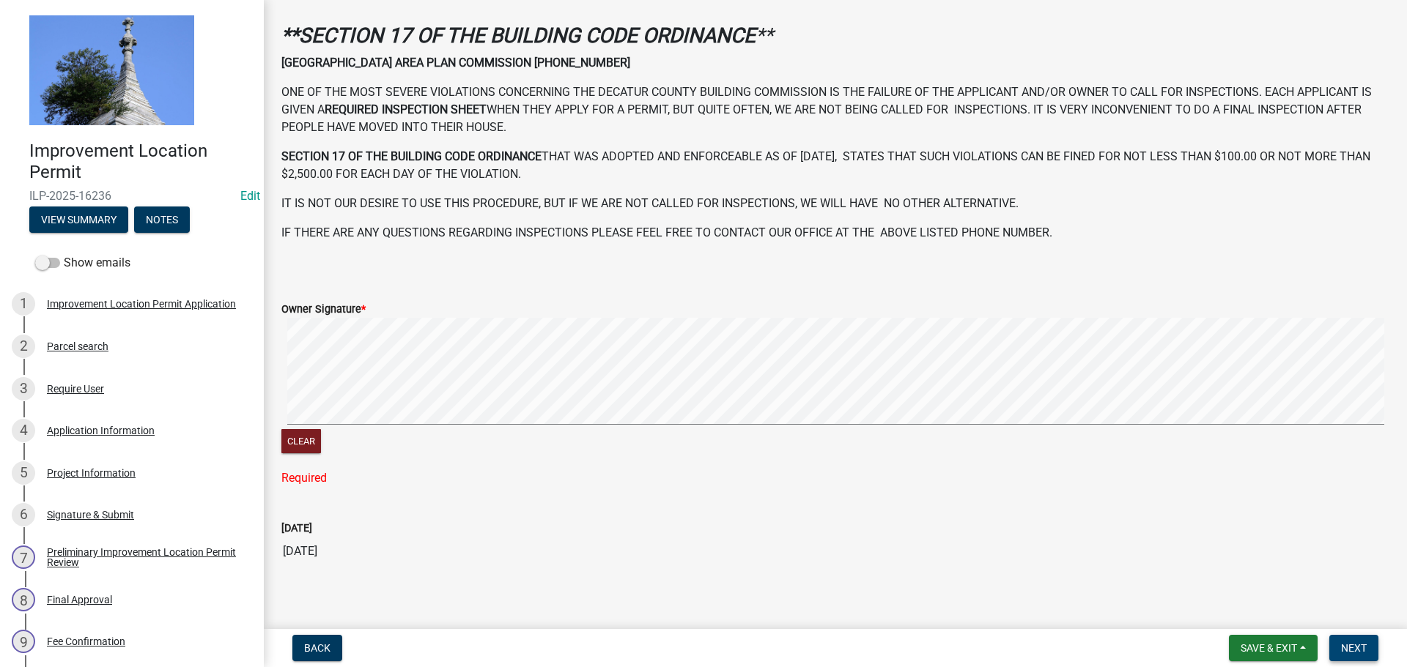
scroll to position [422, 0]
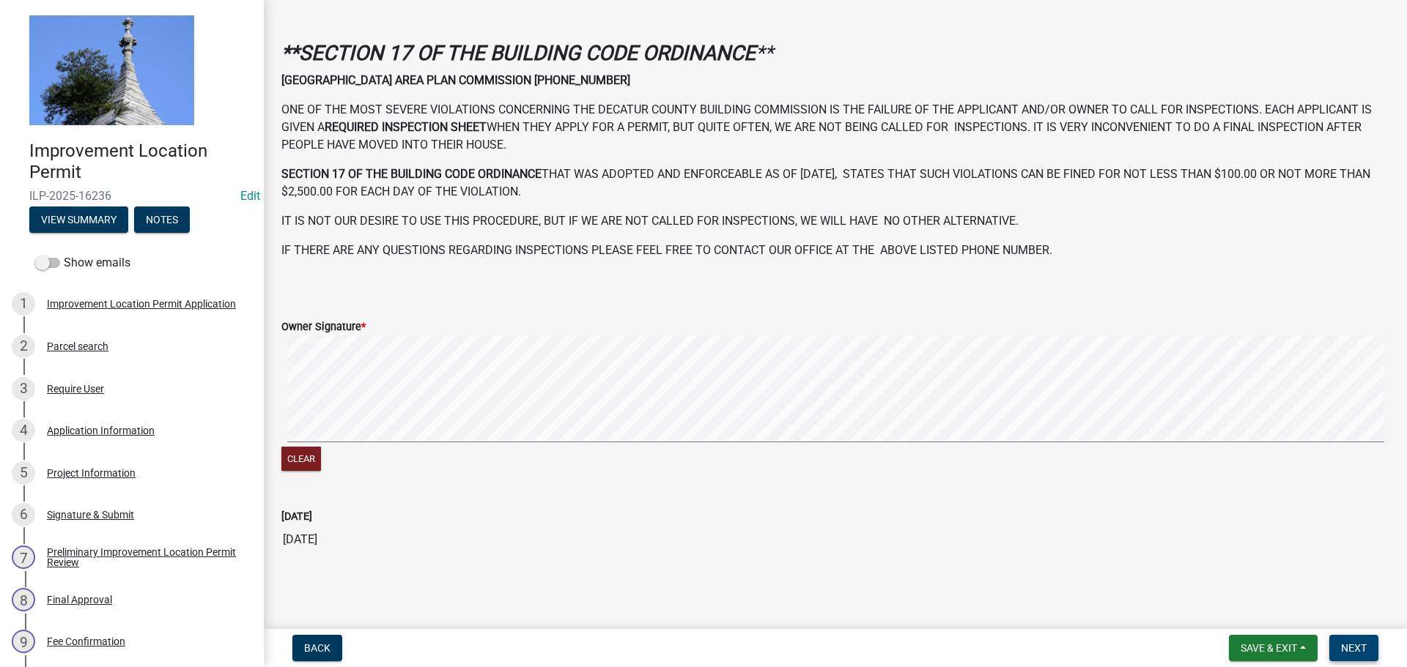
click at [1361, 644] on span "Next" at bounding box center [1354, 649] width 26 height 12
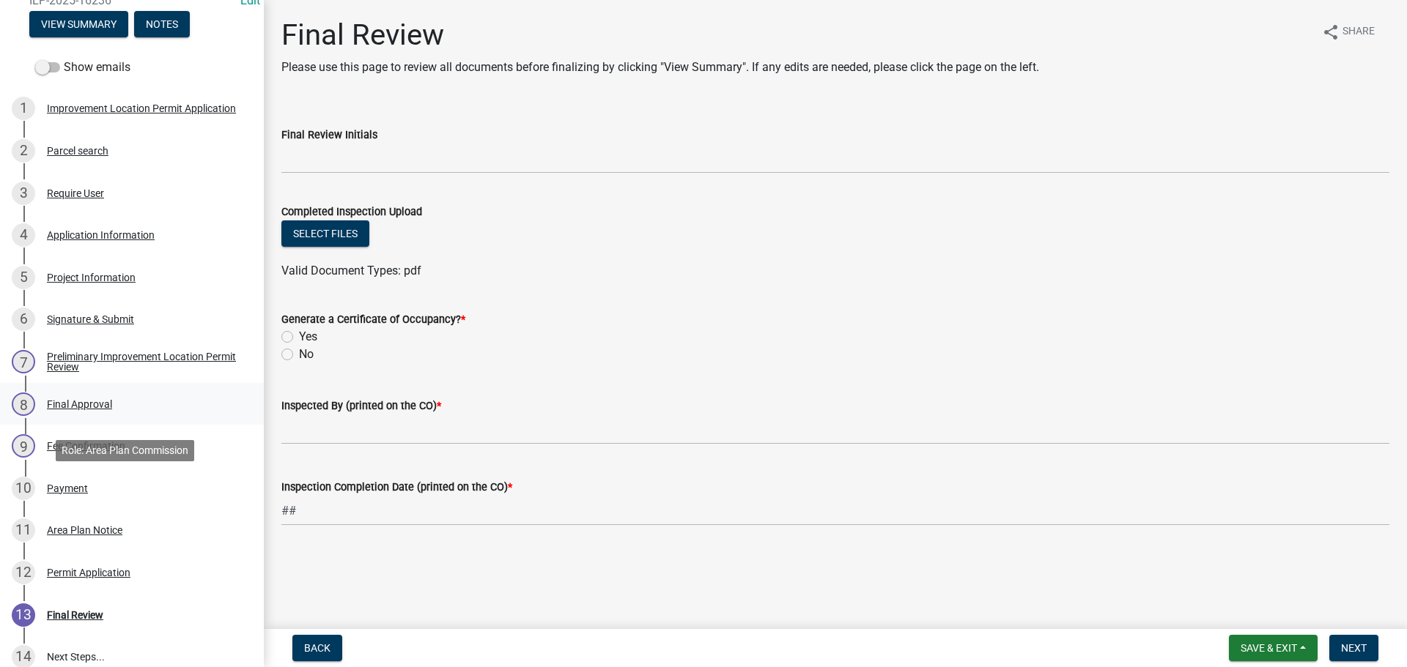
scroll to position [293, 0]
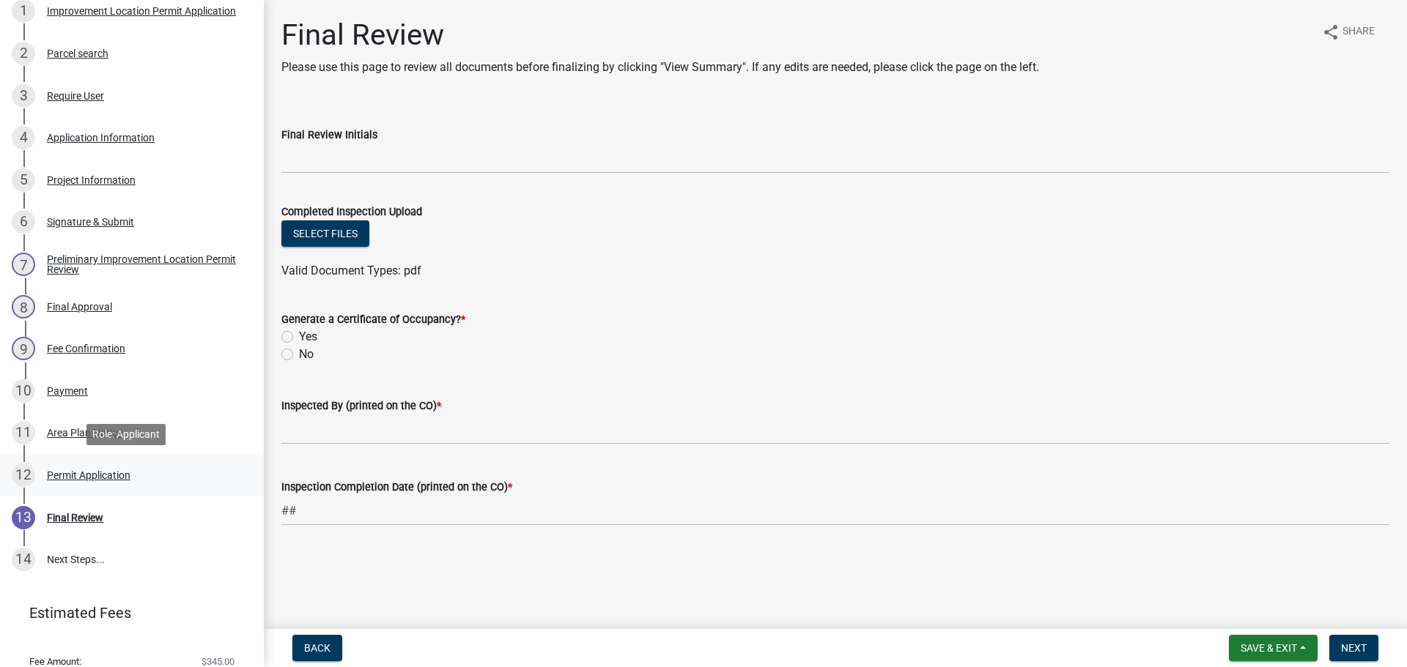
click at [70, 474] on div "Permit Application" at bounding box center [89, 475] width 84 height 10
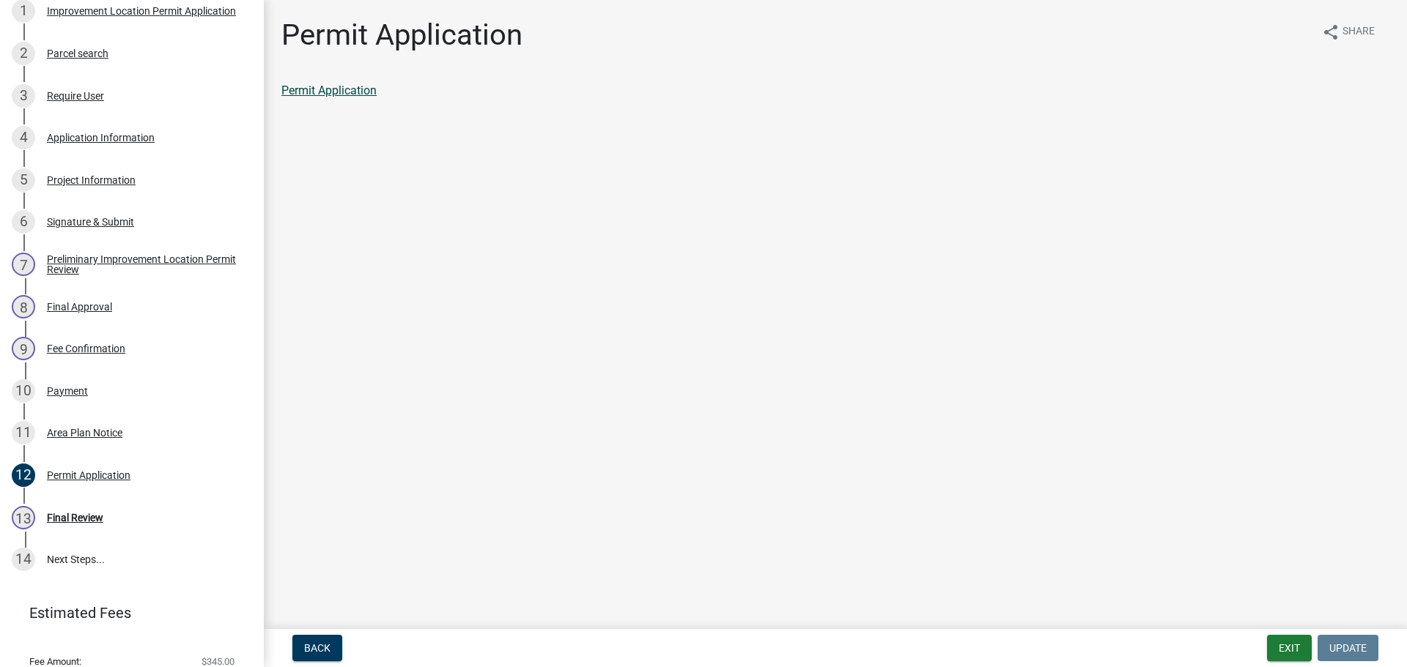
click at [354, 89] on link "Permit Application" at bounding box center [328, 91] width 95 height 14
